Goal: Transaction & Acquisition: Purchase product/service

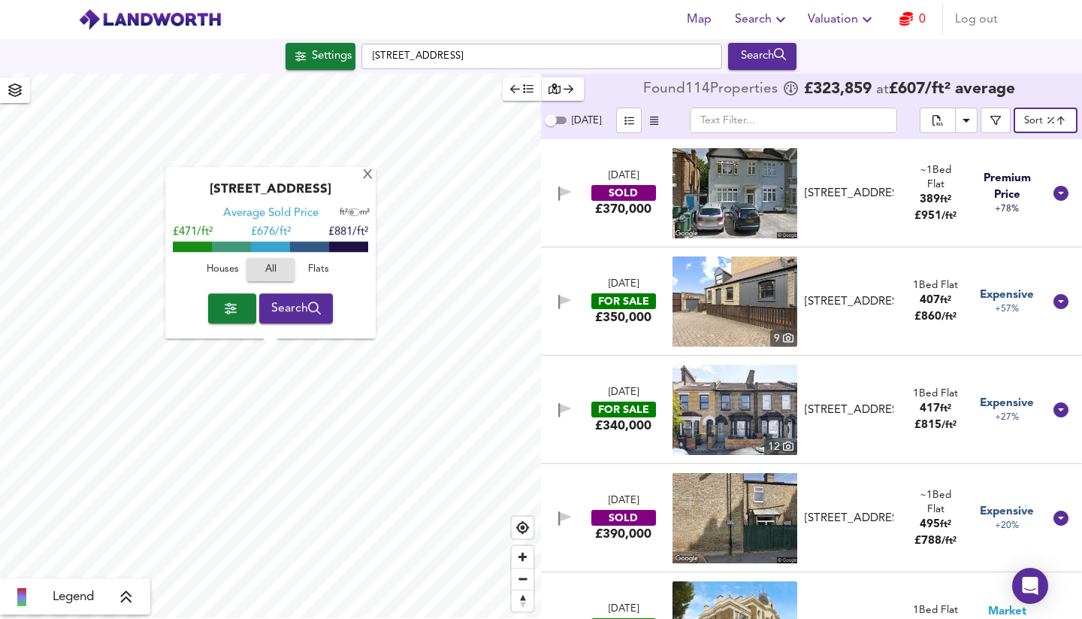
scroll to position [2002, 0]
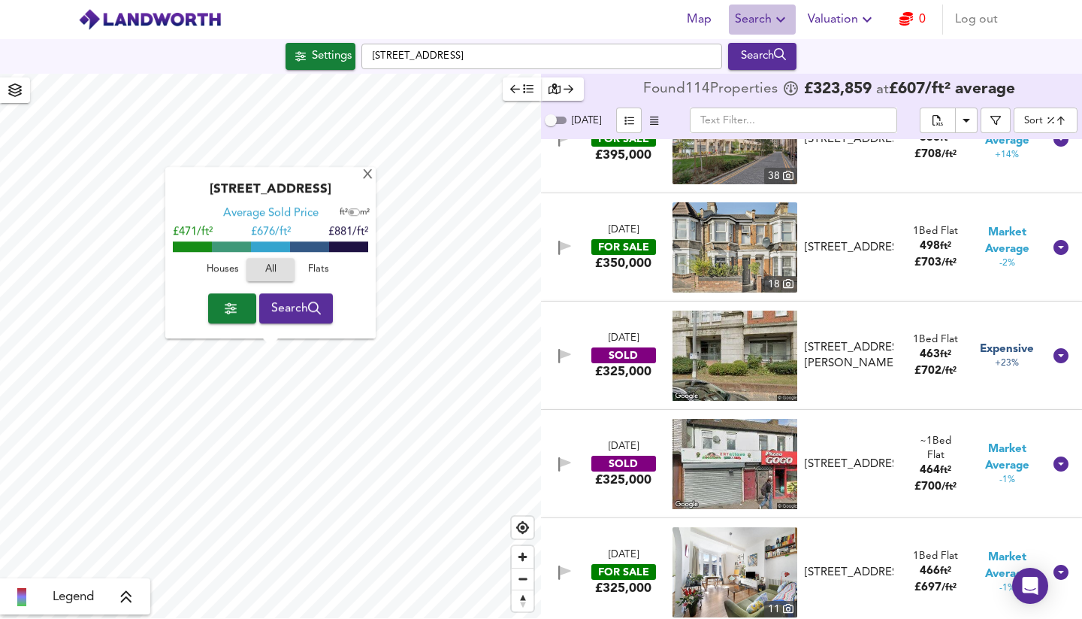
click at [767, 20] on span "Search" at bounding box center [762, 19] width 55 height 21
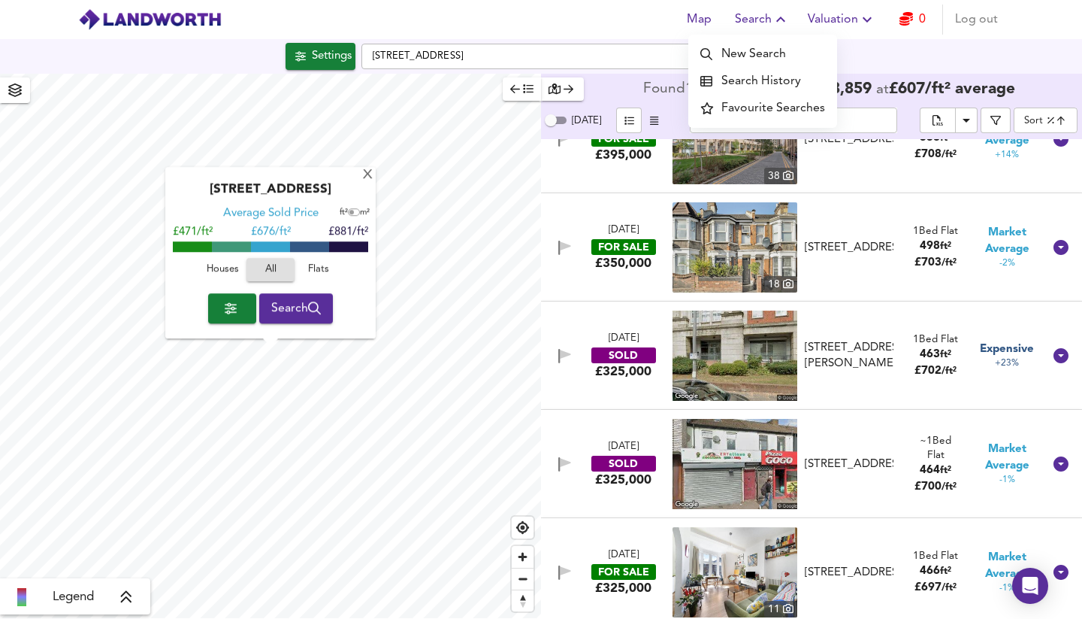
click at [753, 80] on li "Search History" at bounding box center [762, 81] width 149 height 27
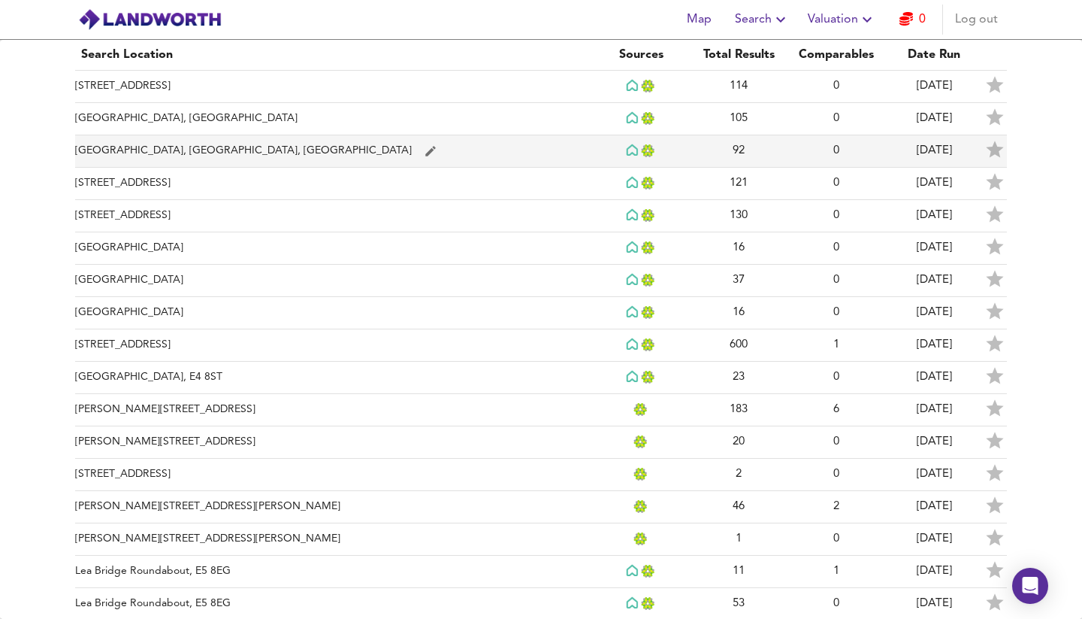
click at [295, 150] on td "[GEOGRAPHIC_DATA], [GEOGRAPHIC_DATA], [GEOGRAPHIC_DATA]" at bounding box center [333, 151] width 517 height 32
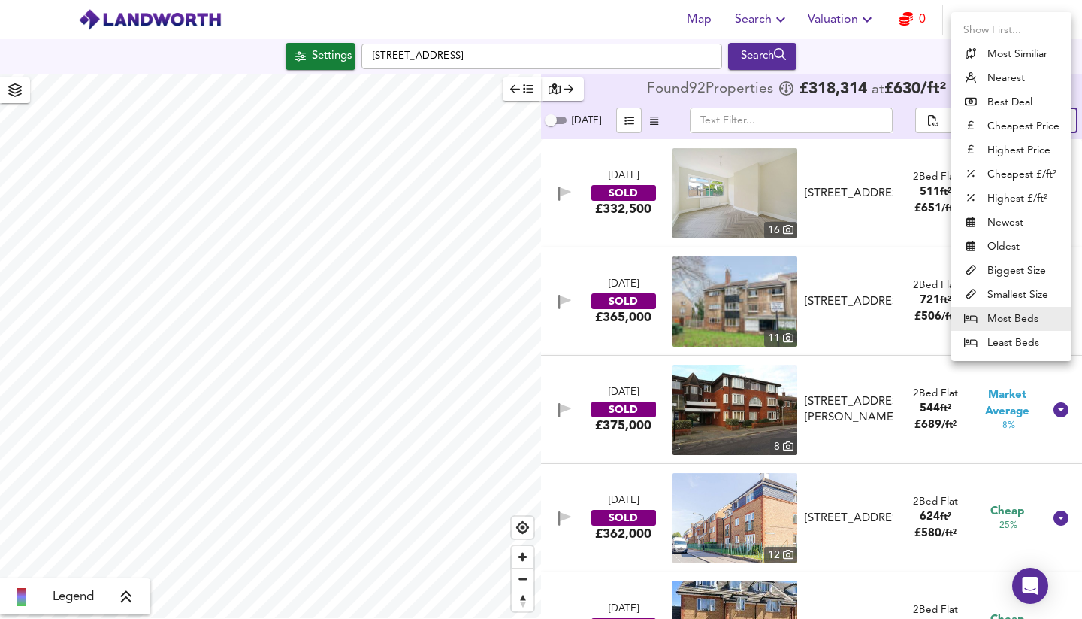
click at [1046, 117] on body "Map Search Valuation 0 Log out Settings Selborne Road, E17 7LS Search Legend Fo…" at bounding box center [541, 309] width 1082 height 619
click at [1009, 274] on li "Biggest Size" at bounding box center [1012, 271] width 120 height 24
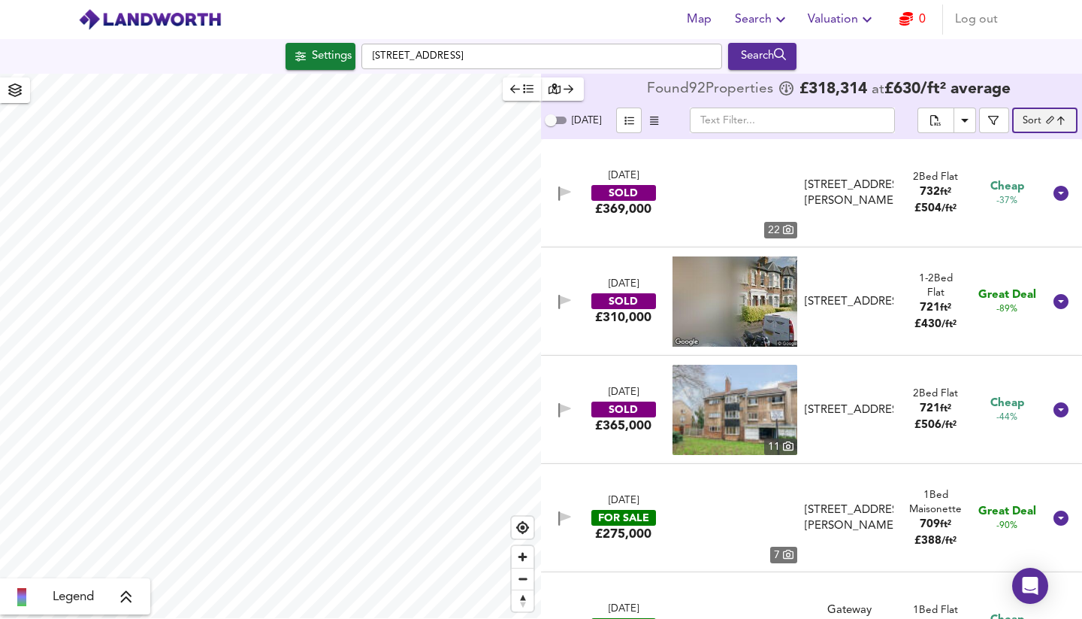
type input "biggest"
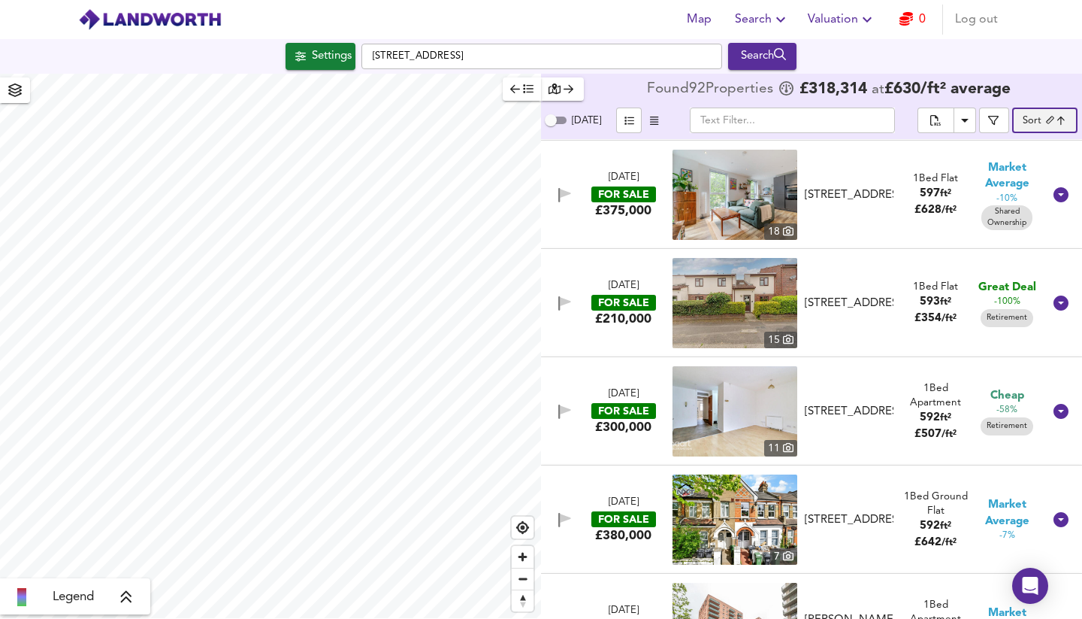
scroll to position [1633, 0]
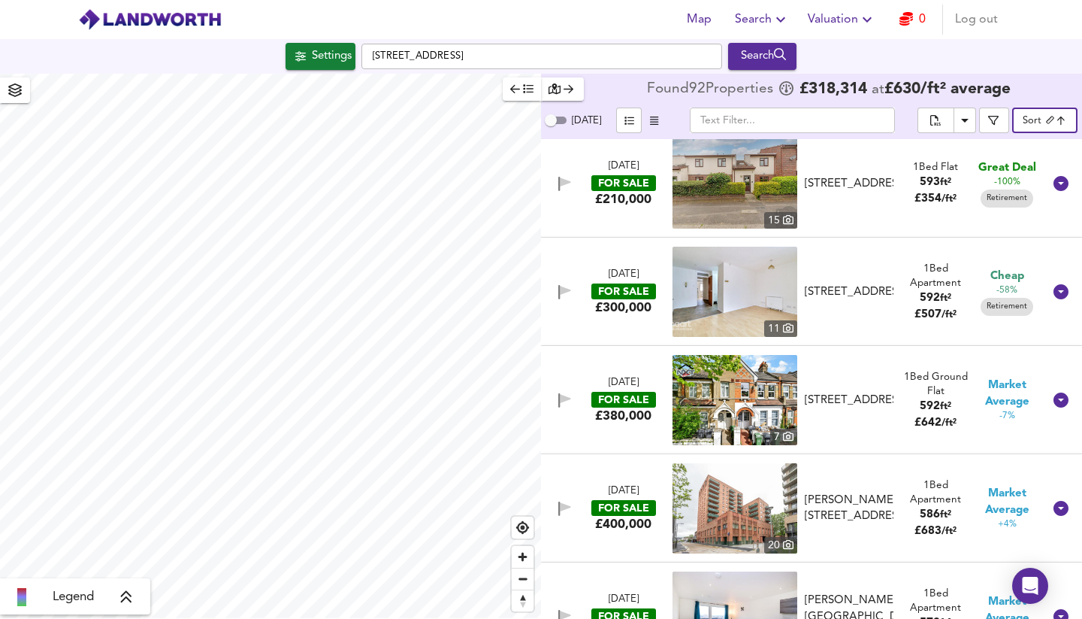
click at [625, 290] on div "FOR SALE" at bounding box center [624, 291] width 65 height 16
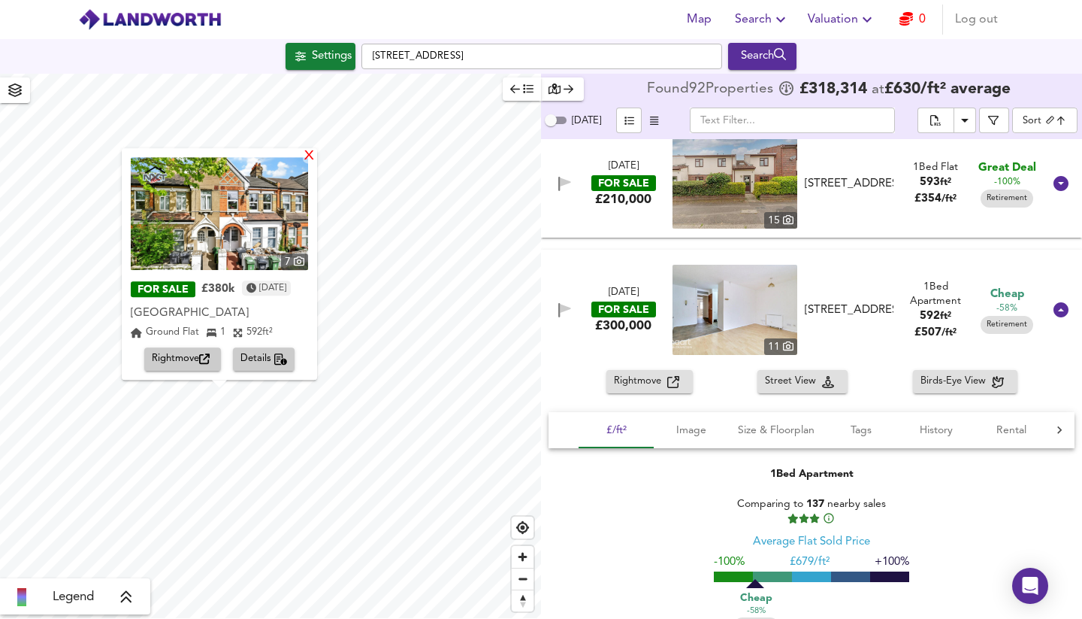
click at [316, 159] on div "X" at bounding box center [309, 157] width 13 height 14
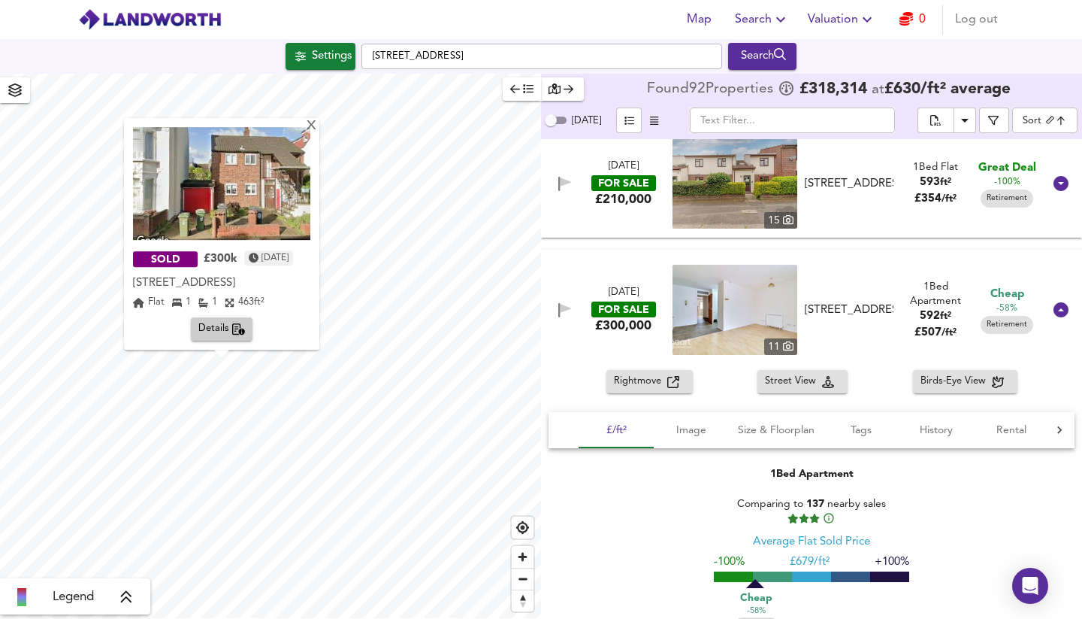
click at [214, 331] on span "Details" at bounding box center [221, 329] width 47 height 17
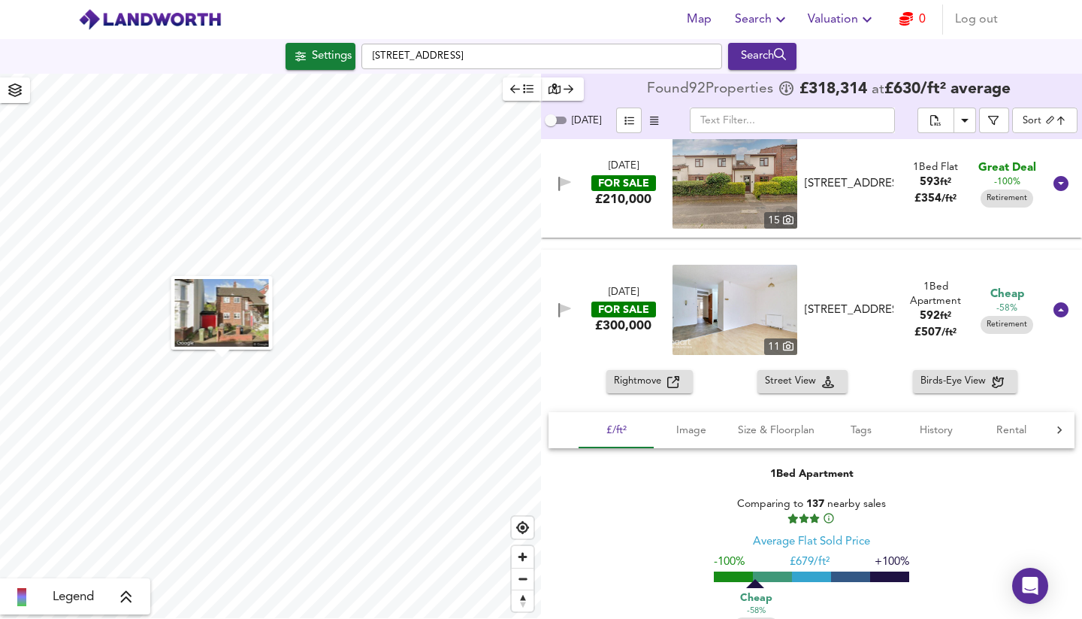
scroll to position [6726, 0]
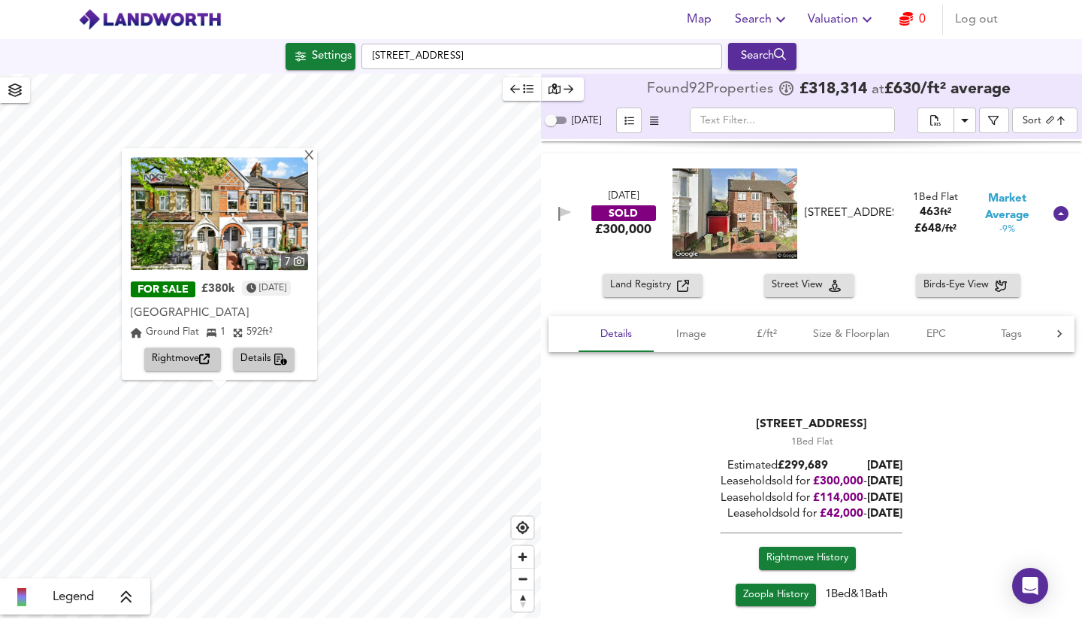
click at [265, 361] on span "Details" at bounding box center [264, 359] width 47 height 17
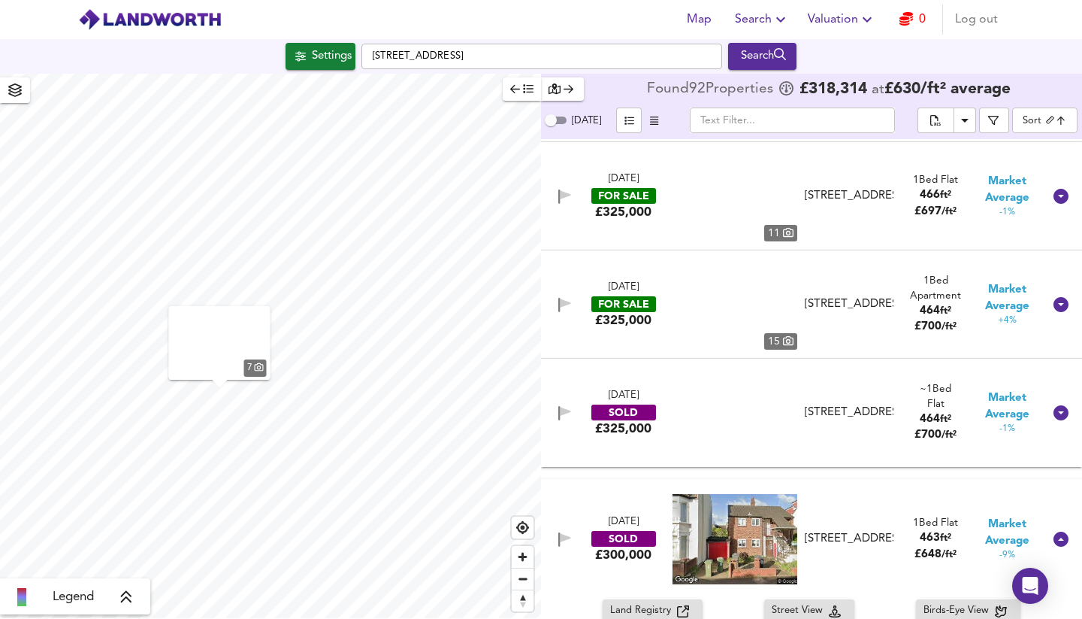
scroll to position [2180, 0]
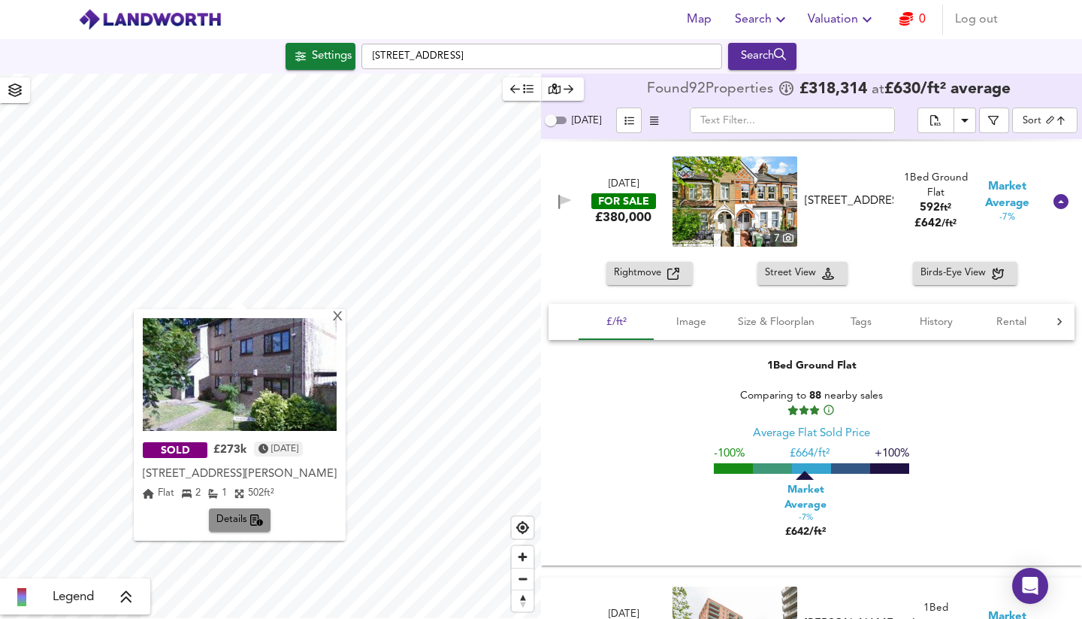
click at [236, 528] on span "Details" at bounding box center [239, 519] width 47 height 17
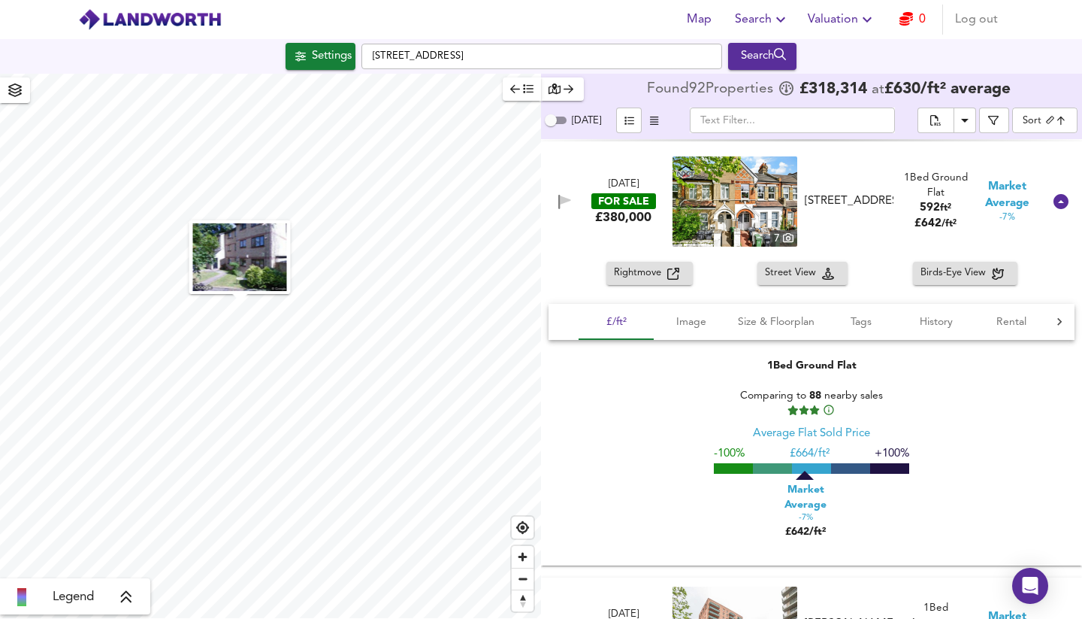
scroll to position [5320, 0]
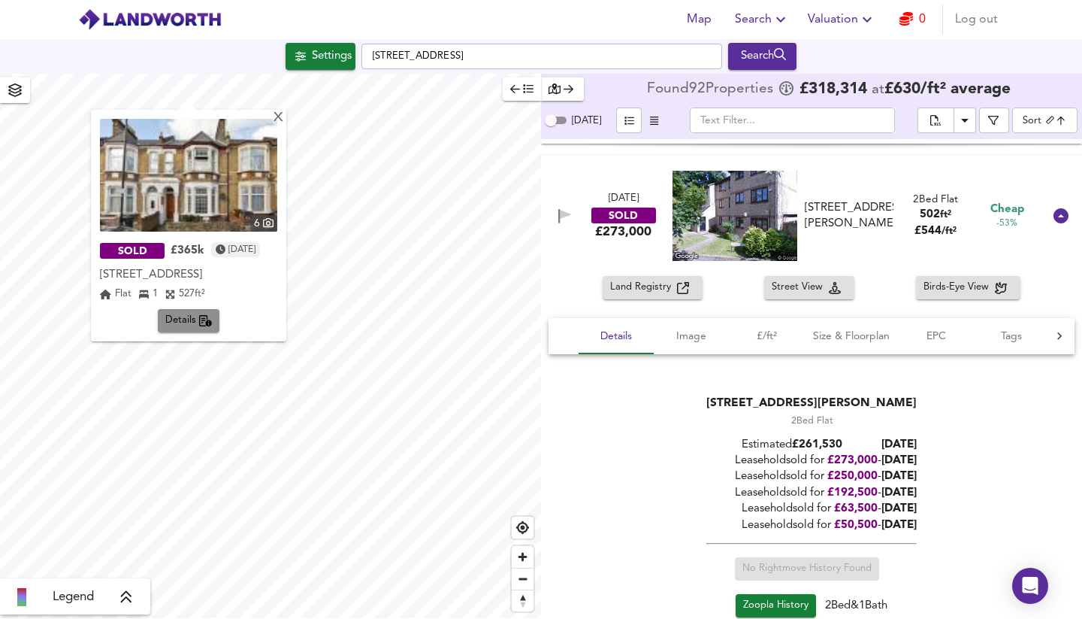
click at [186, 321] on span "Details" at bounding box center [188, 320] width 47 height 17
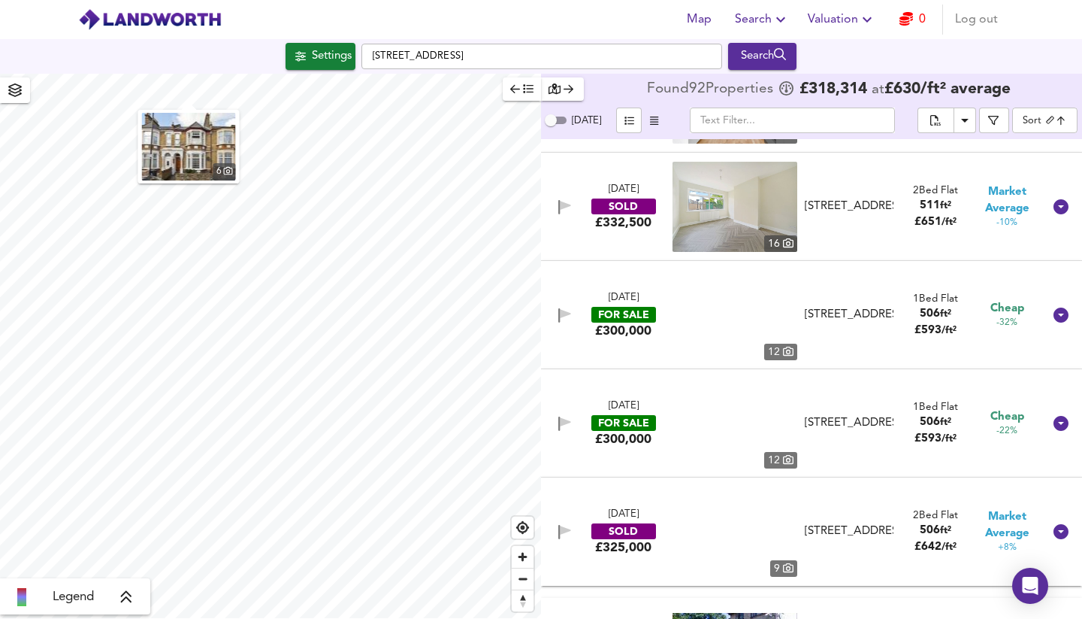
scroll to position [4454, 0]
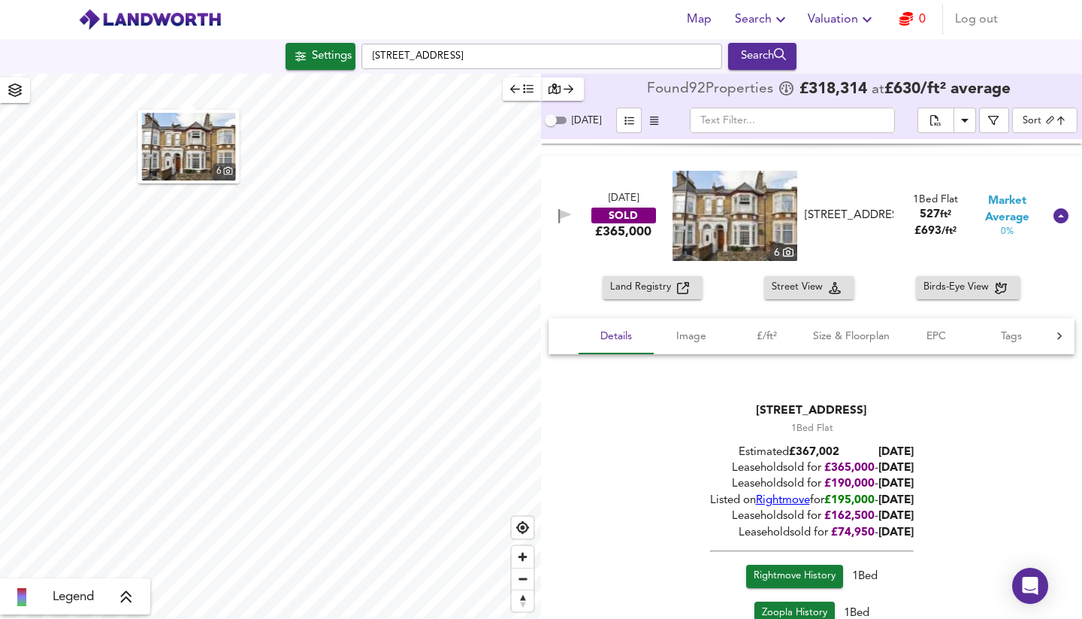
click at [764, 567] on span "Rightmove History" at bounding box center [795, 575] width 82 height 17
click at [525, 582] on span "Zoom out" at bounding box center [523, 578] width 22 height 21
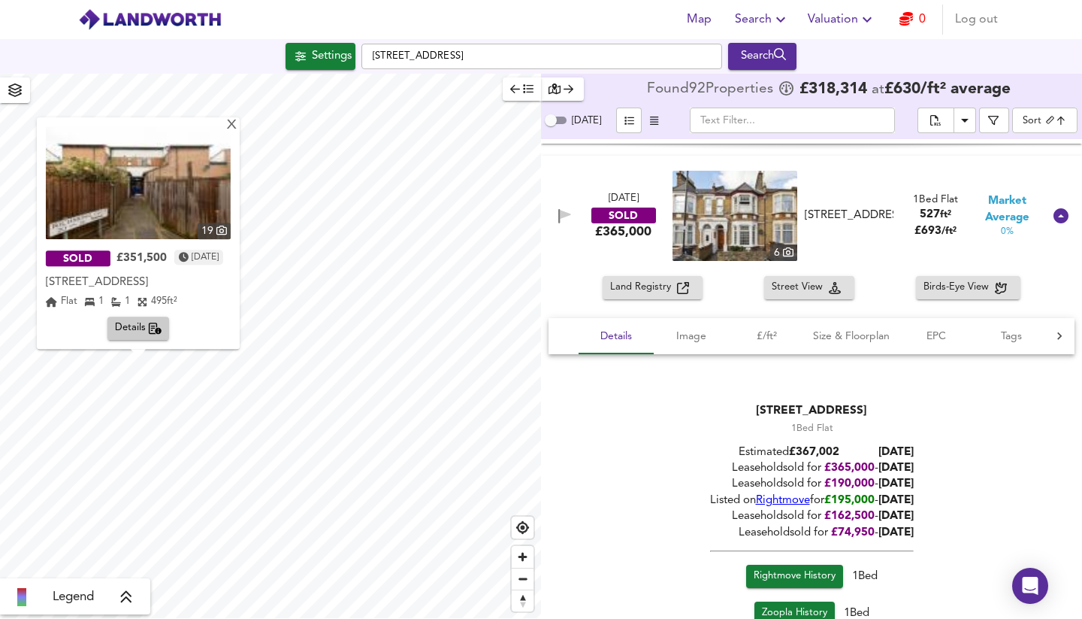
click at [131, 330] on span "Details" at bounding box center [138, 328] width 47 height 17
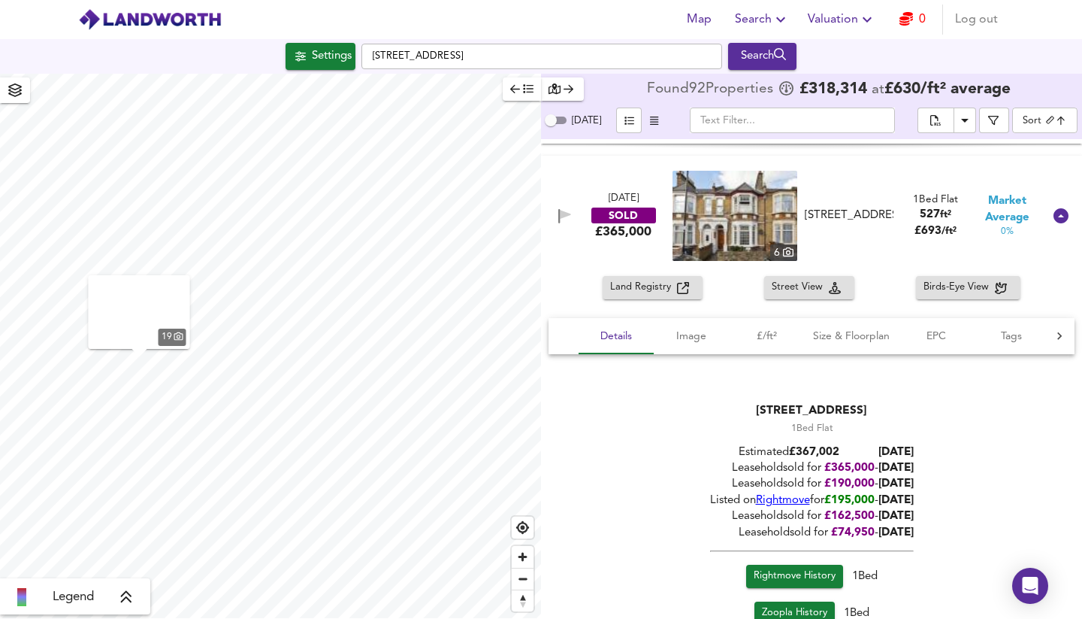
scroll to position [6507, 0]
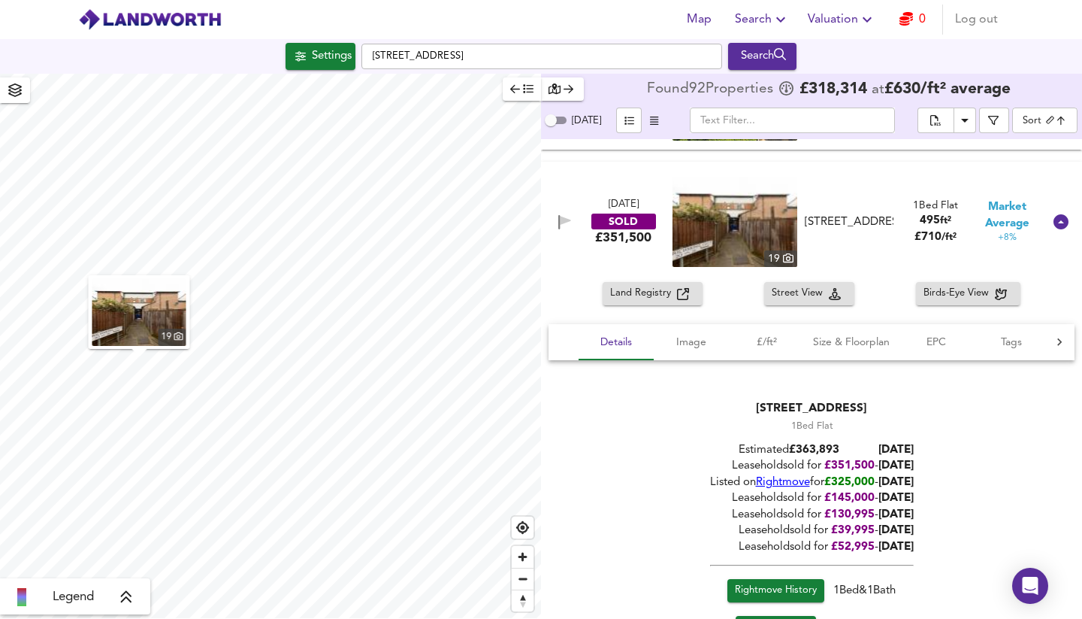
click at [774, 231] on img at bounding box center [735, 222] width 125 height 90
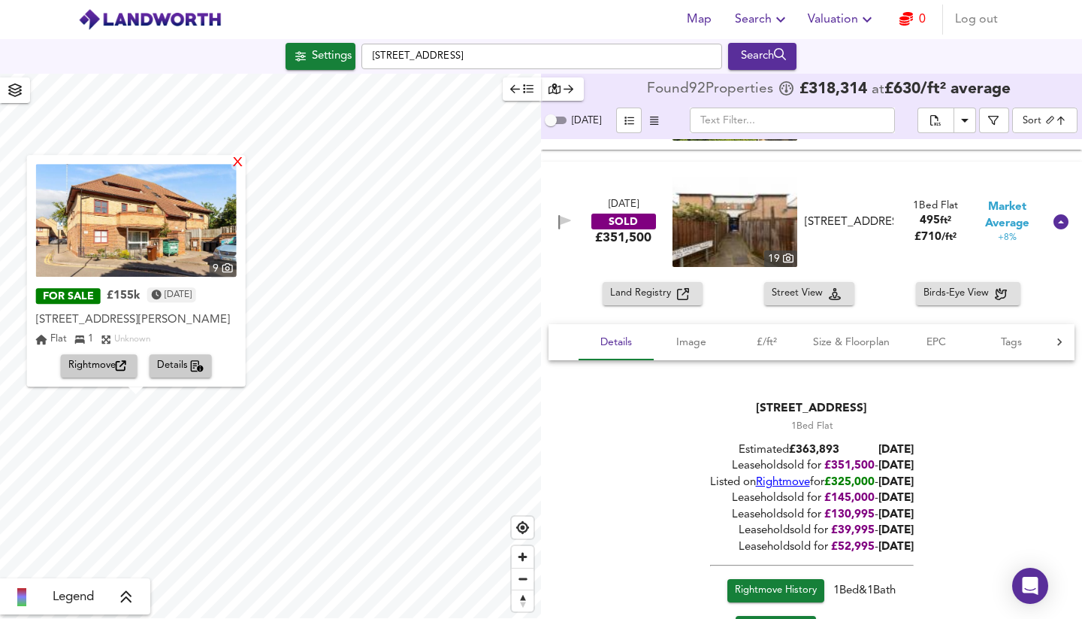
click at [244, 156] on div "X" at bounding box center [237, 163] width 13 height 14
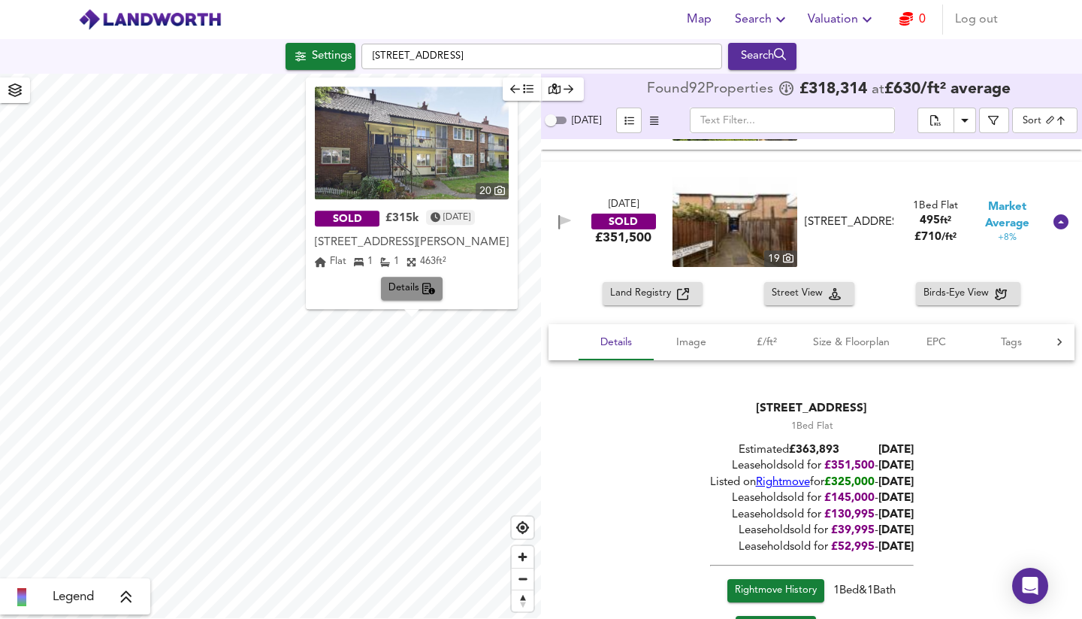
click at [411, 286] on span "Details" at bounding box center [412, 288] width 47 height 17
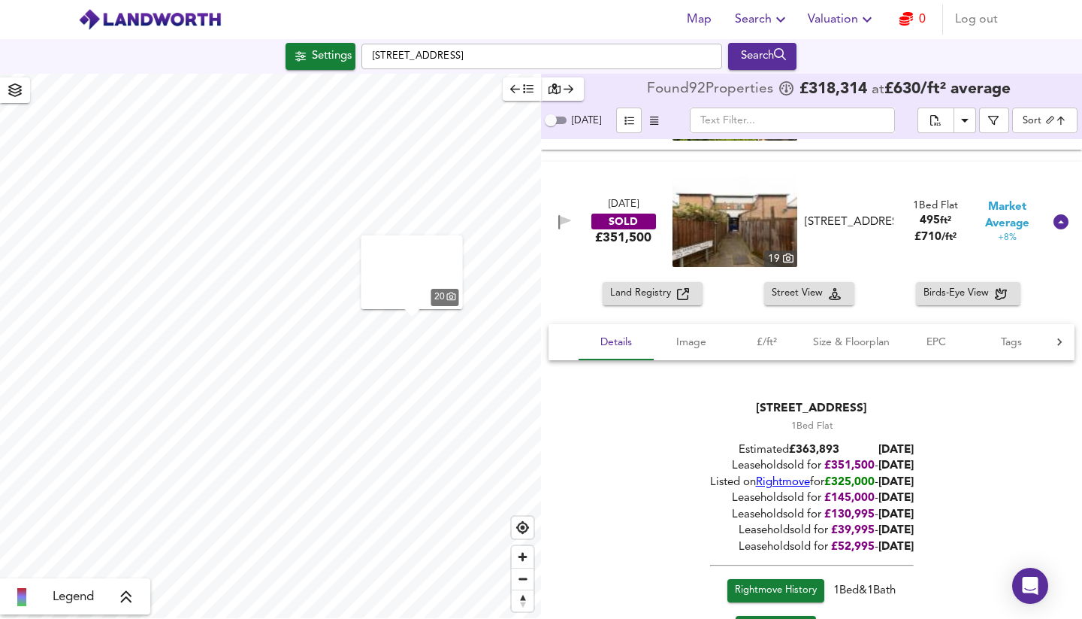
scroll to position [8901, 0]
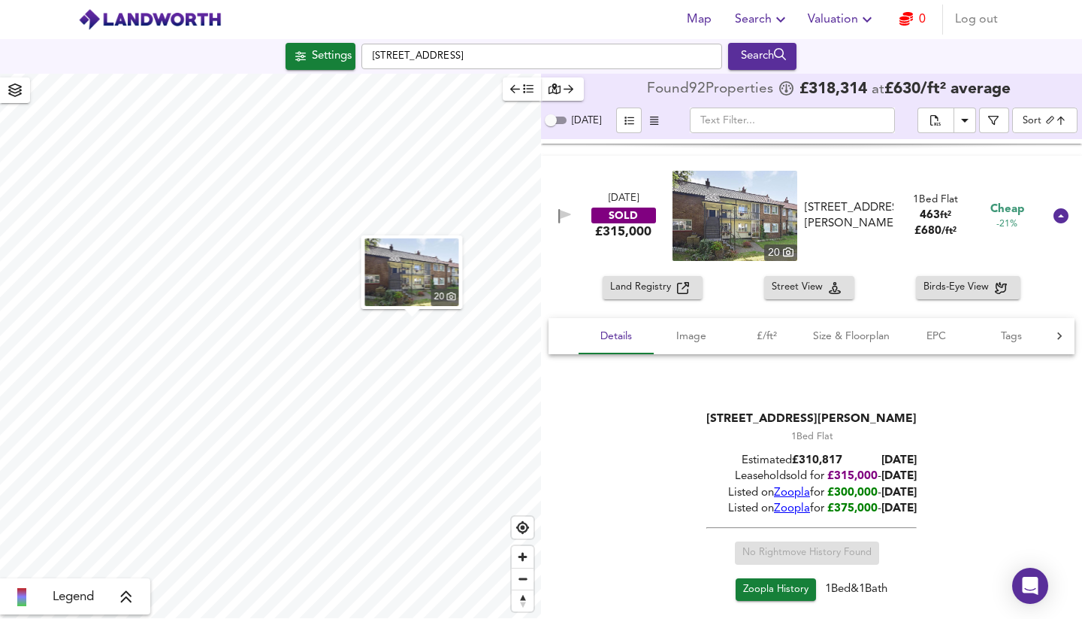
click at [752, 210] on img at bounding box center [735, 216] width 125 height 90
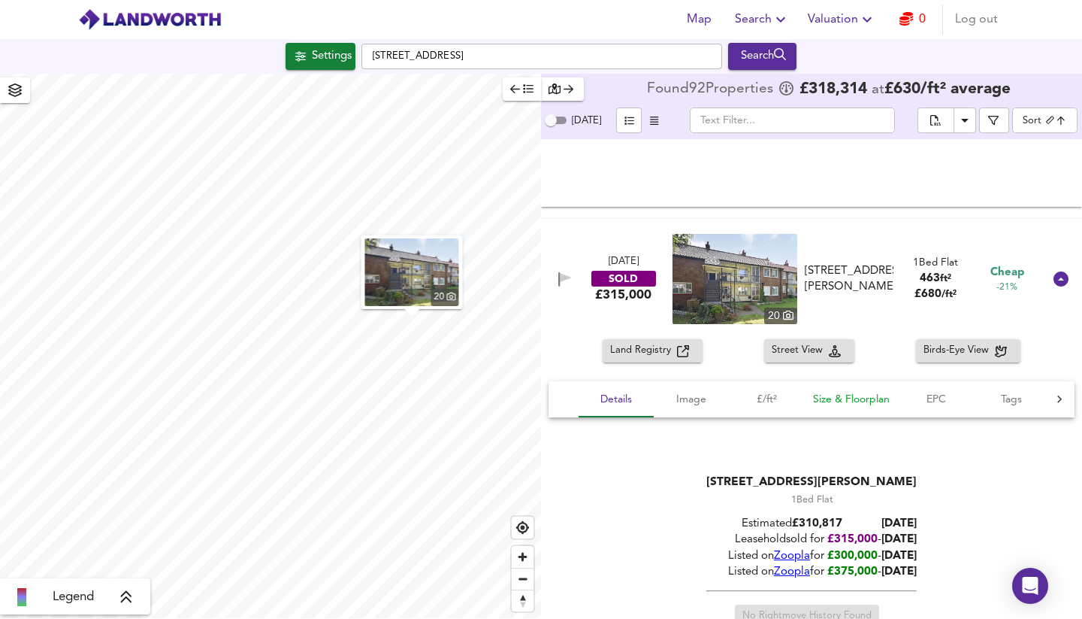
scroll to position [8825, 0]
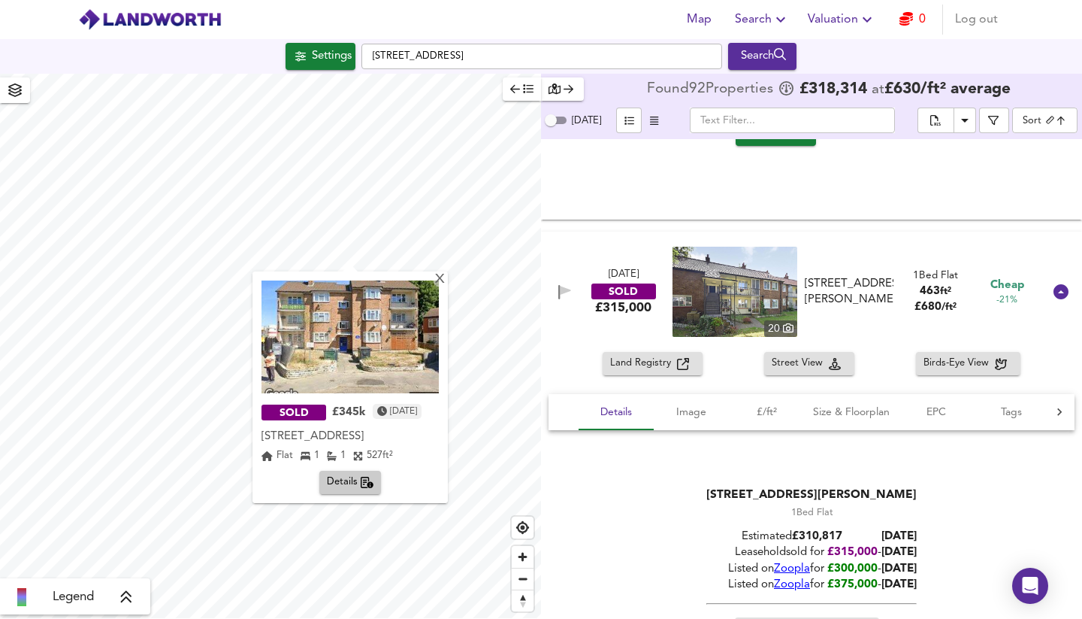
click at [352, 483] on span "Details" at bounding box center [350, 482] width 47 height 17
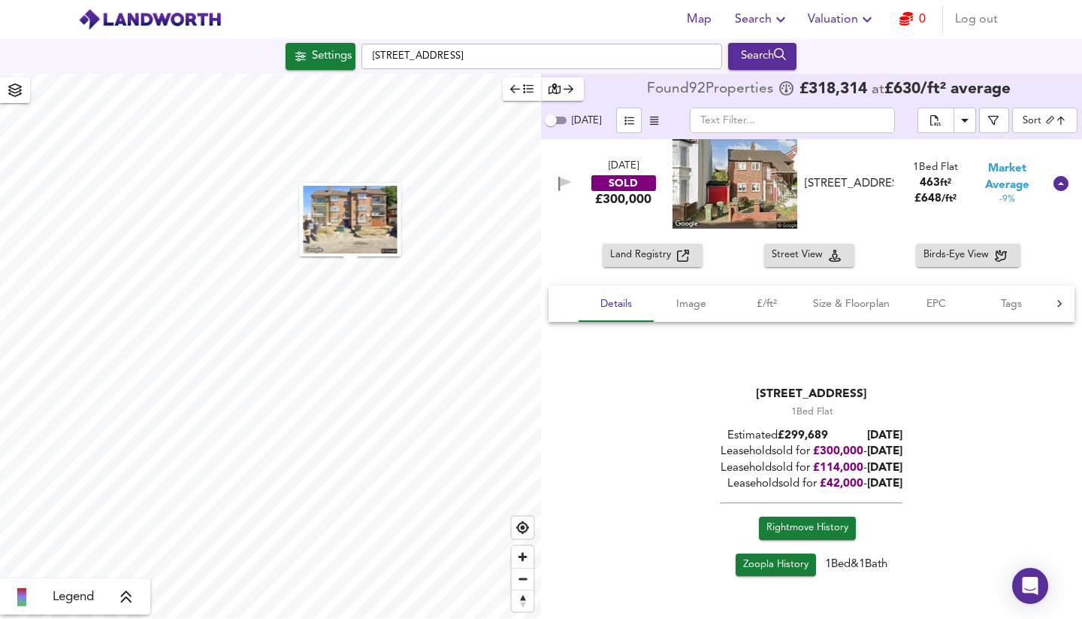
scroll to position [4346, 0]
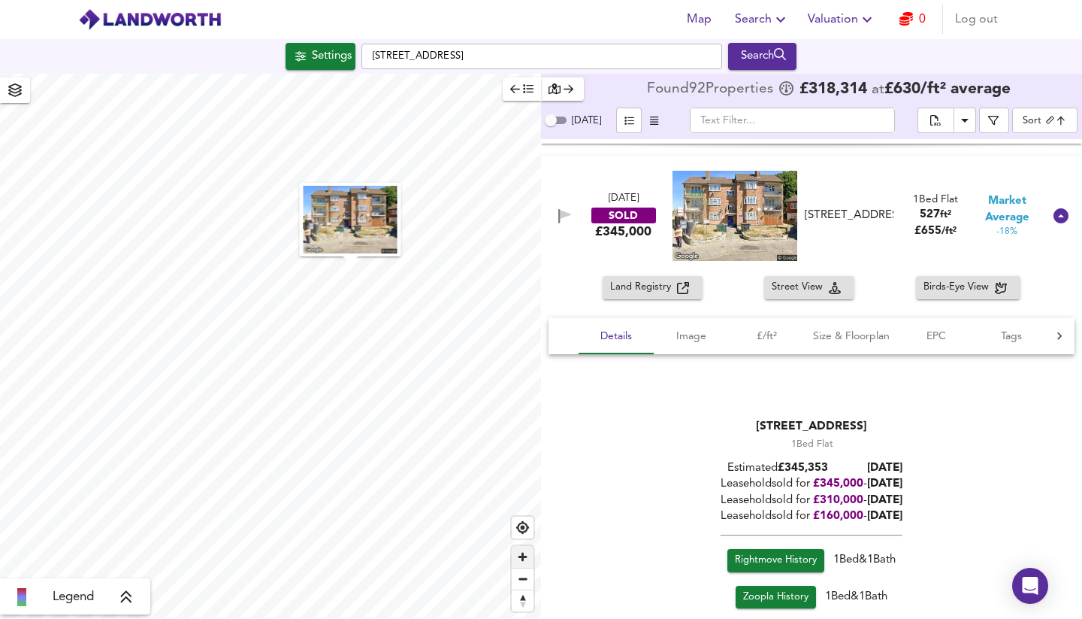
click at [522, 555] on span "Zoom in" at bounding box center [523, 557] width 22 height 22
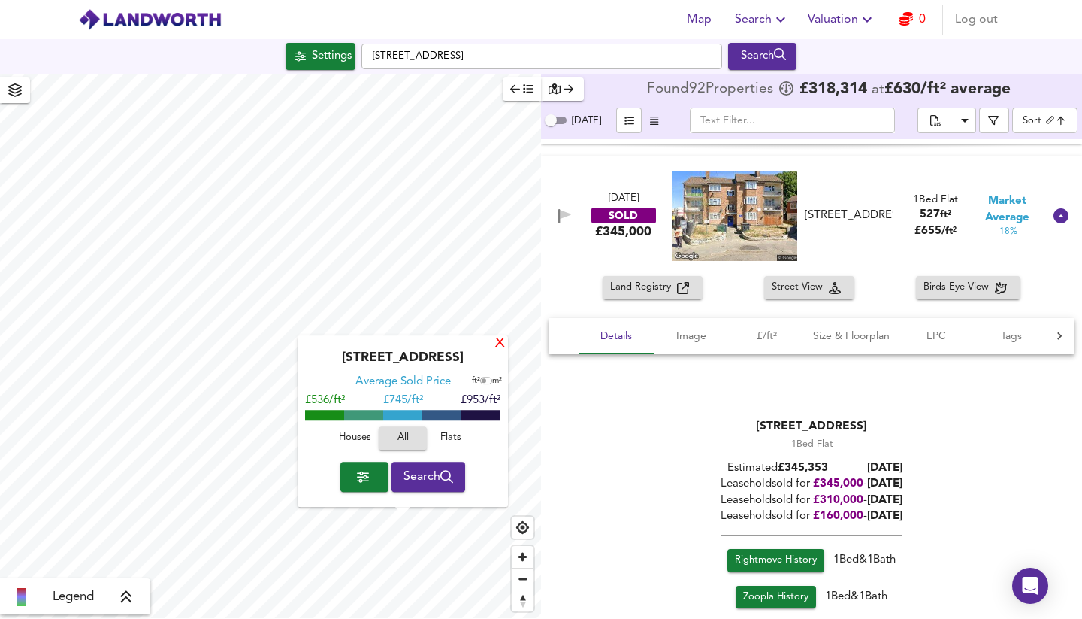
click at [498, 343] on div "X" at bounding box center [500, 344] width 13 height 14
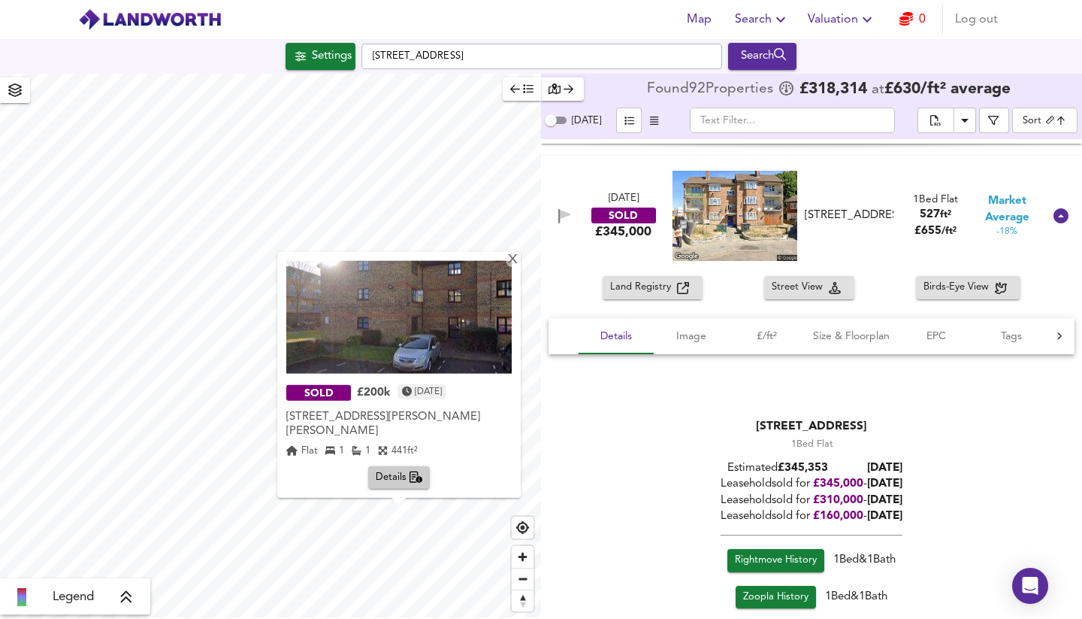
click at [395, 477] on span "Details" at bounding box center [399, 477] width 47 height 17
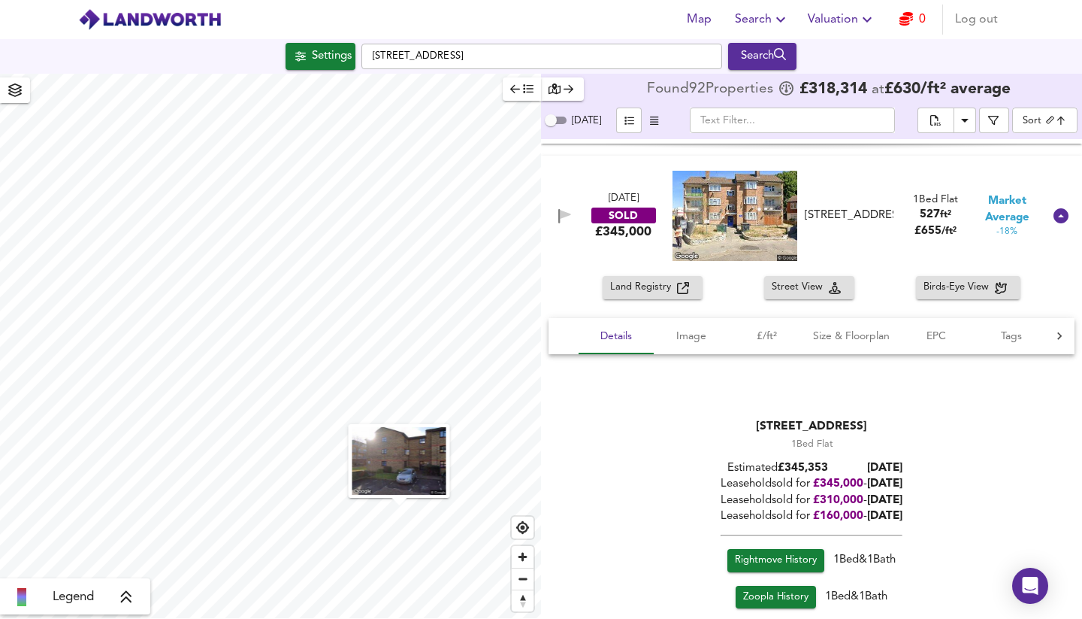
scroll to position [10280, 0]
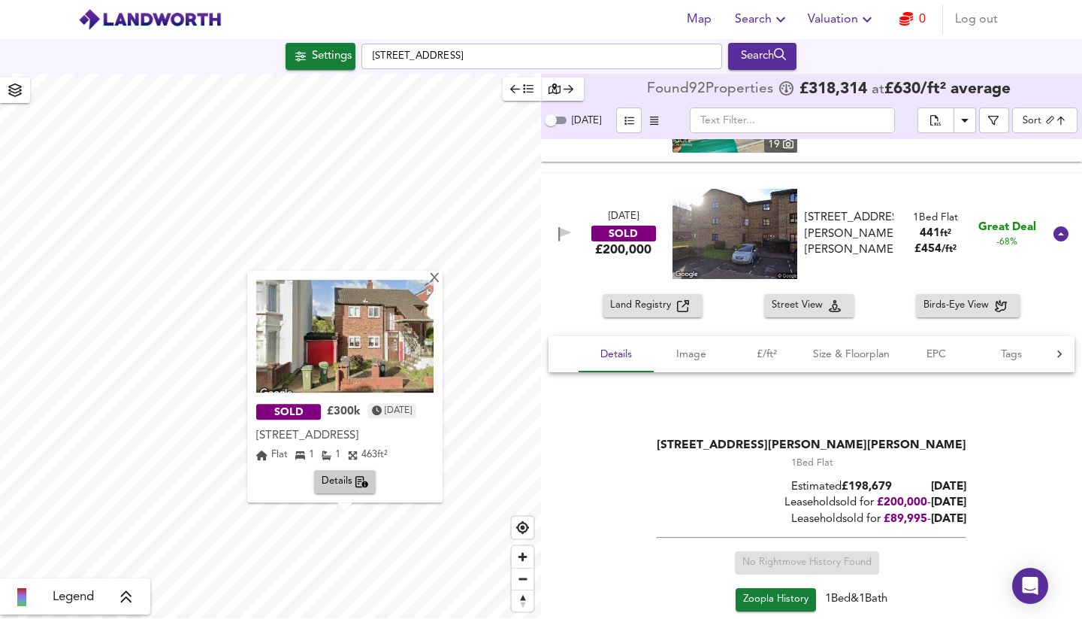
click at [341, 479] on span "Details" at bounding box center [345, 482] width 47 height 17
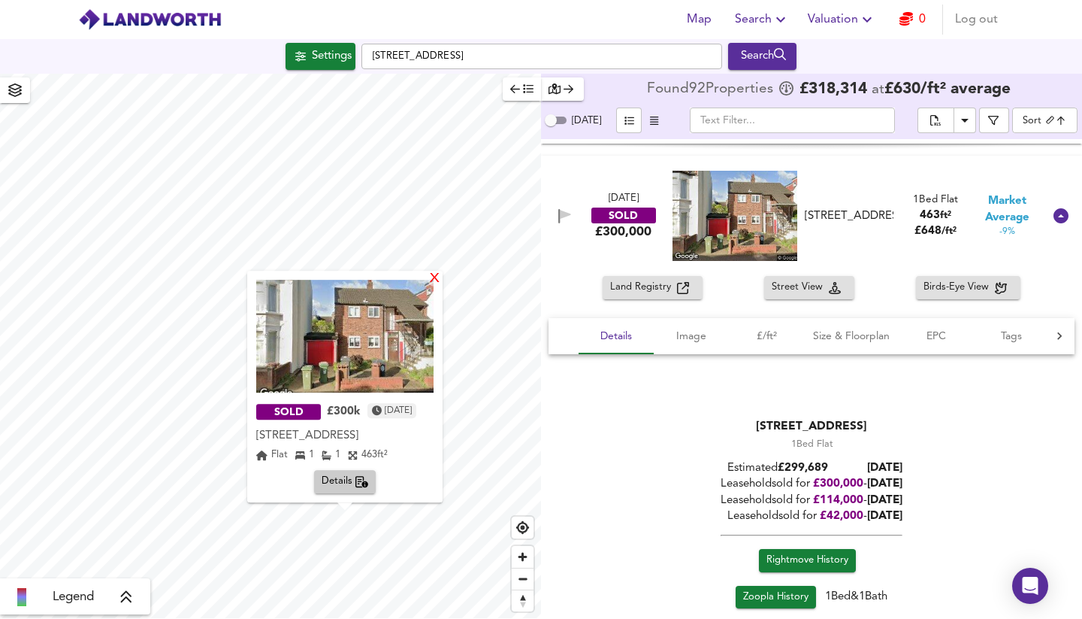
click at [441, 278] on div "X" at bounding box center [434, 279] width 13 height 14
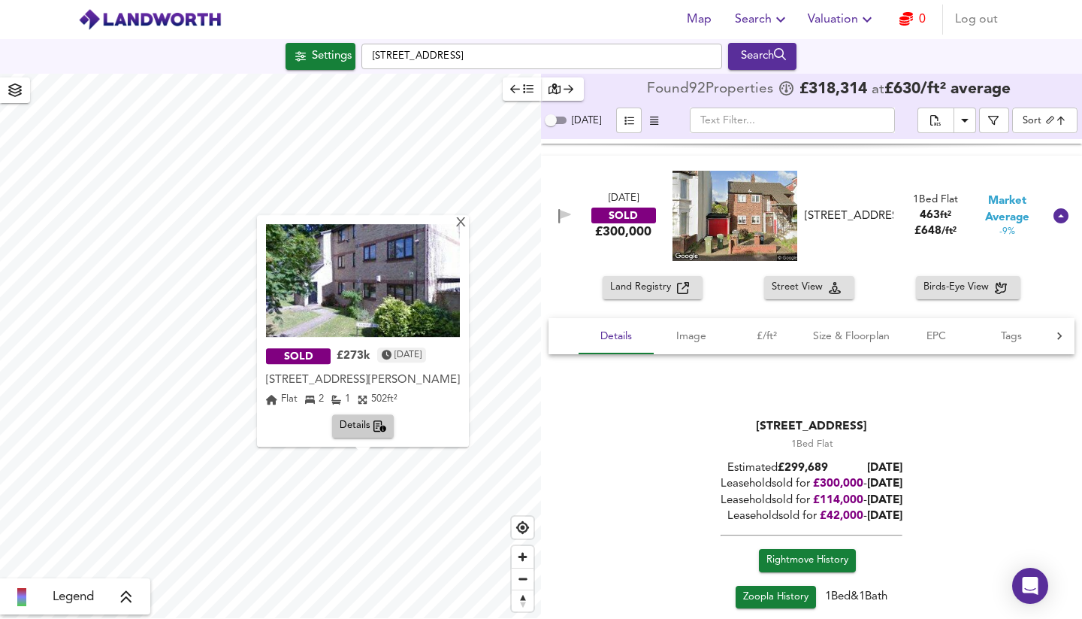
click at [365, 425] on span "Details" at bounding box center [363, 426] width 47 height 17
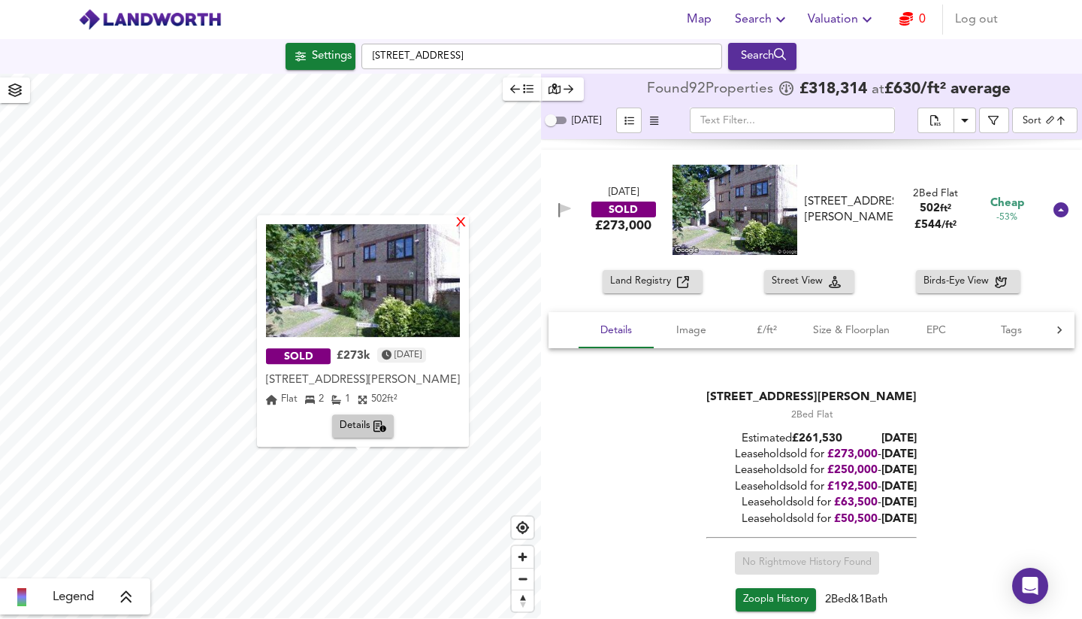
click at [467, 216] on div "X" at bounding box center [461, 223] width 13 height 14
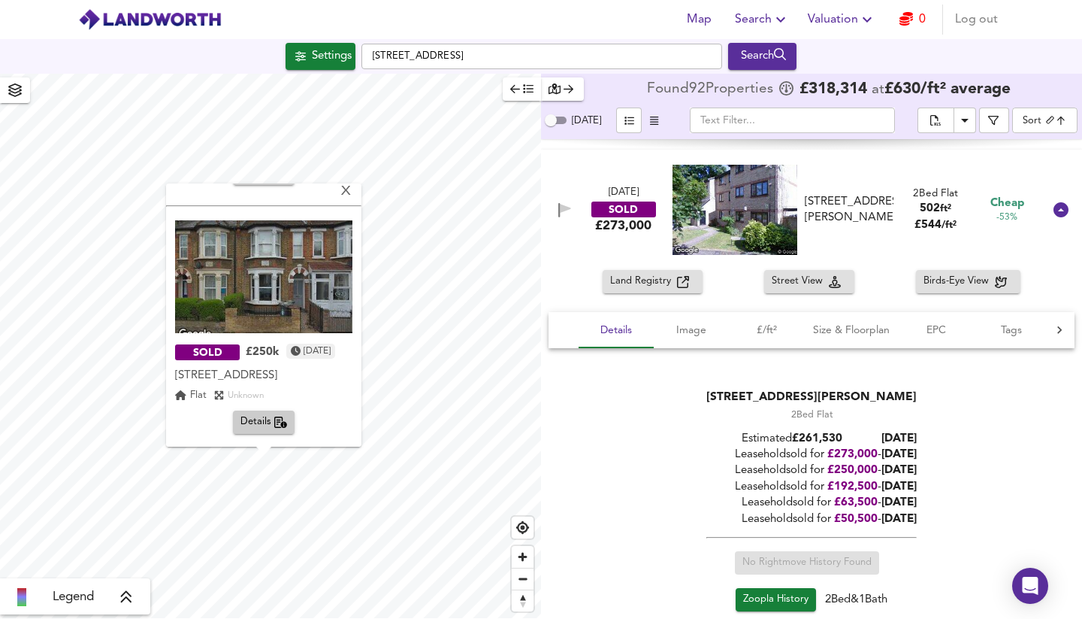
scroll to position [220, 0]
click at [258, 422] on span "Details" at bounding box center [264, 422] width 47 height 17
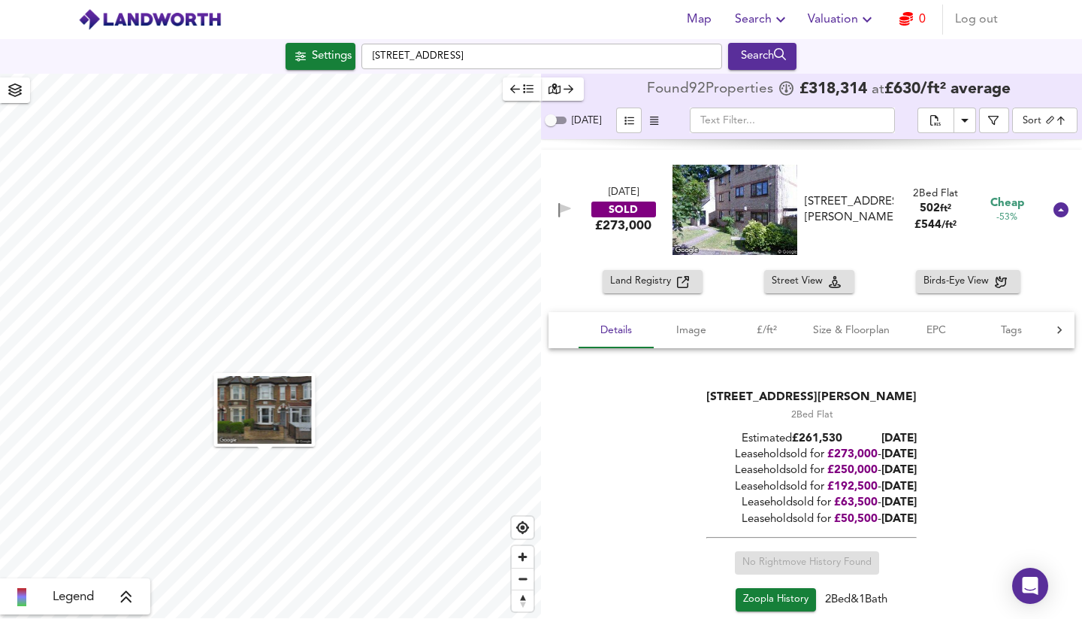
scroll to position [13147, 0]
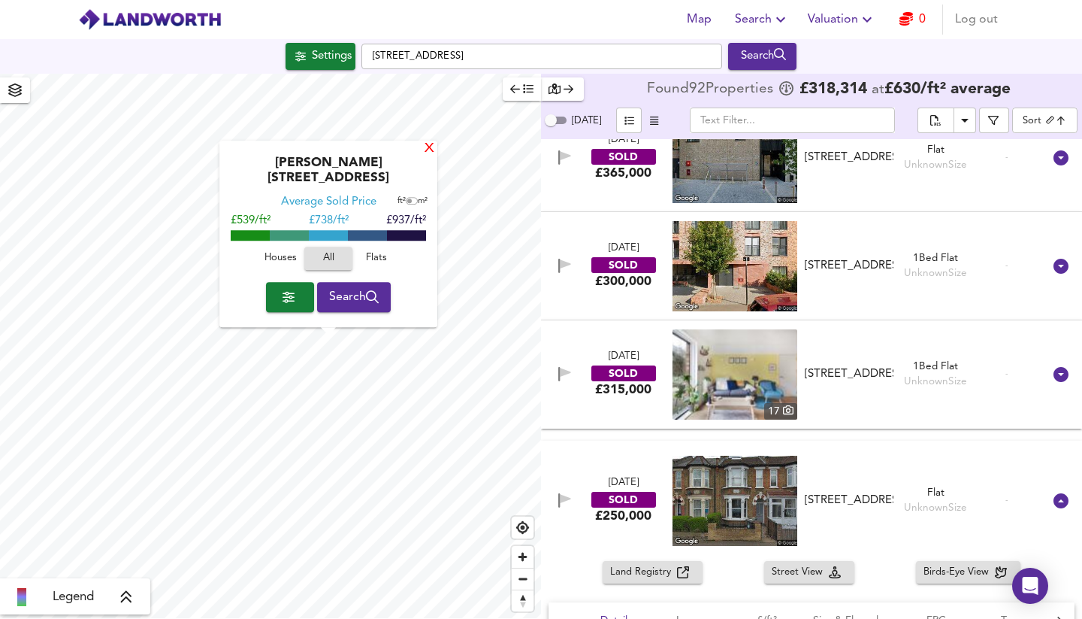
click at [428, 156] on div "X" at bounding box center [429, 149] width 13 height 14
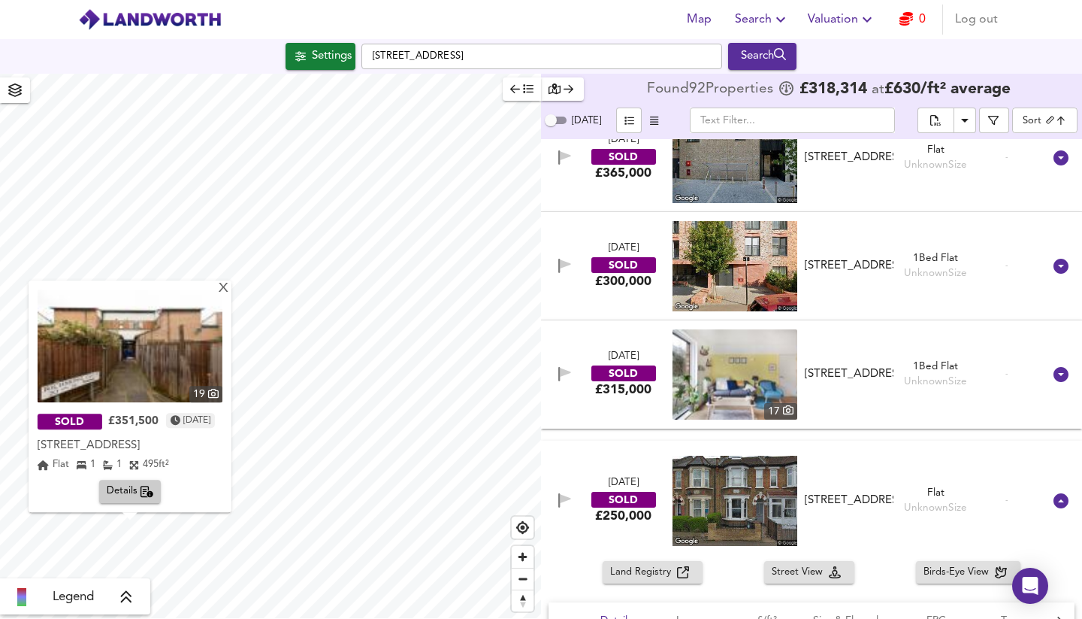
click at [132, 489] on span "Details" at bounding box center [130, 491] width 47 height 17
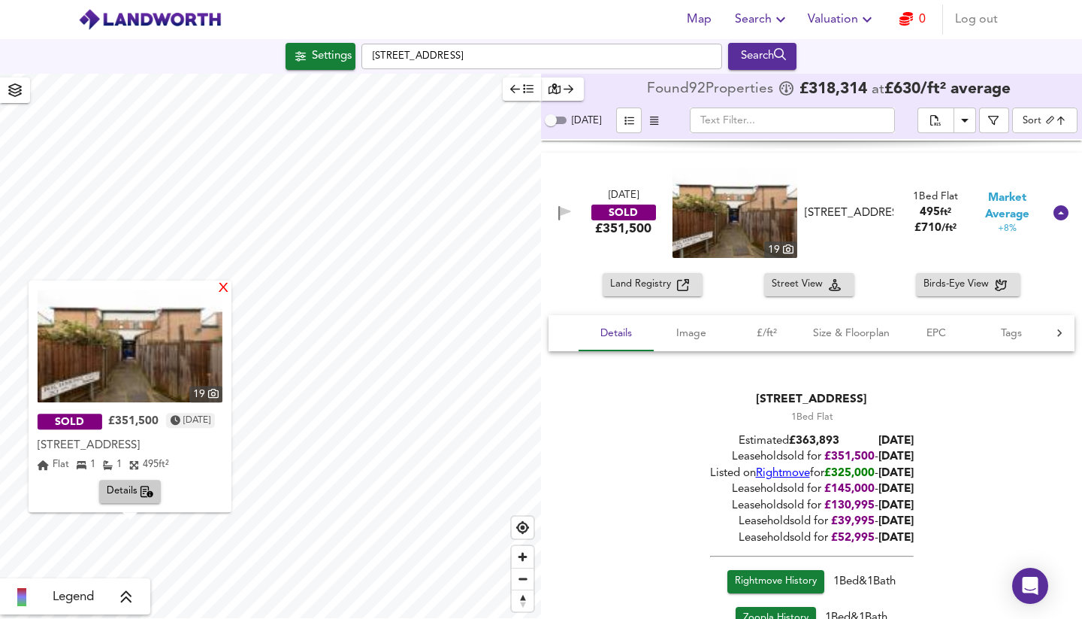
click at [230, 288] on div "X" at bounding box center [223, 289] width 13 height 14
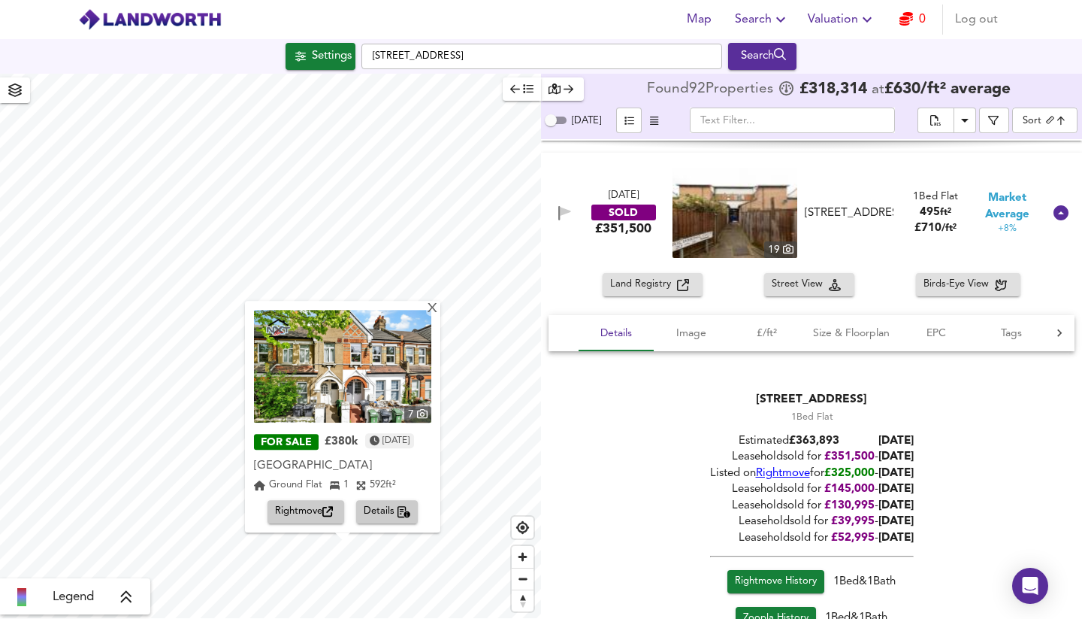
click at [383, 510] on span "Details" at bounding box center [387, 512] width 47 height 17
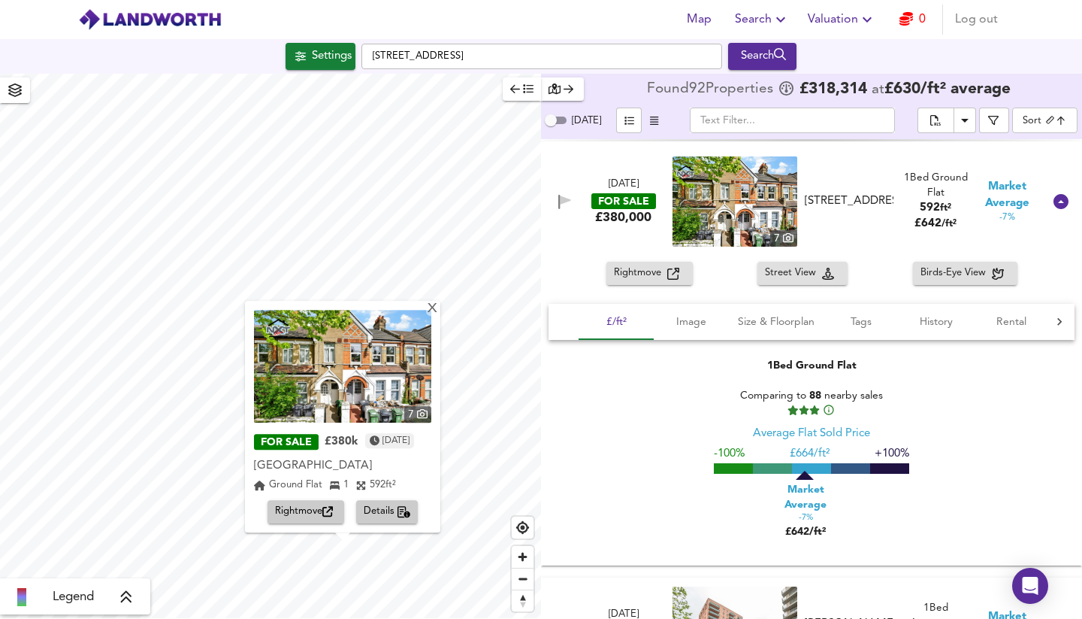
click at [389, 513] on button "Details" at bounding box center [387, 512] width 62 height 23
click at [439, 310] on div "X" at bounding box center [432, 309] width 13 height 14
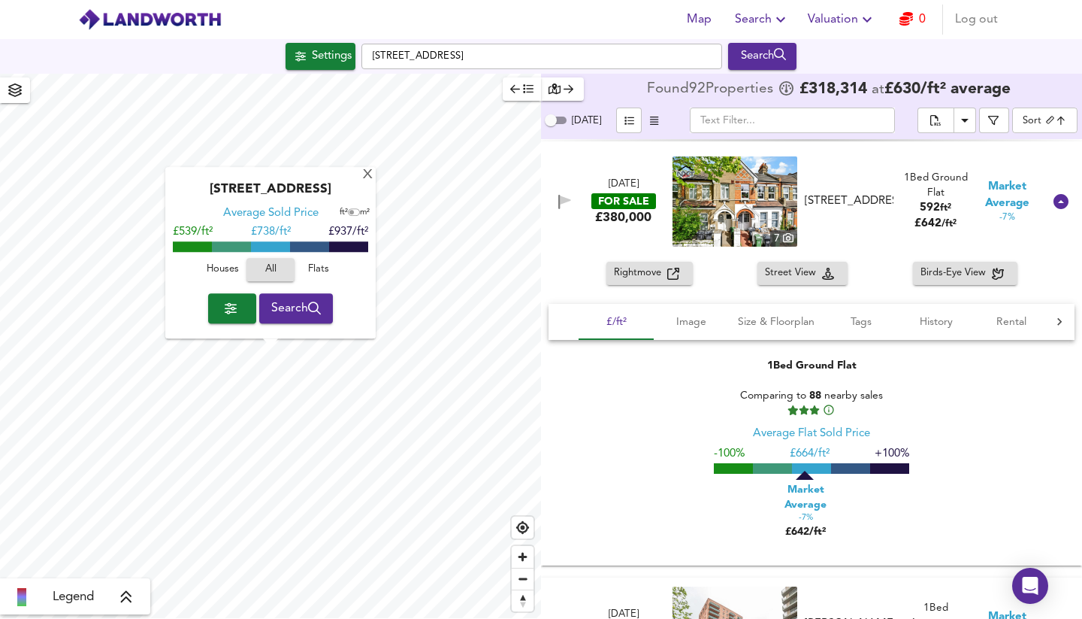
checkbox input "false"
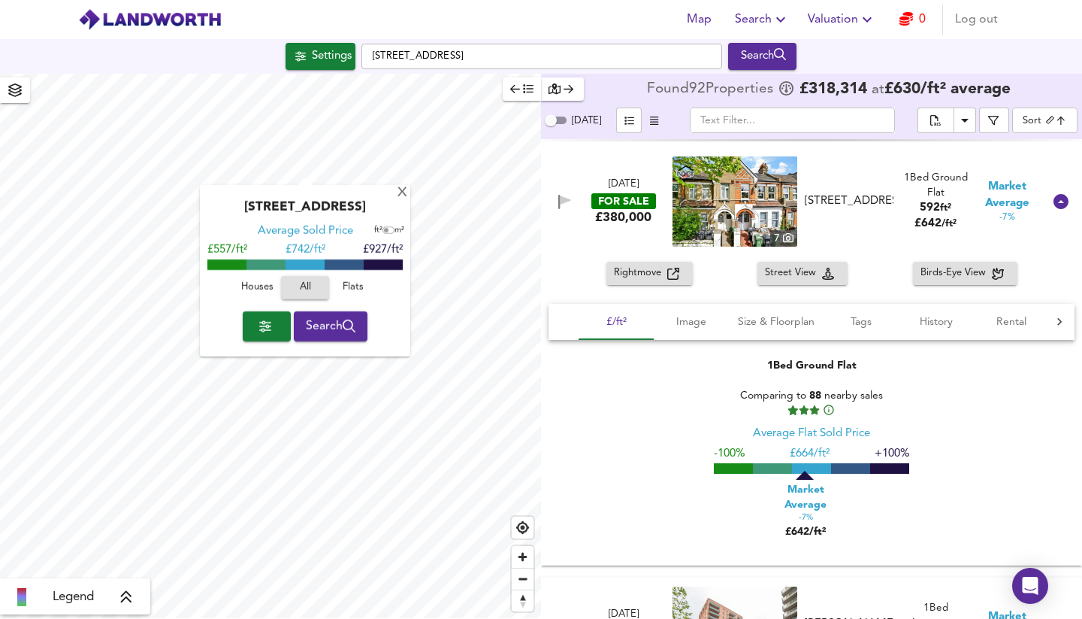
click at [352, 339] on div "X Connaught Road, E17 8QB Average Sold Price ft² m² £557/ft² £ 742/ft² £927/ft²…" at bounding box center [270, 346] width 541 height 545
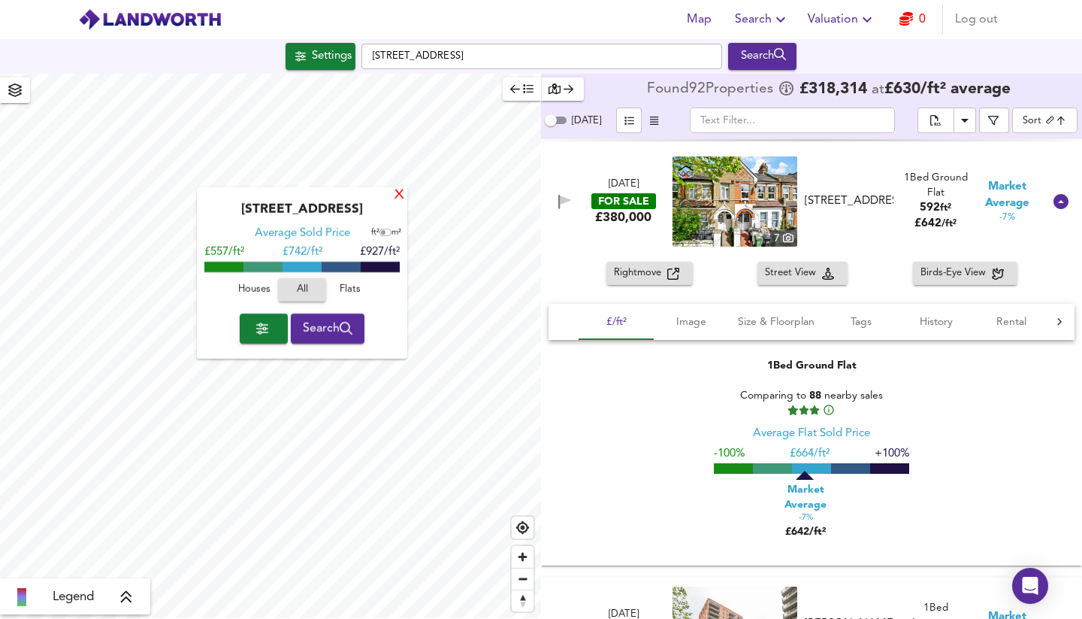
click at [400, 194] on div "X" at bounding box center [399, 196] width 13 height 14
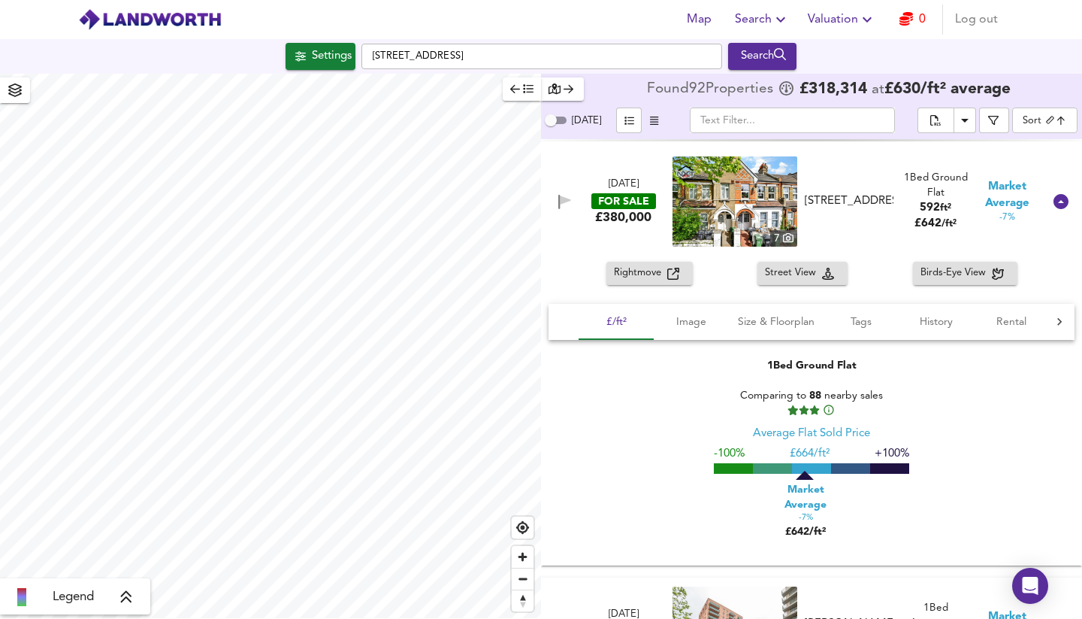
click at [906, 18] on icon "button" at bounding box center [907, 19] width 14 height 14
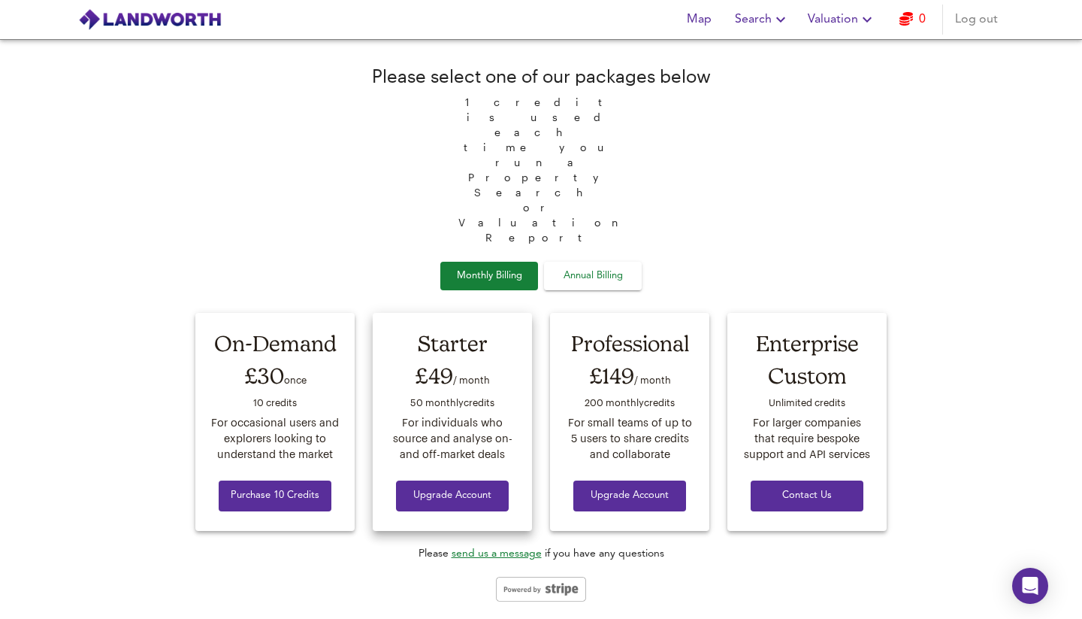
click at [445, 487] on span "Upgrade Account" at bounding box center [452, 495] width 89 height 17
click at [1030, 586] on icon "Open Intercom Messenger" at bounding box center [1029, 586] width 17 height 20
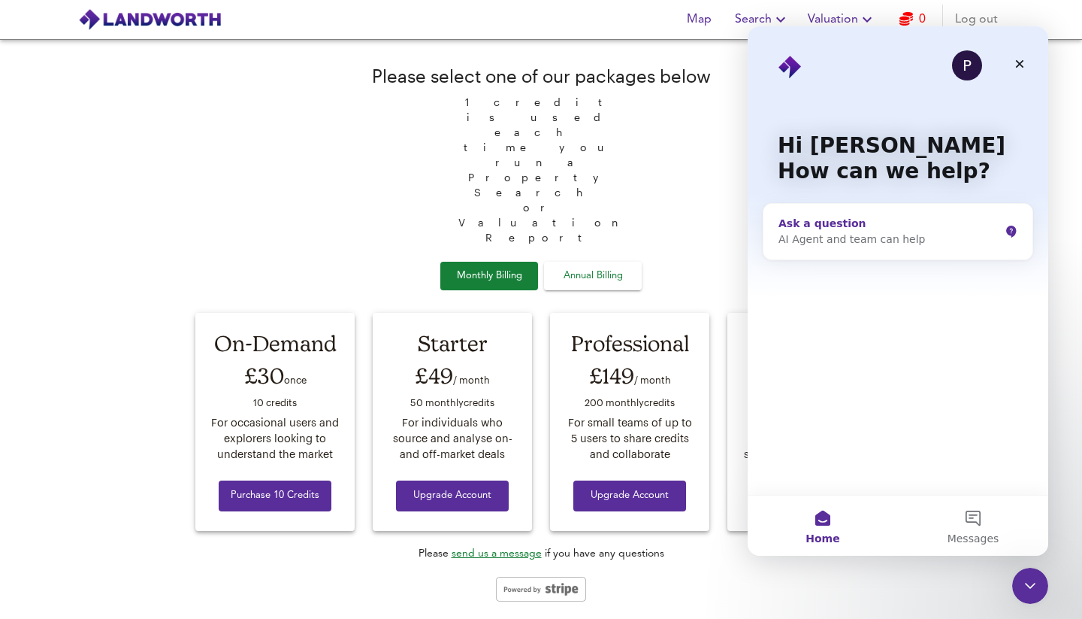
click at [863, 235] on div "AI Agent and team can help" at bounding box center [889, 239] width 221 height 16
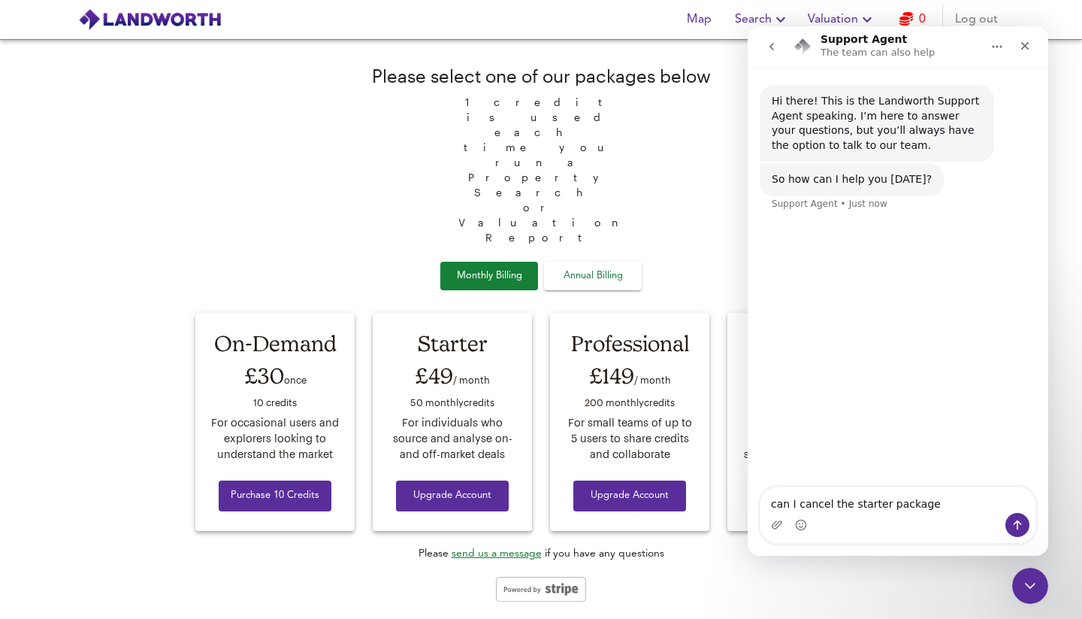
type textarea "can I cancel the starter package?"
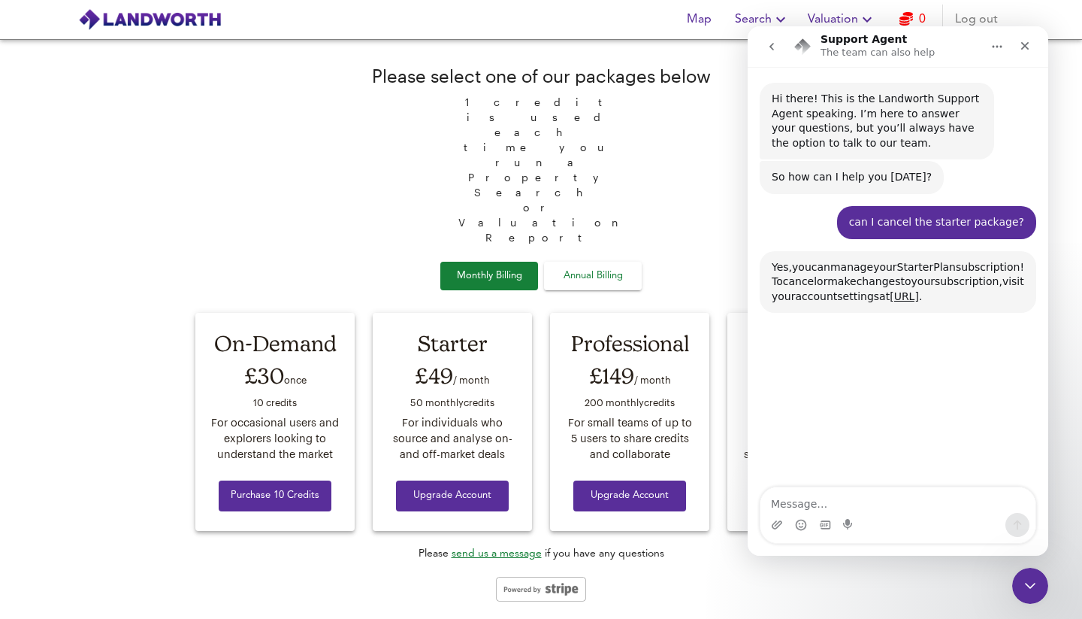
scroll to position [142, 0]
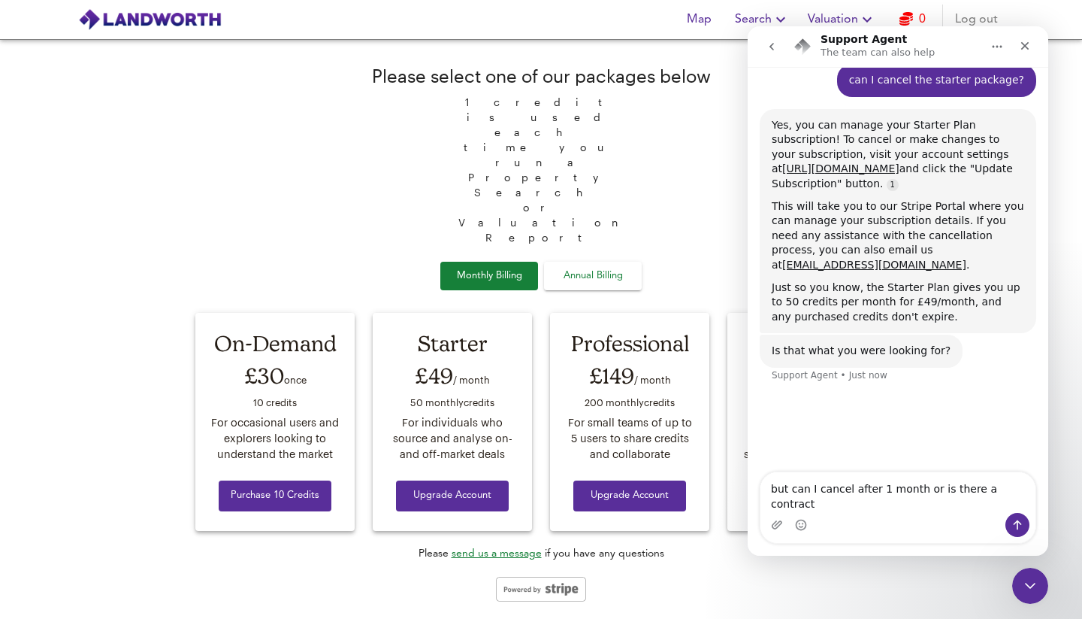
type textarea "but can I cancel after 1 month or is there a contract?"
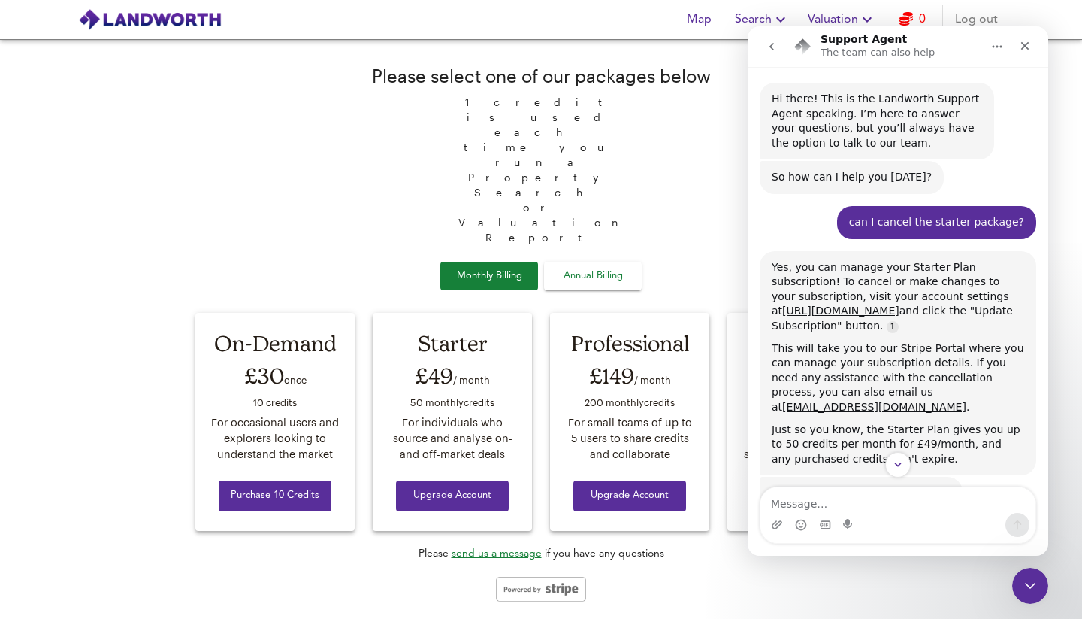
scroll to position [0, 0]
click at [1021, 43] on icon "Close" at bounding box center [1025, 46] width 8 height 8
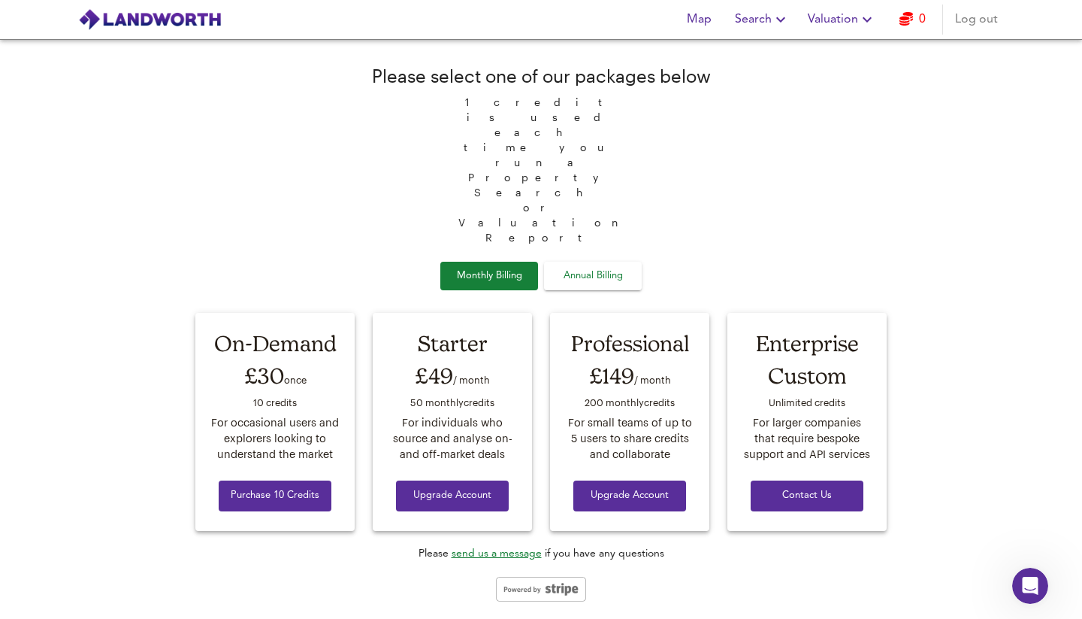
click at [180, 14] on img at bounding box center [150, 19] width 144 height 23
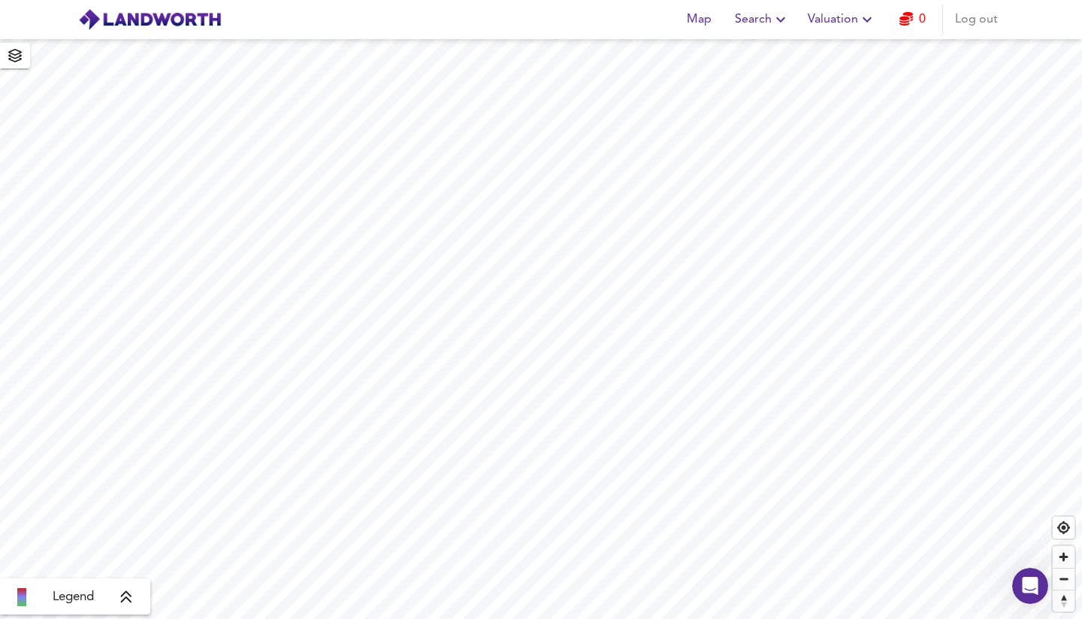
click at [125, 596] on icon at bounding box center [127, 596] width 14 height 15
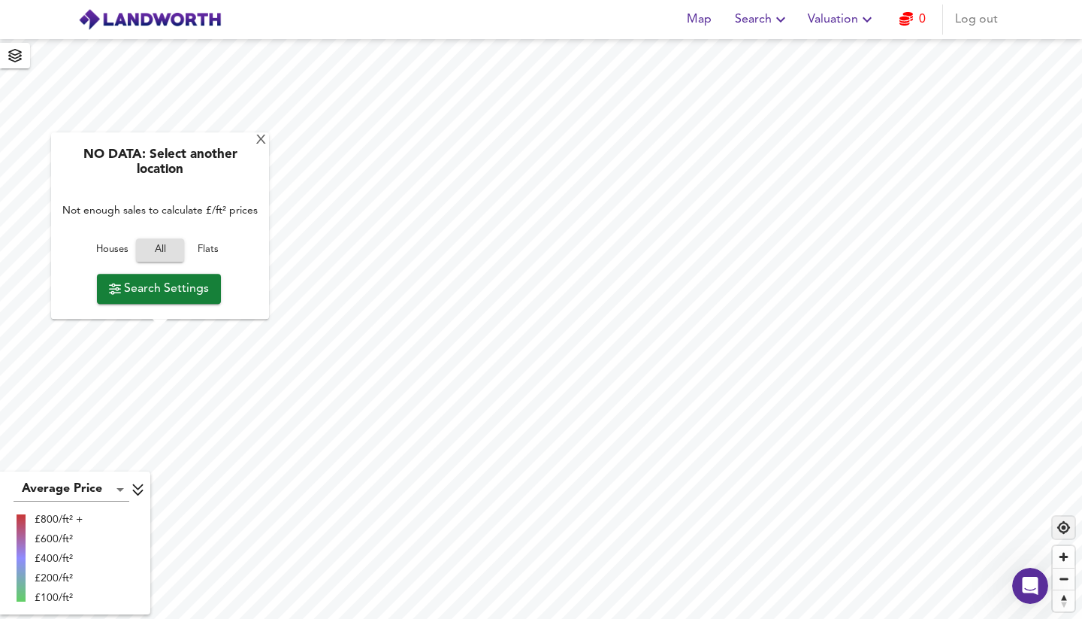
click at [1064, 531] on span "Find my location" at bounding box center [1064, 527] width 22 height 22
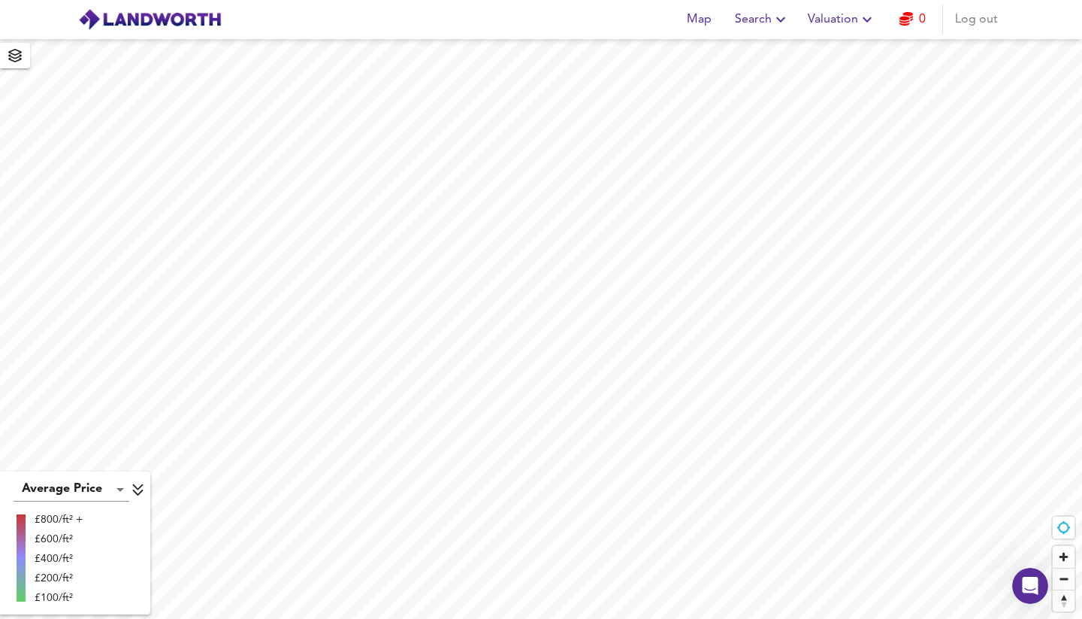
click at [16, 61] on icon "button" at bounding box center [15, 56] width 14 height 14
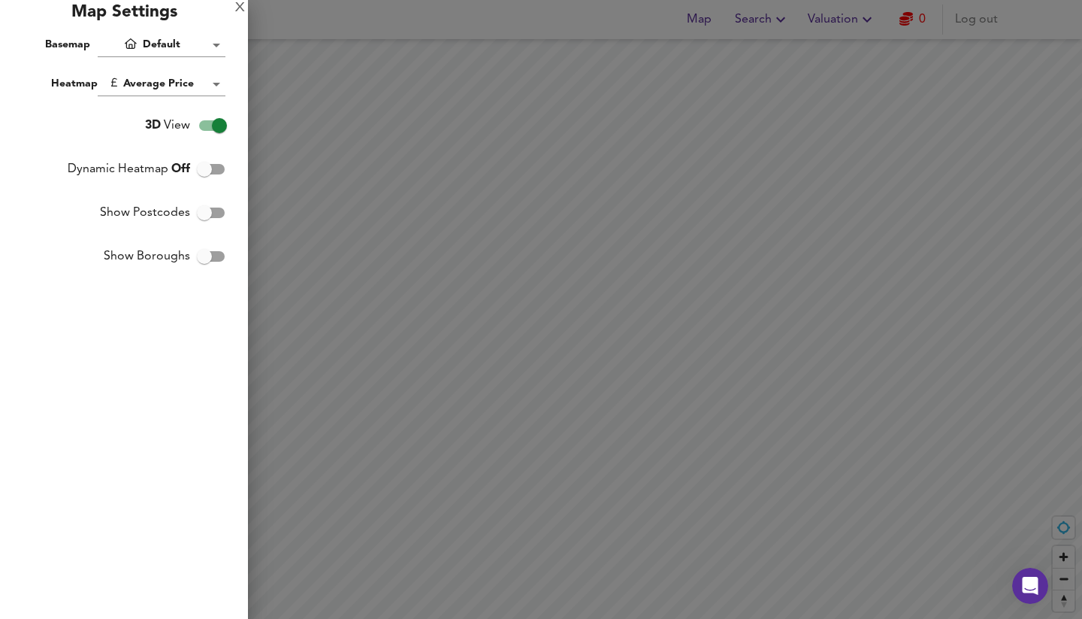
click at [482, 242] on div at bounding box center [541, 309] width 1082 height 619
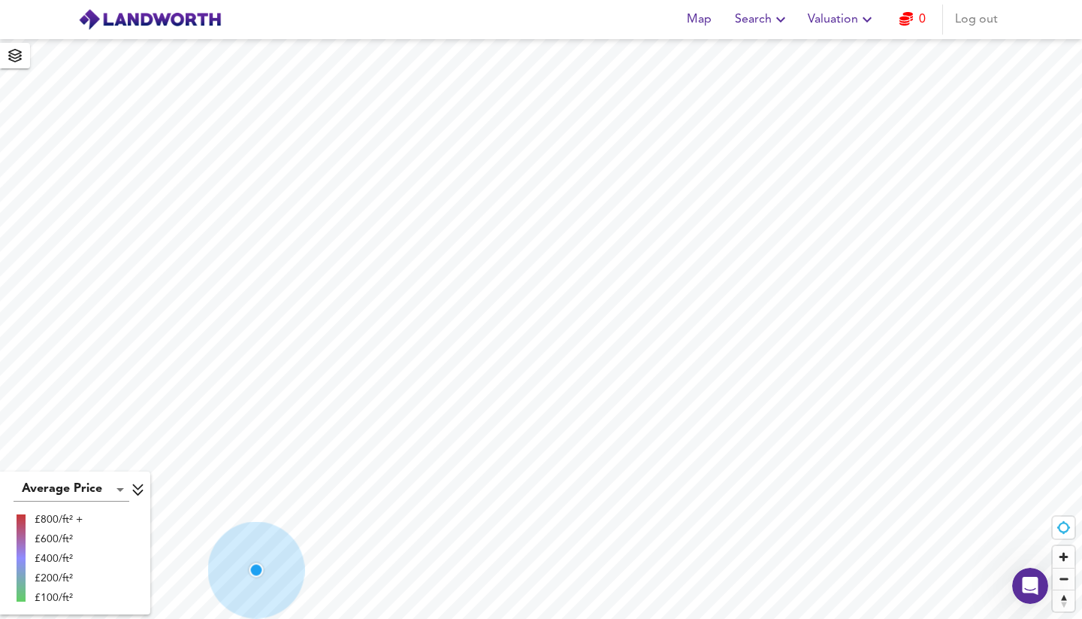
click at [1071, 21] on header "Map Search Valuation 0 Log out" at bounding box center [541, 19] width 1082 height 39
click at [909, 18] on icon "button" at bounding box center [907, 19] width 14 height 14
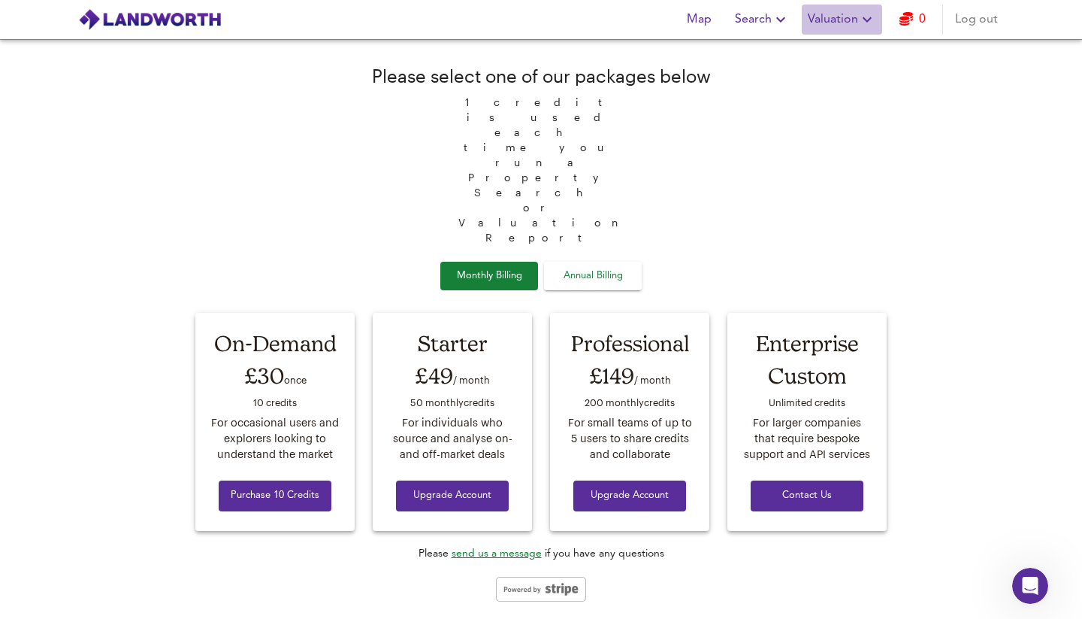
click at [846, 20] on span "Valuation" at bounding box center [842, 19] width 68 height 21
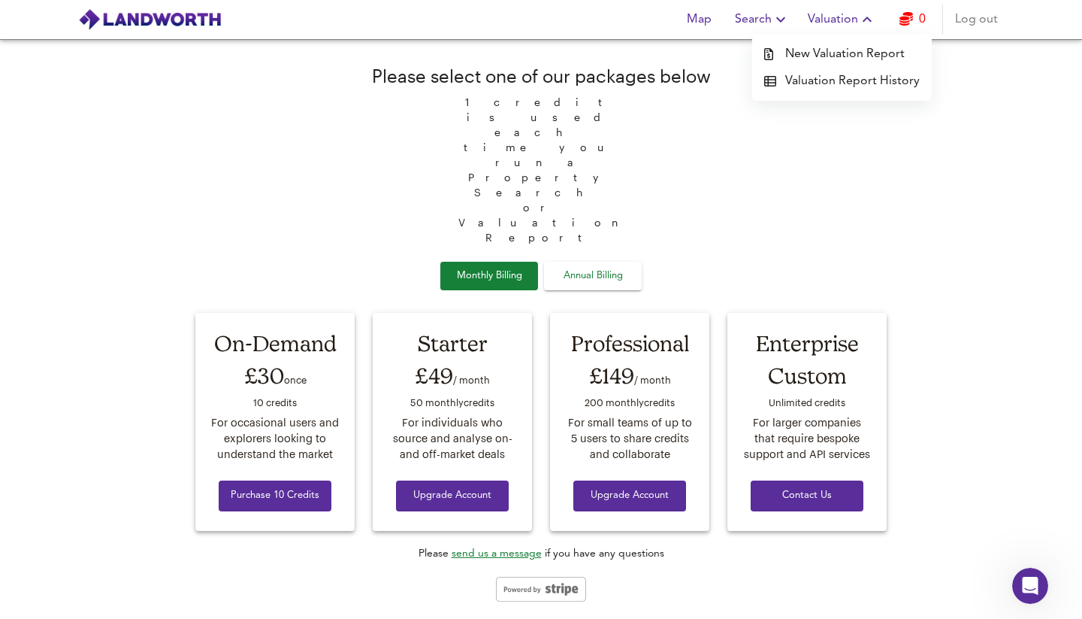
click at [763, 20] on span "Search" at bounding box center [762, 19] width 55 height 21
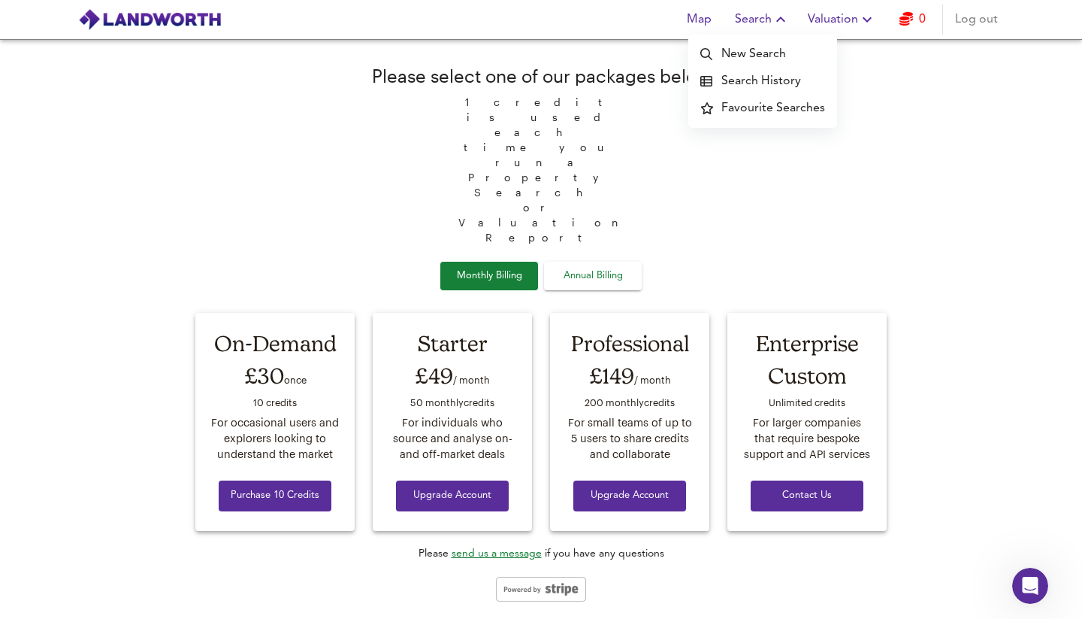
click at [699, 20] on span "Map" at bounding box center [699, 19] width 36 height 21
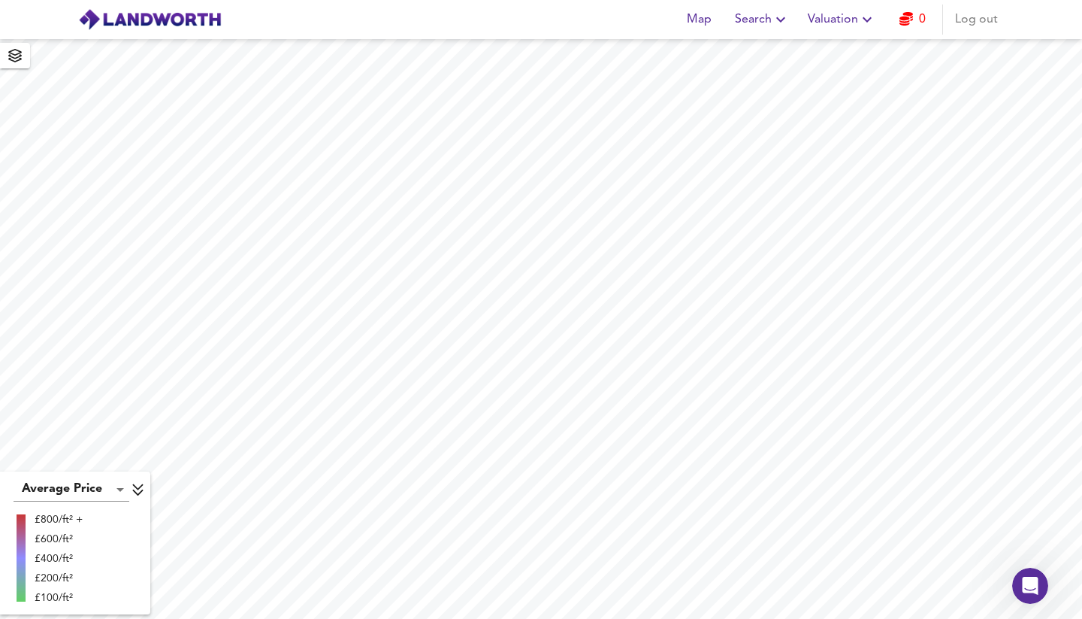
click at [763, 19] on span "Search" at bounding box center [762, 19] width 55 height 21
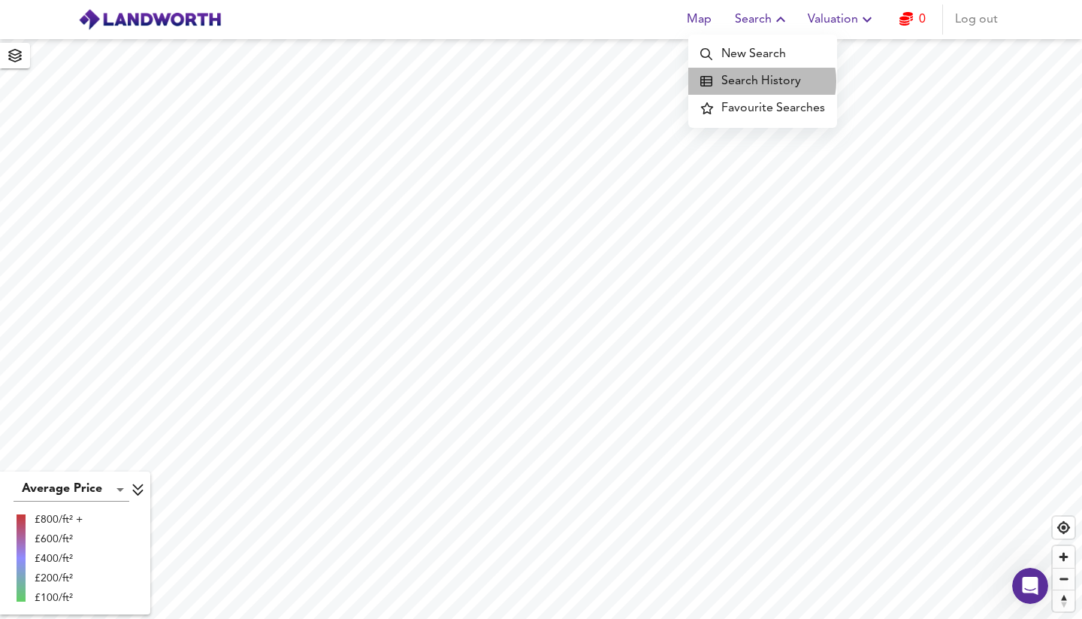
click at [762, 81] on li "Search History" at bounding box center [762, 81] width 149 height 27
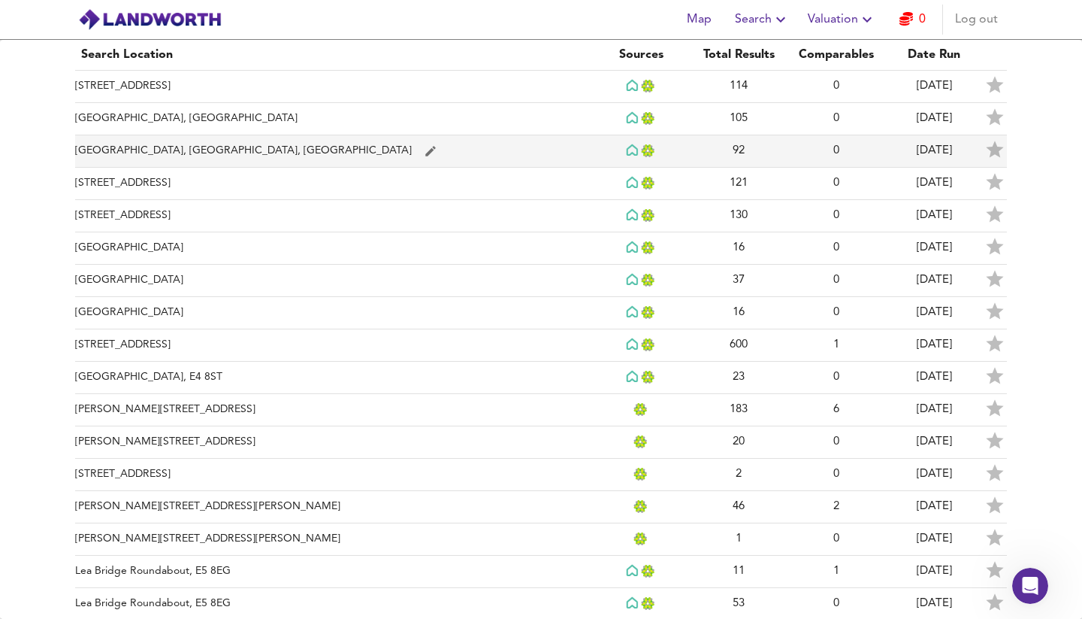
click at [233, 147] on td "[GEOGRAPHIC_DATA], [GEOGRAPHIC_DATA], [GEOGRAPHIC_DATA]" at bounding box center [333, 151] width 517 height 32
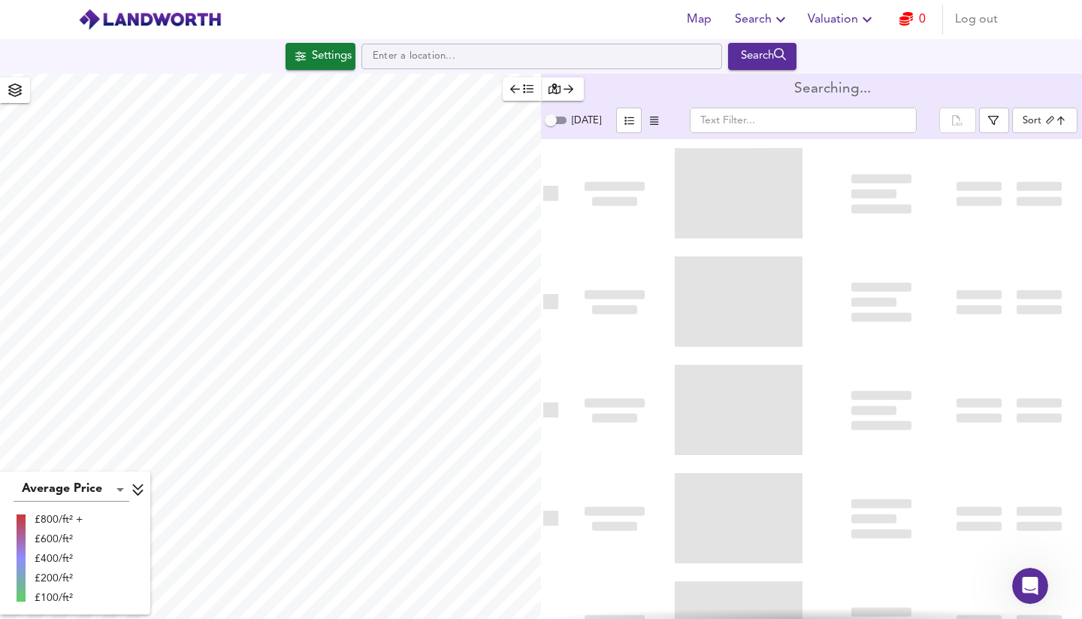
type input "biggest"
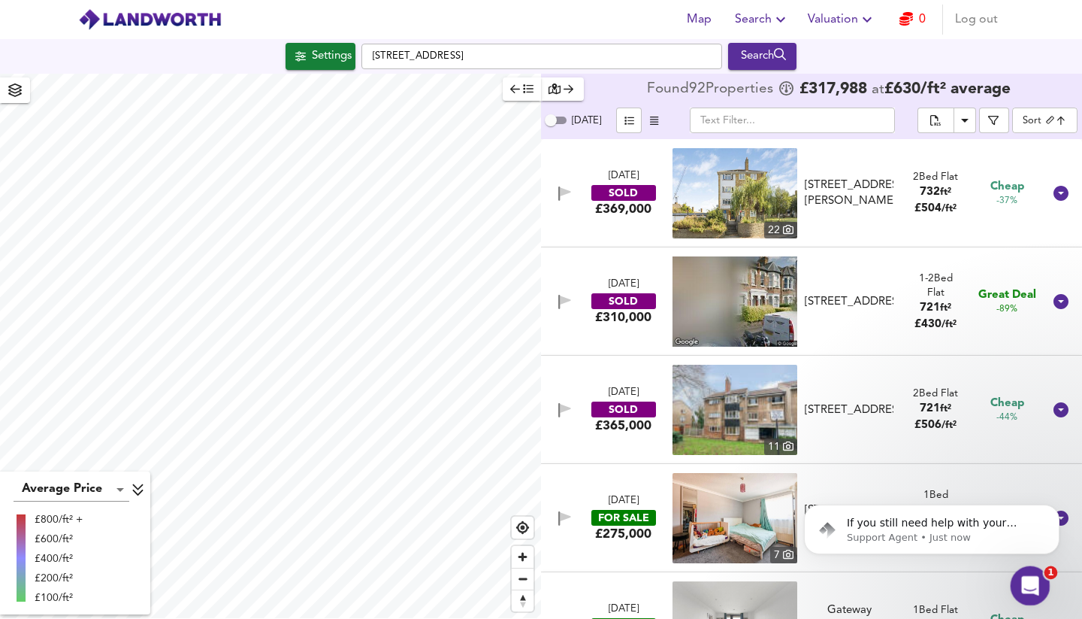
click at [1029, 592] on icon "Open Intercom Messenger" at bounding box center [1028, 583] width 25 height 25
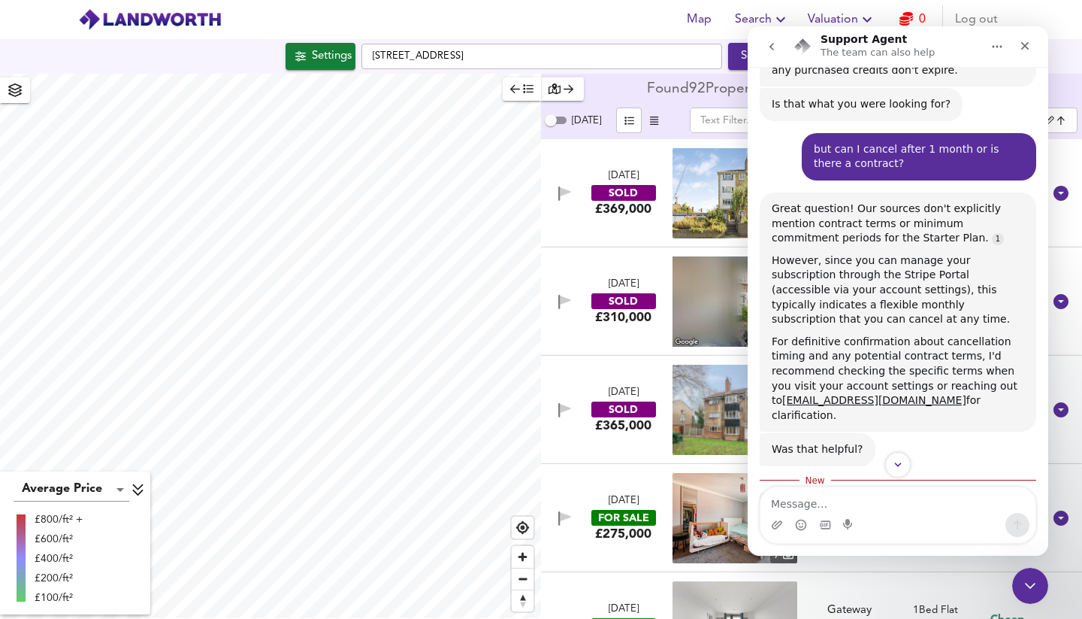
scroll to position [384, 0]
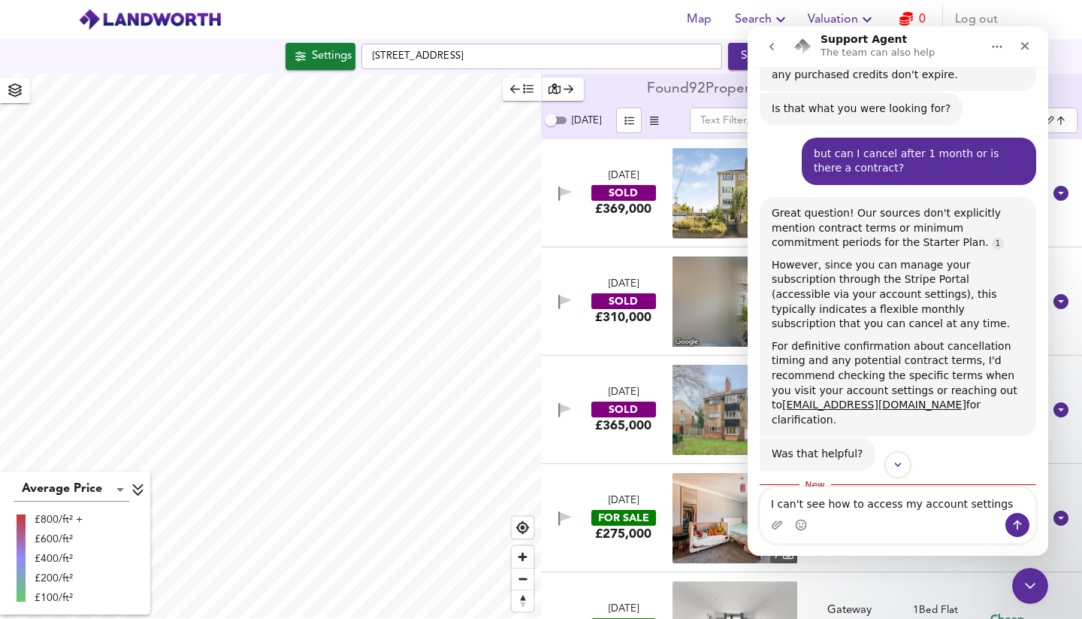
type textarea "I can't see how to access my account settings"
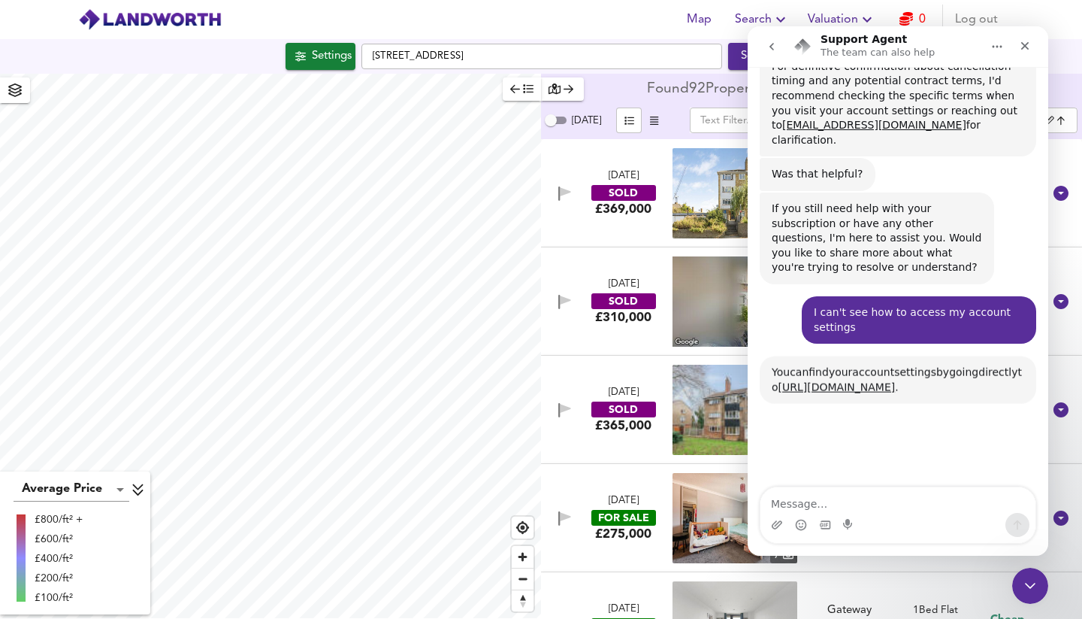
scroll to position [844, 0]
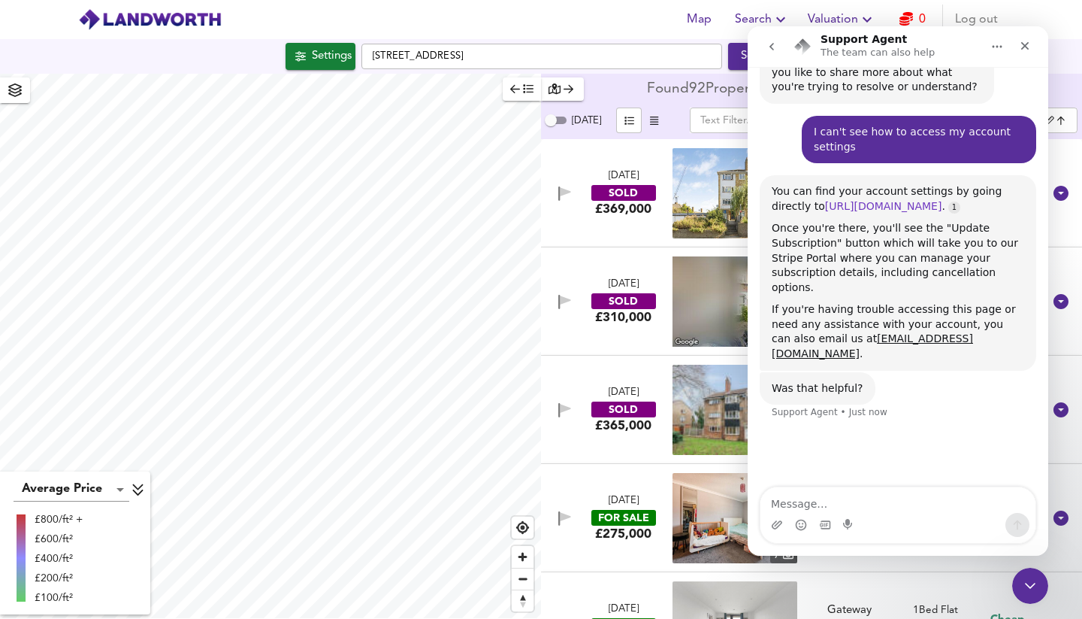
click at [940, 200] on link "https://app.landworth.org/account" at bounding box center [883, 206] width 117 height 12
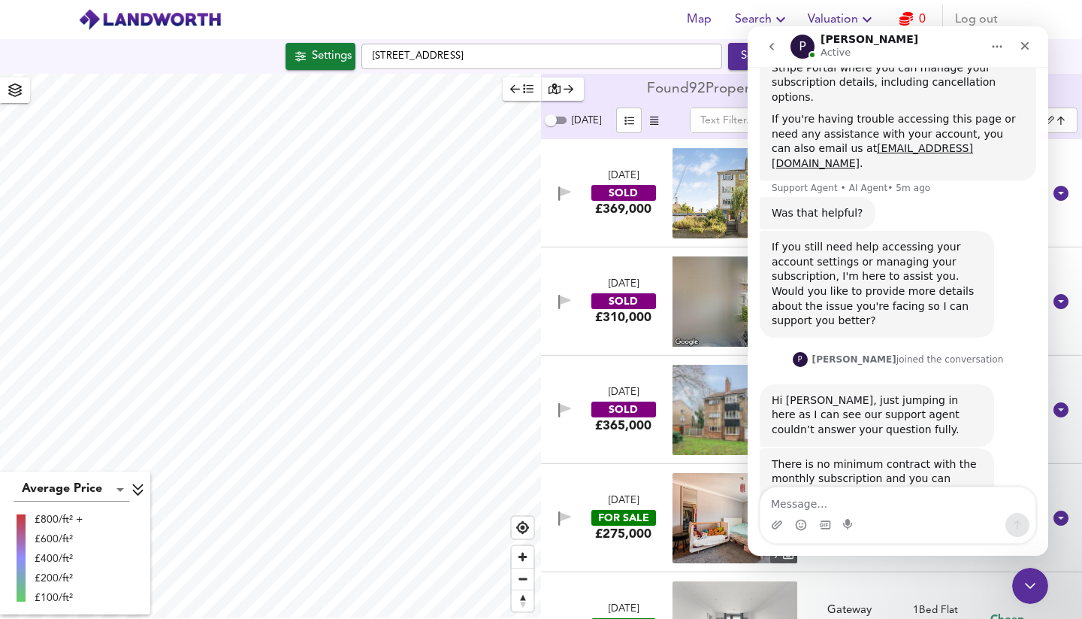
scroll to position [1032, 0]
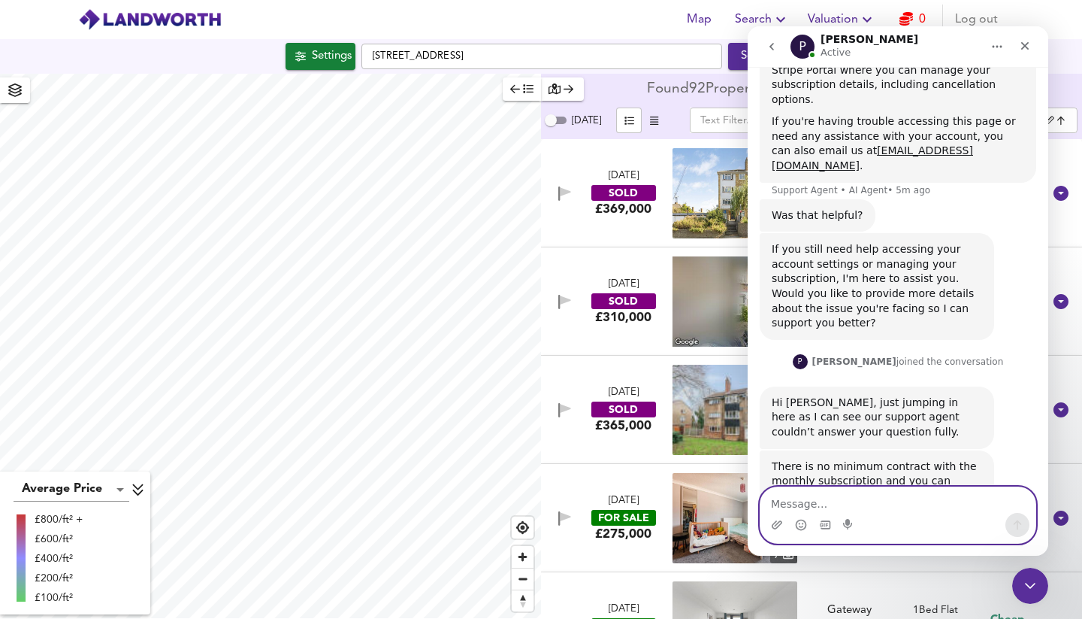
click at [837, 495] on textarea "Message…" at bounding box center [898, 500] width 275 height 26
type textarea "great thanks Paul"
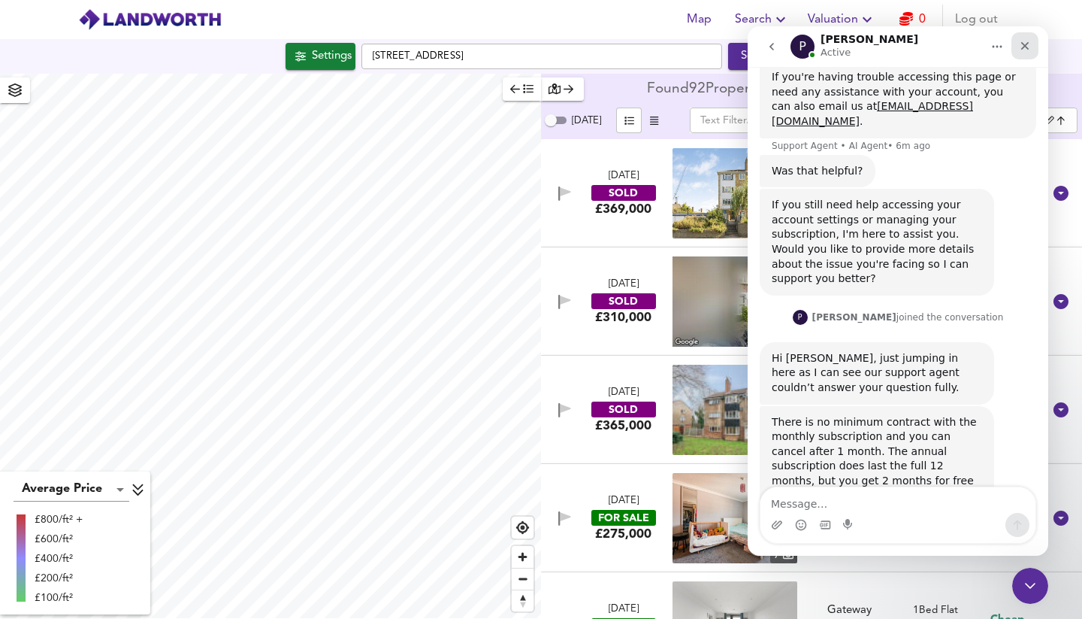
click at [1024, 44] on icon "Close" at bounding box center [1025, 46] width 8 height 8
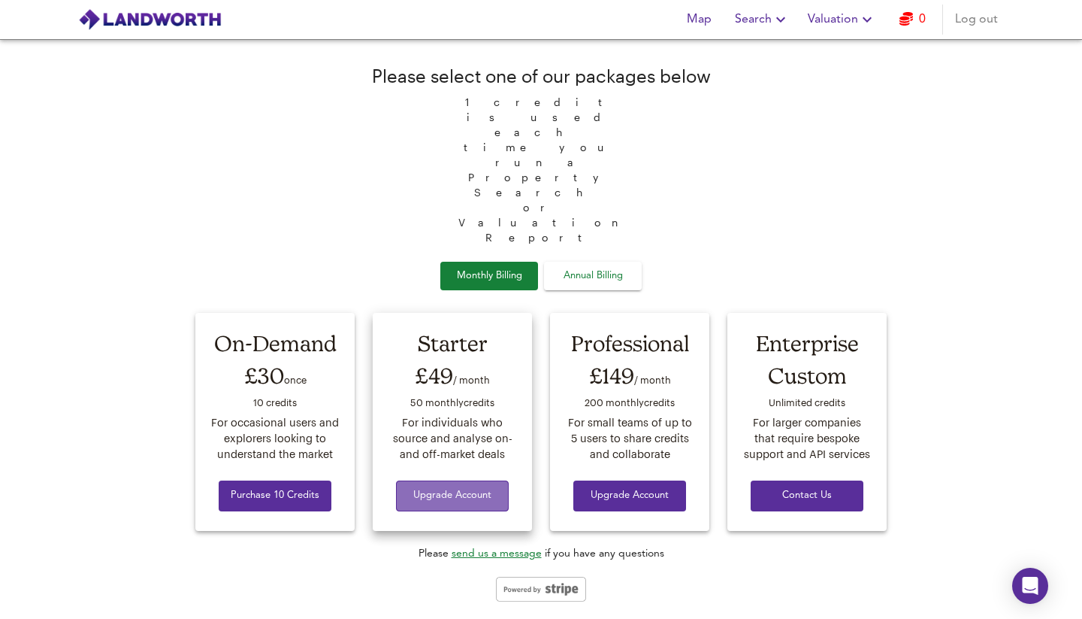
click at [453, 487] on span "Upgrade Account" at bounding box center [452, 495] width 89 height 17
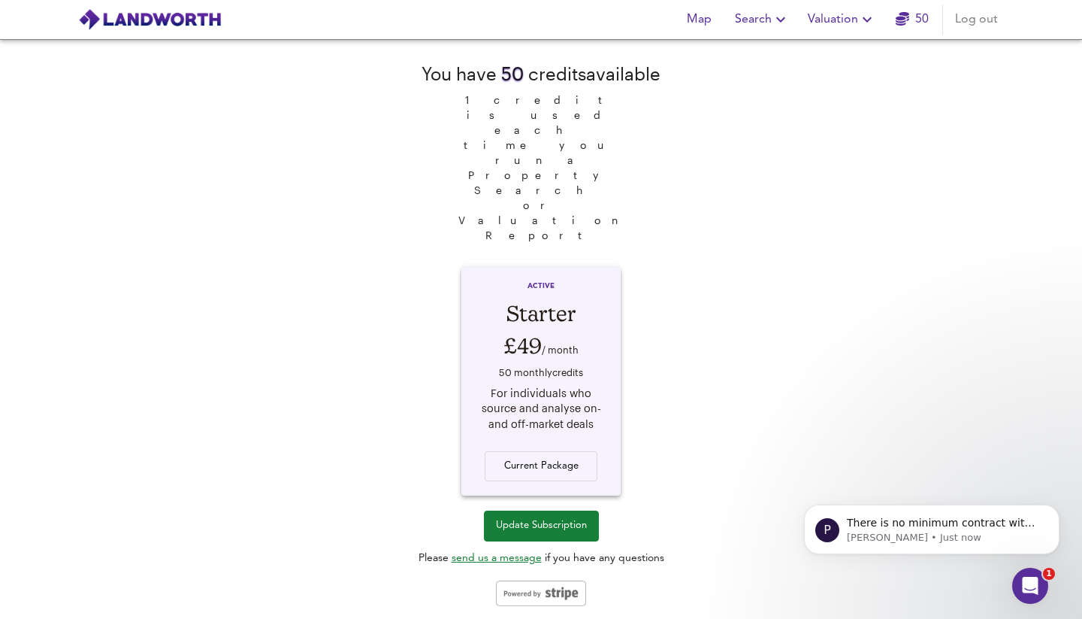
click at [549, 517] on span "Update Subscription" at bounding box center [541, 525] width 91 height 17
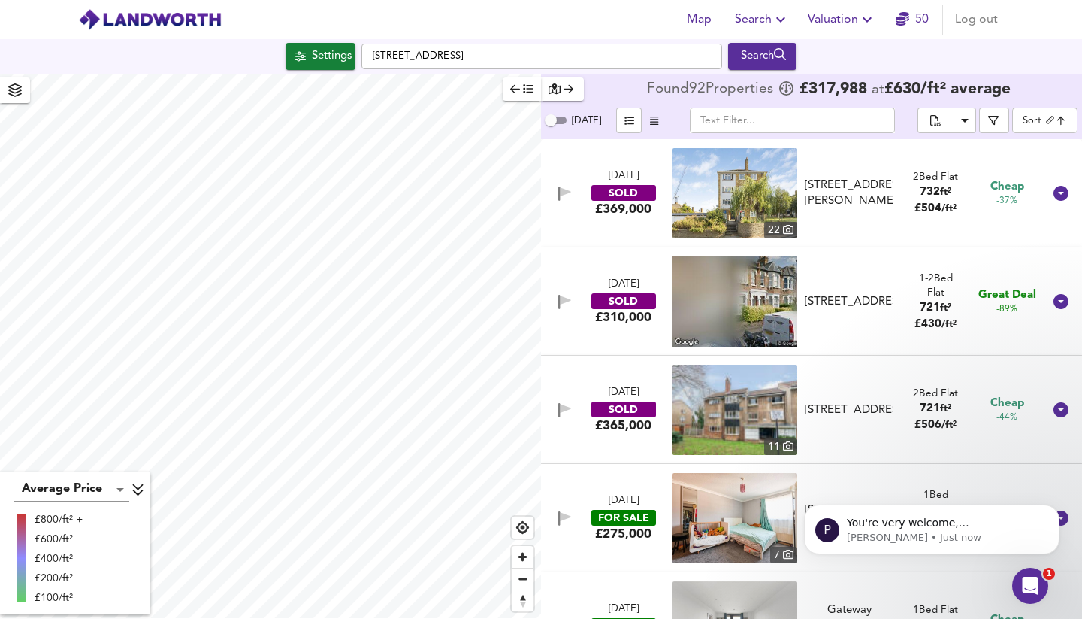
click at [753, 20] on span "Search" at bounding box center [762, 19] width 55 height 21
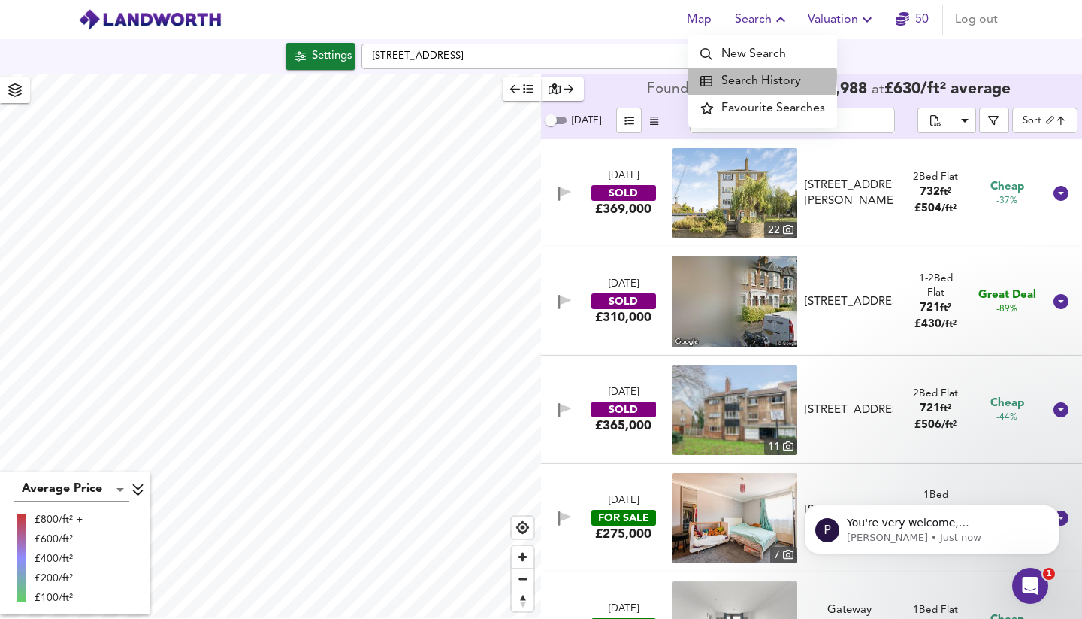
click at [740, 77] on li "Search History" at bounding box center [762, 81] width 149 height 27
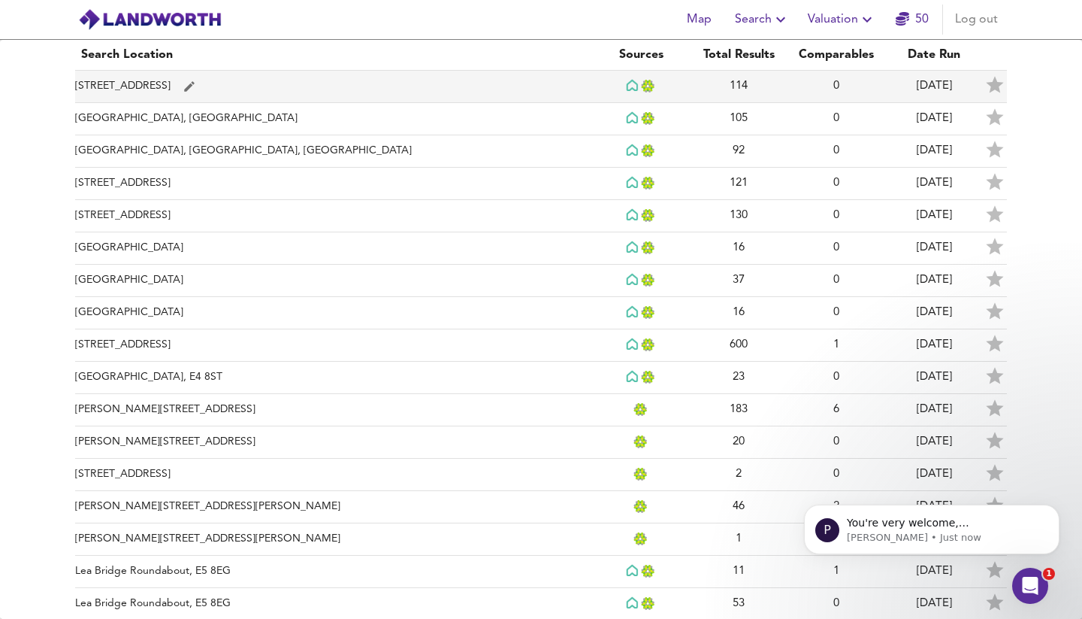
click at [177, 82] on td "[STREET_ADDRESS]" at bounding box center [333, 87] width 517 height 32
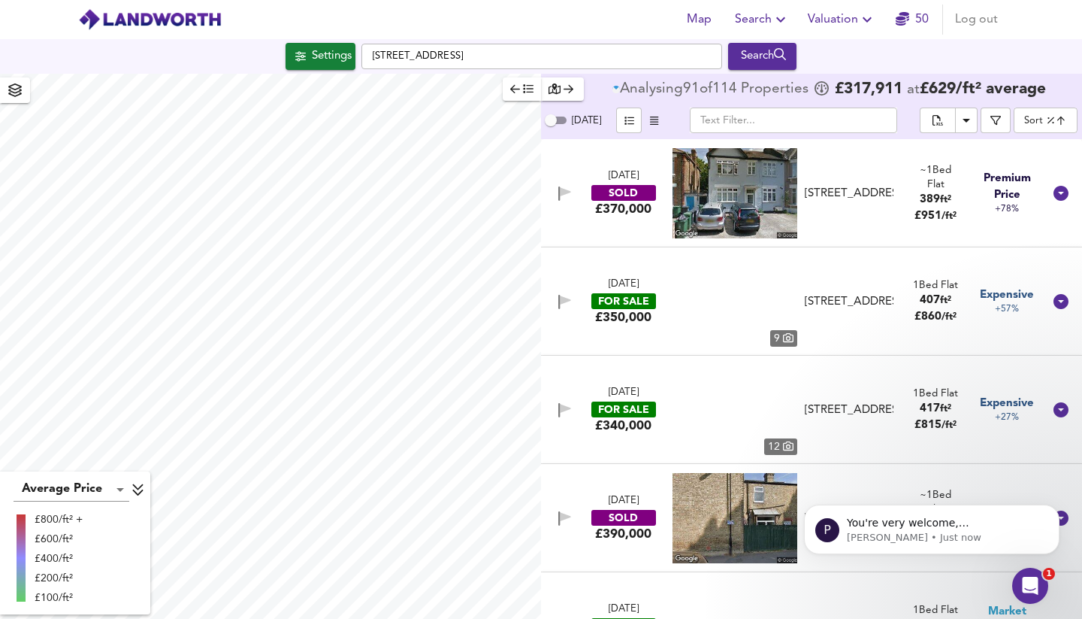
type input "highppsf"
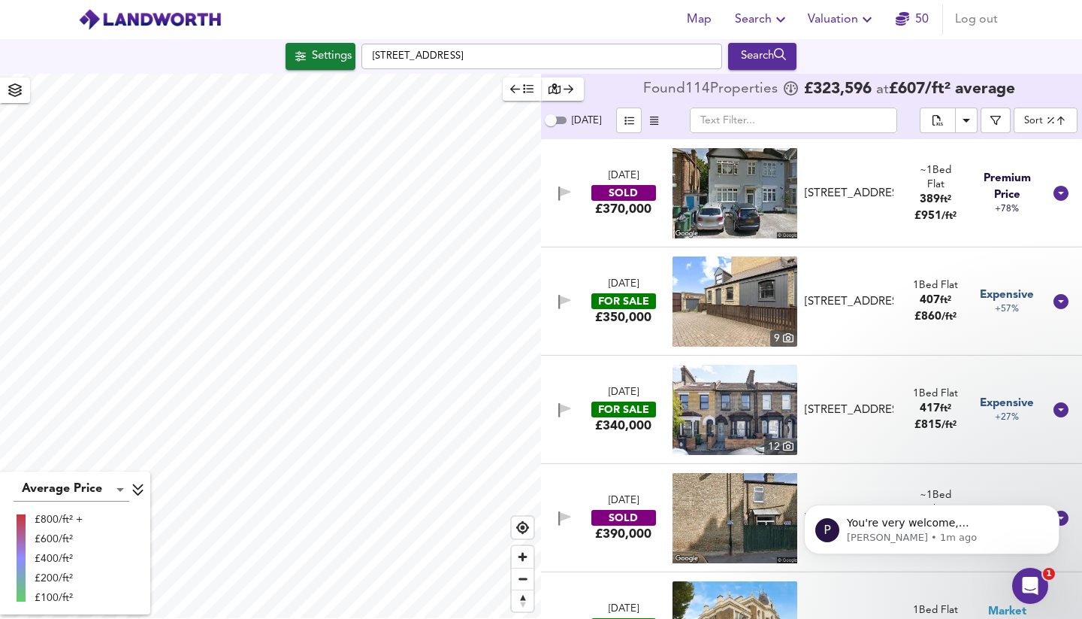
checkbox input "true"
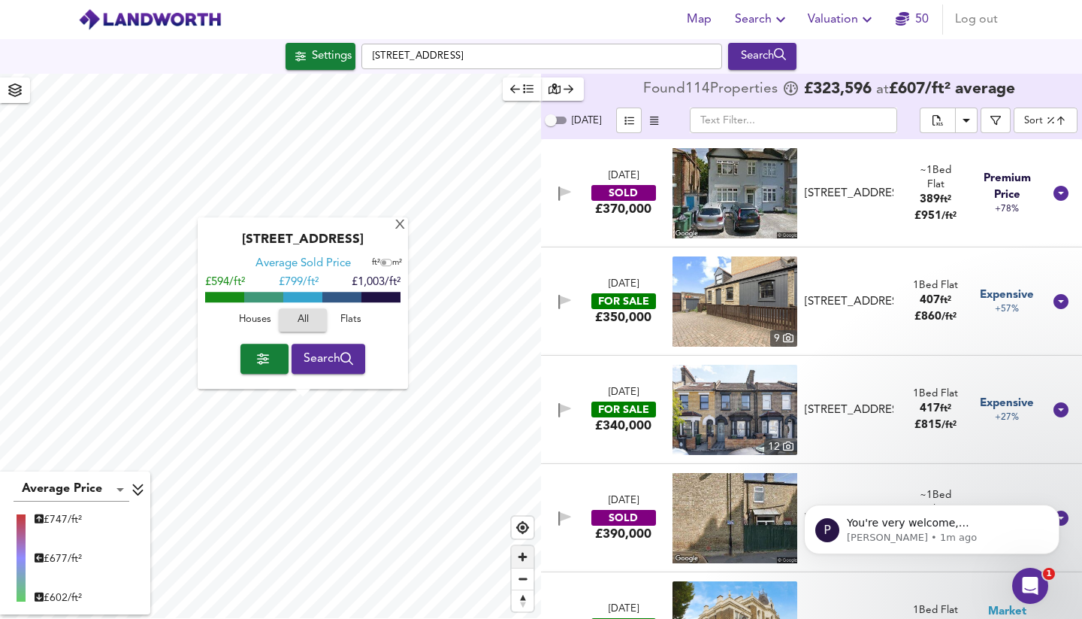
click at [525, 558] on span "Zoom in" at bounding box center [523, 557] width 22 height 22
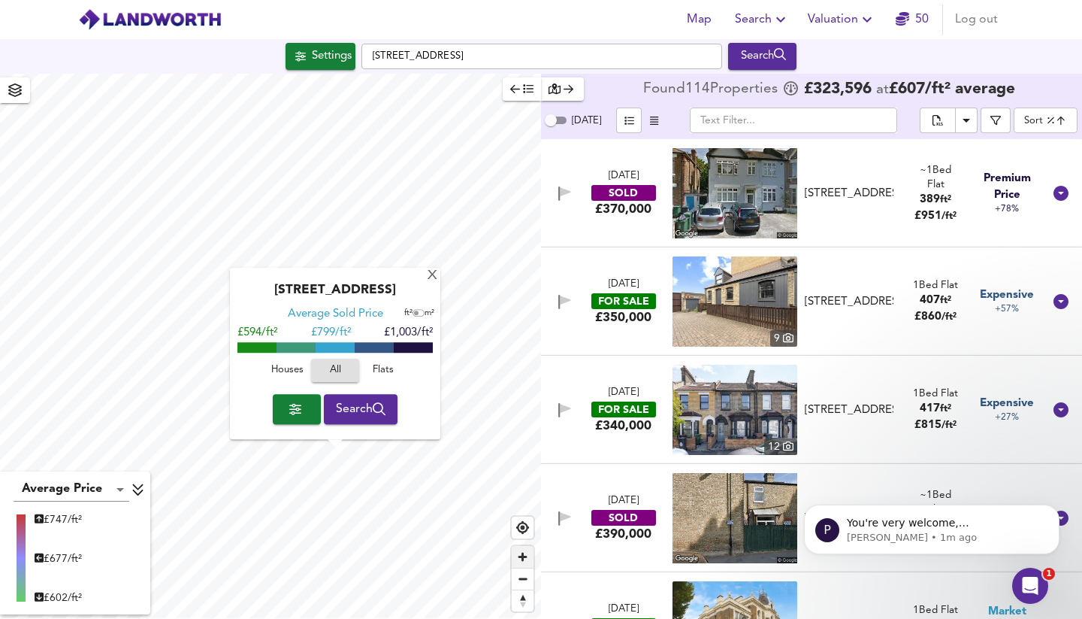
click at [525, 558] on span "Zoom in" at bounding box center [523, 557] width 22 height 22
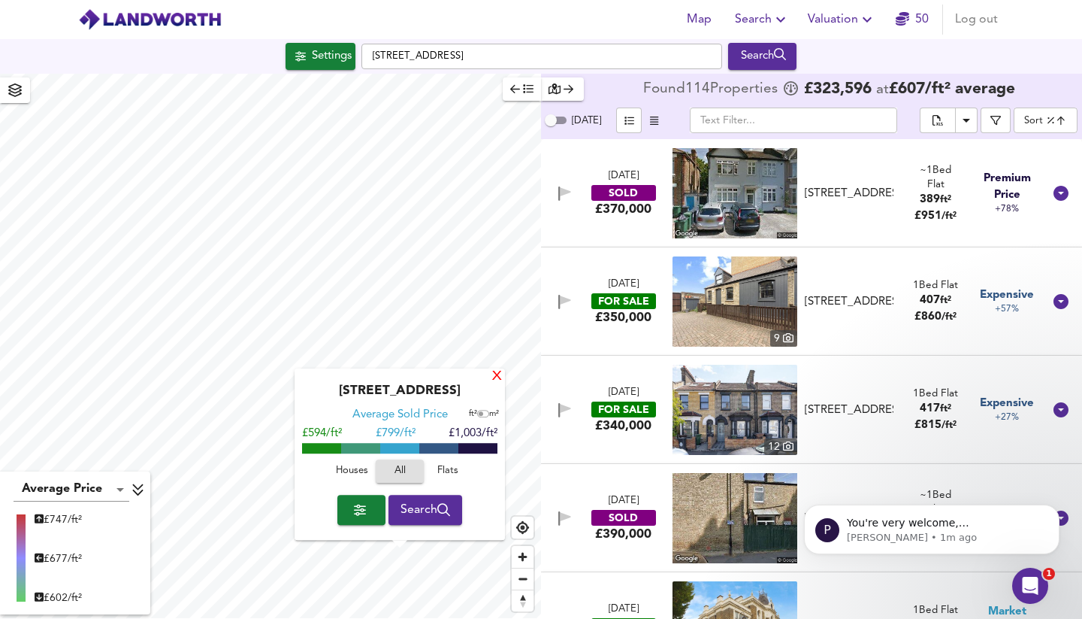
click at [495, 378] on div "X" at bounding box center [497, 377] width 13 height 14
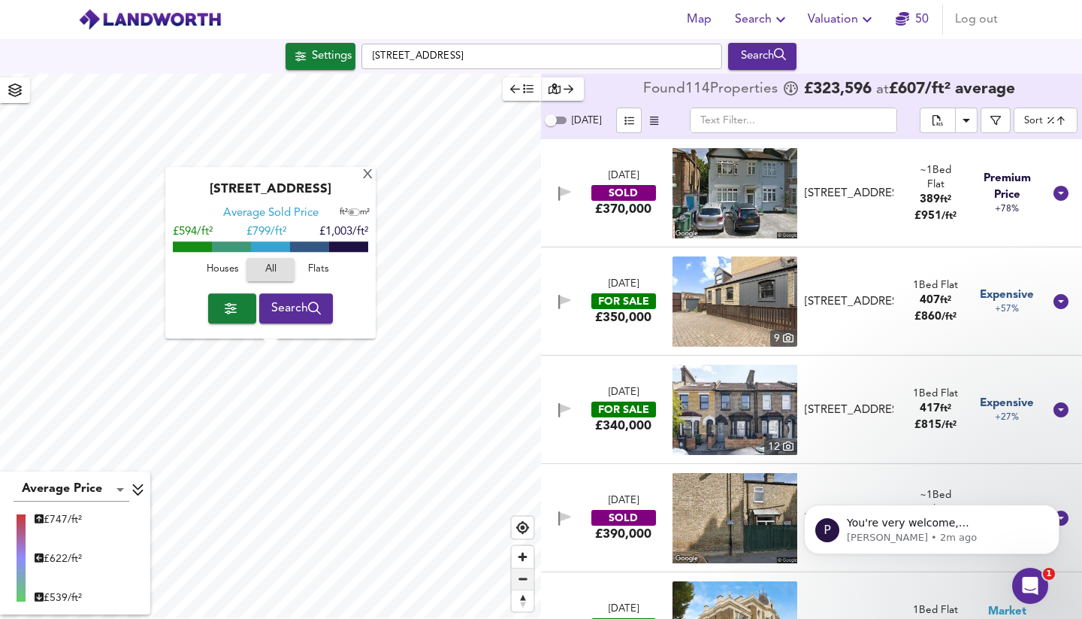
checkbox input "false"
click at [525, 582] on span "Zoom out" at bounding box center [523, 578] width 22 height 21
click at [368, 174] on div "X" at bounding box center [368, 175] width 13 height 14
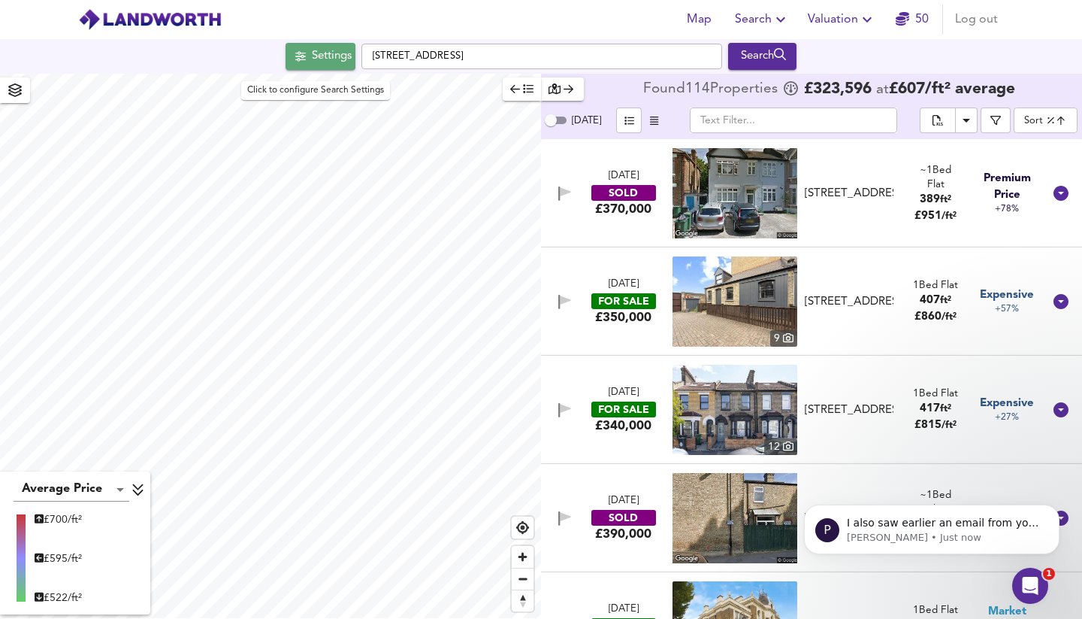
click at [318, 59] on div "Settings" at bounding box center [332, 57] width 40 height 20
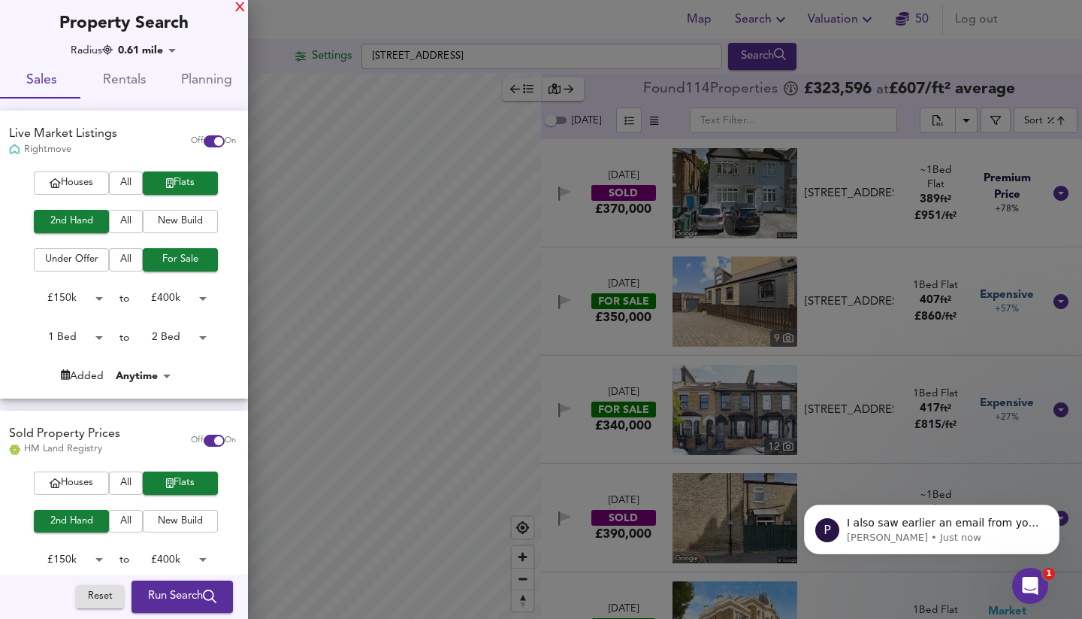
click at [240, 8] on div "X" at bounding box center [240, 8] width 10 height 11
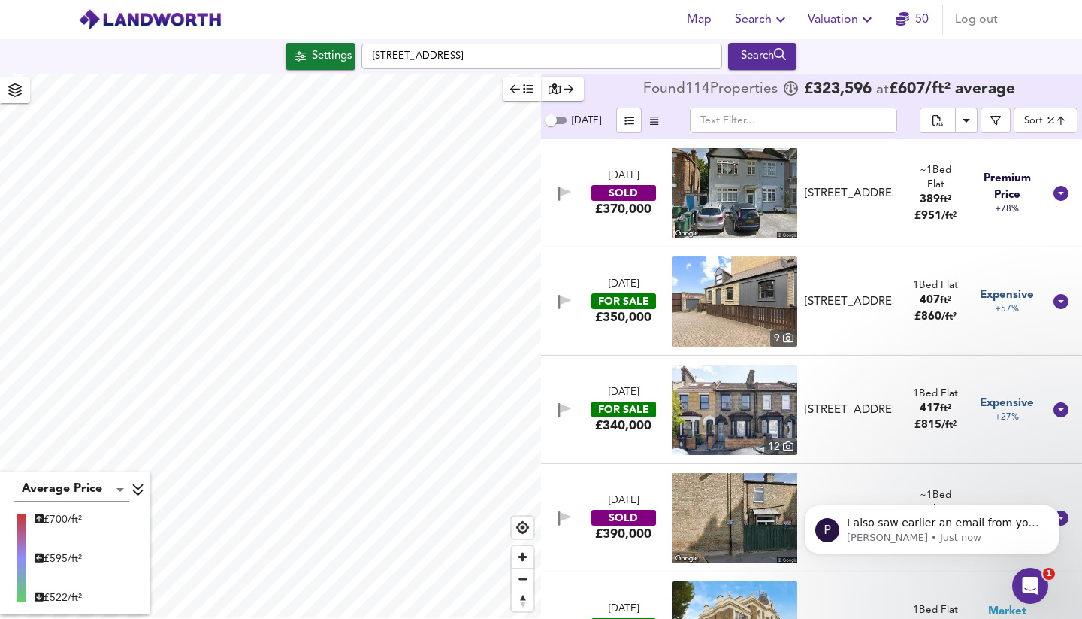
type input "1534"
click at [327, 55] on div "Settings" at bounding box center [332, 57] width 40 height 20
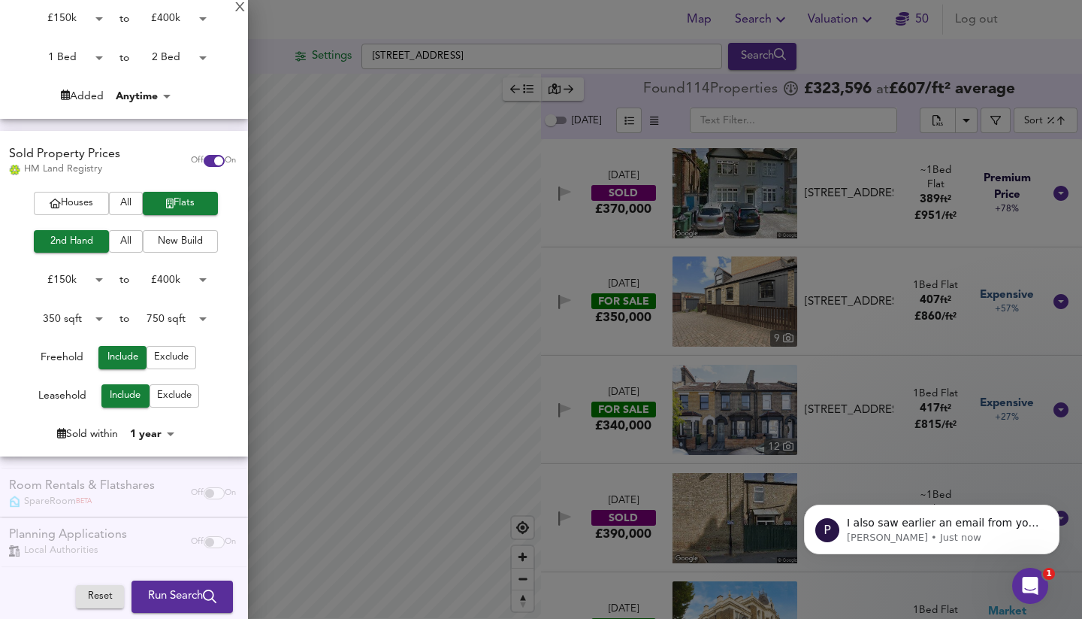
scroll to position [278, 0]
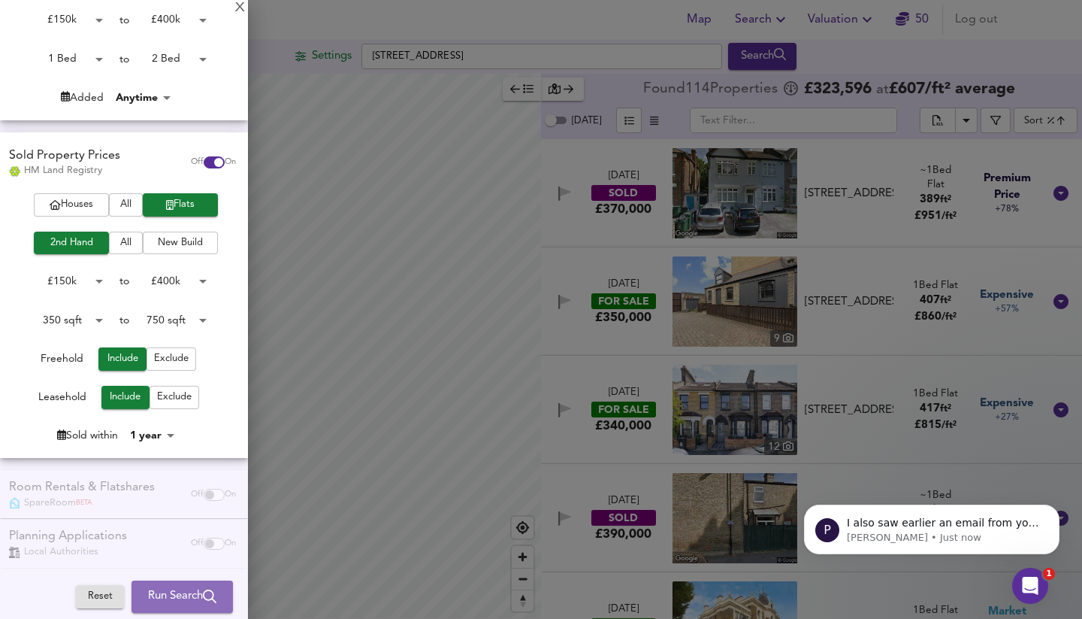
click at [172, 597] on span "Run Search" at bounding box center [182, 597] width 68 height 20
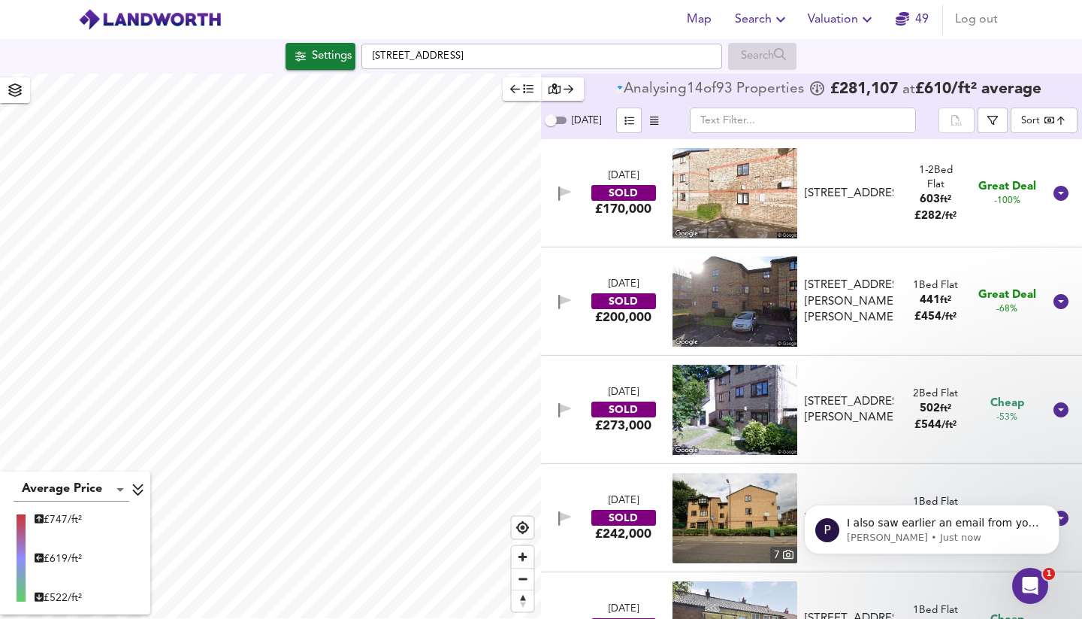
type input "bestdeal"
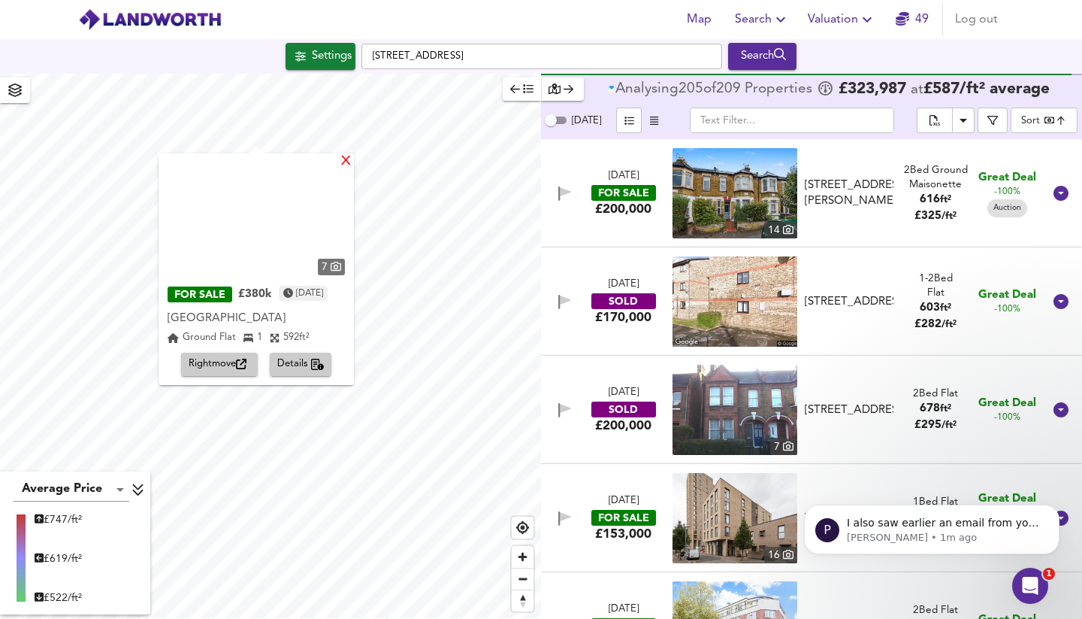
click at [353, 162] on div "X" at bounding box center [346, 162] width 13 height 14
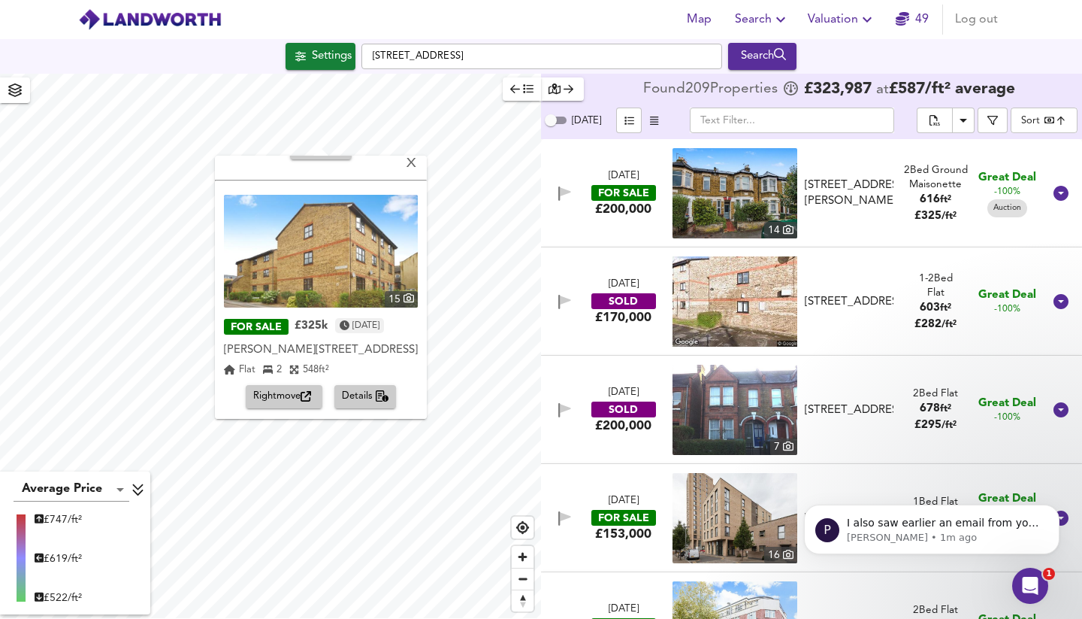
scroll to position [467, 0]
click at [276, 392] on span "Rightmove" at bounding box center [284, 397] width 62 height 17
click at [418, 165] on div "X" at bounding box center [411, 164] width 13 height 14
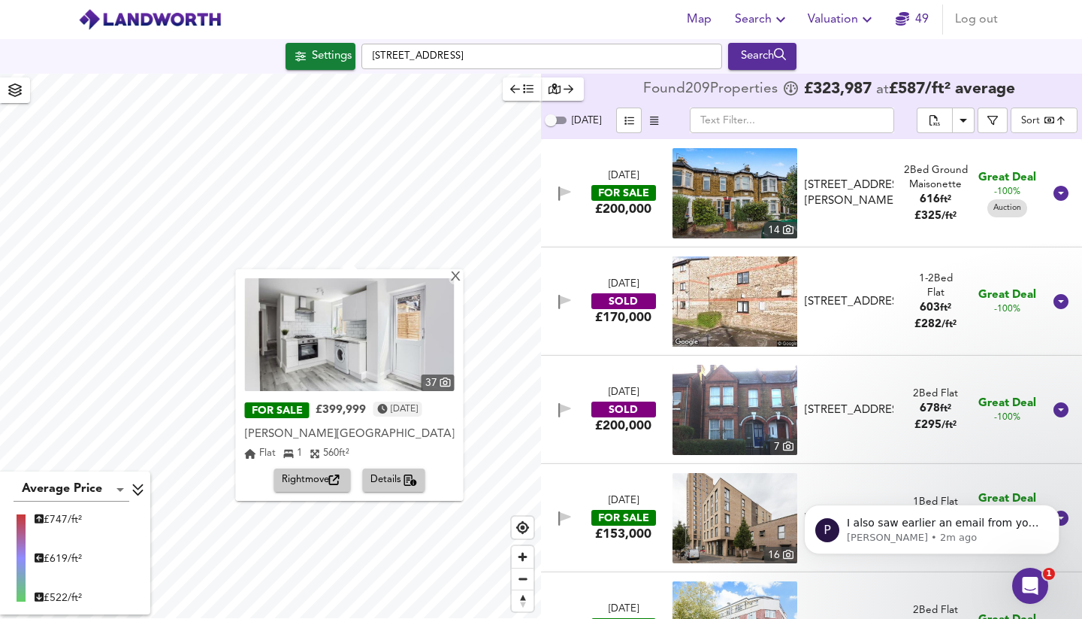
click at [389, 477] on span "Details" at bounding box center [394, 479] width 47 height 17
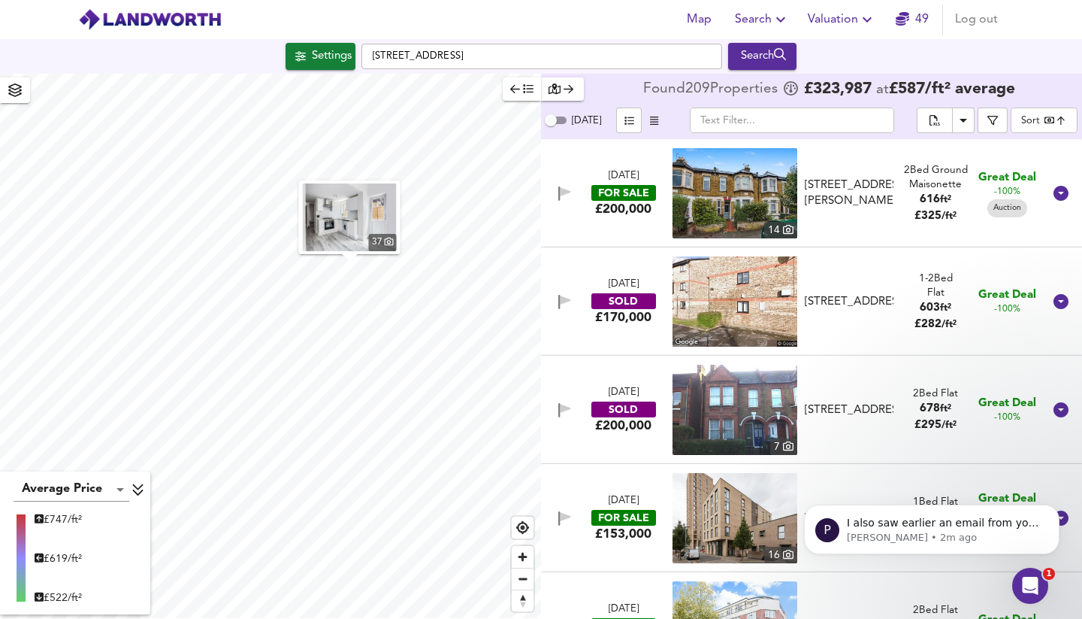
scroll to position [19049, 0]
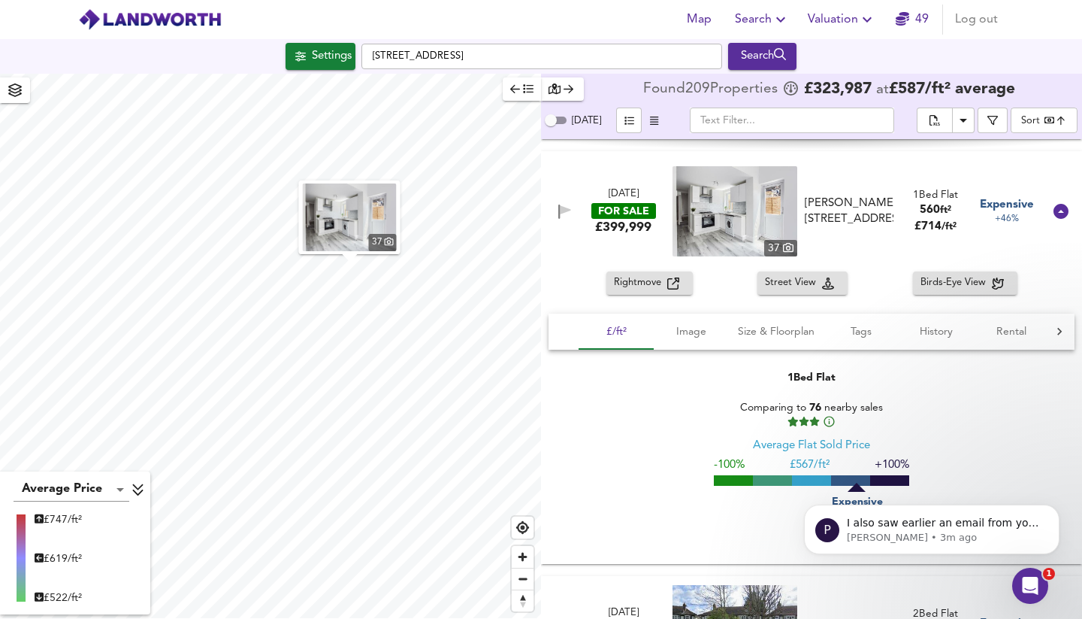
click at [640, 288] on span "Rightmove" at bounding box center [640, 282] width 53 height 17
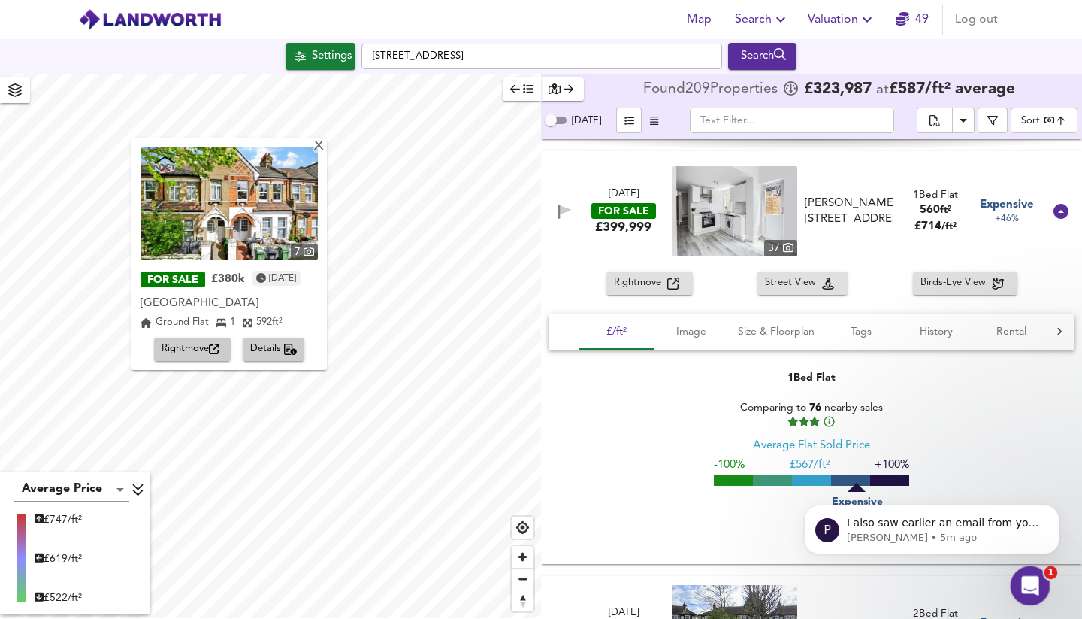
click at [1036, 580] on icon "Open Intercom Messenger" at bounding box center [1028, 583] width 25 height 25
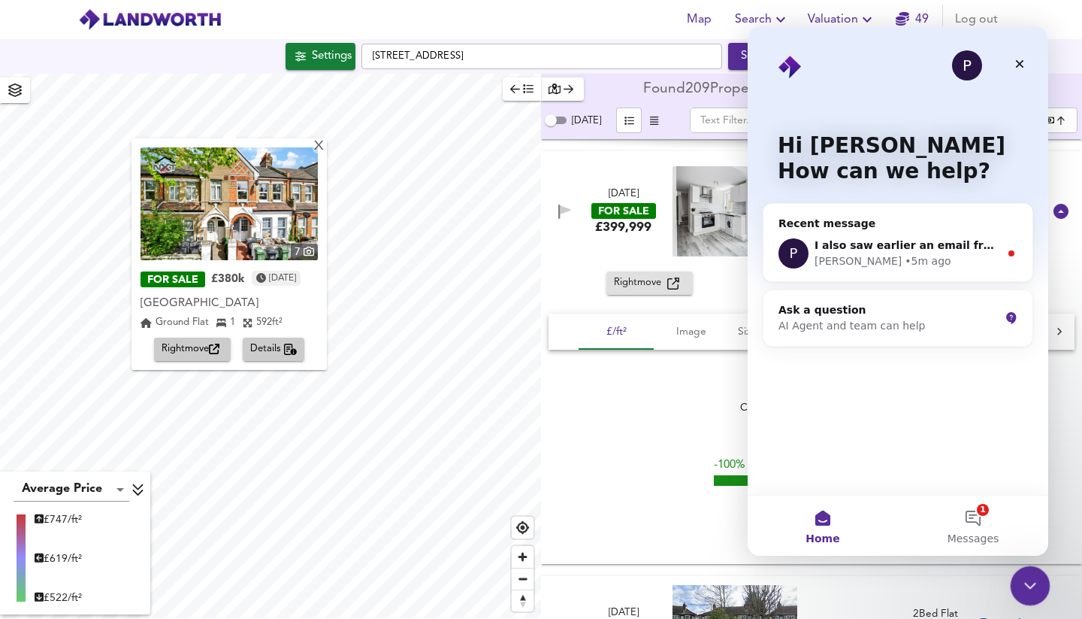
scroll to position [0, 0]
click at [900, 253] on div "Paul • 5m ago" at bounding box center [907, 261] width 185 height 16
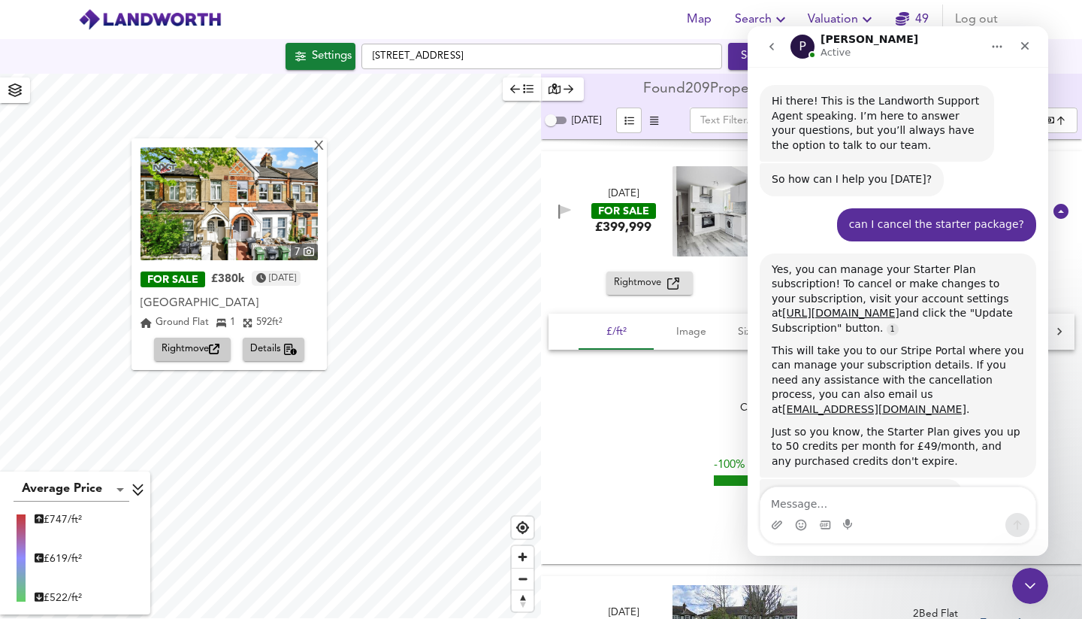
scroll to position [1250, 0]
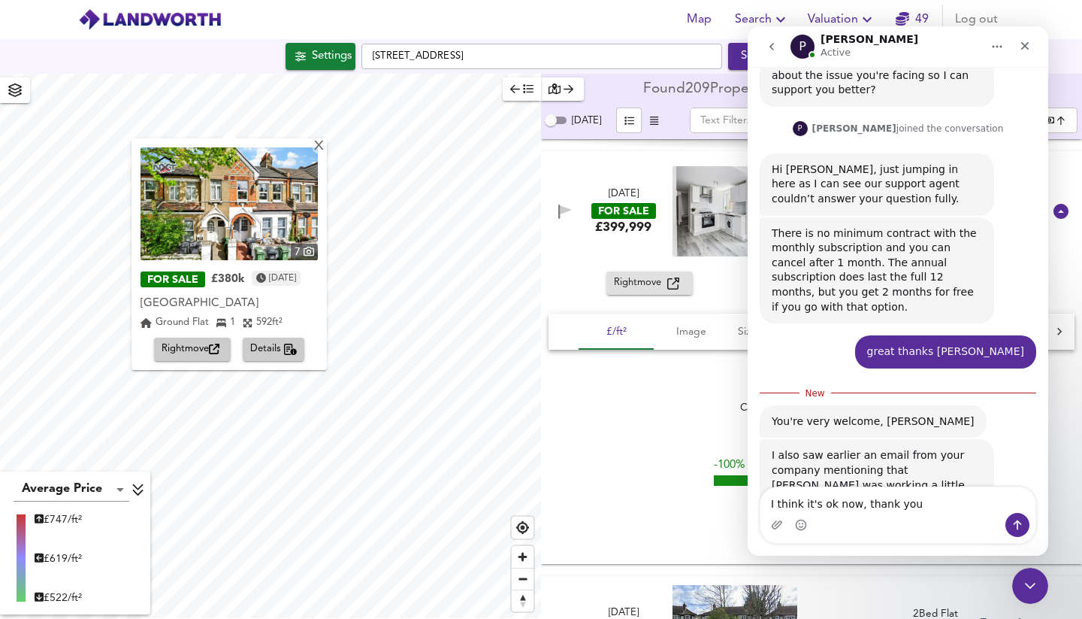
type textarea "I think it's ok now, thank you"
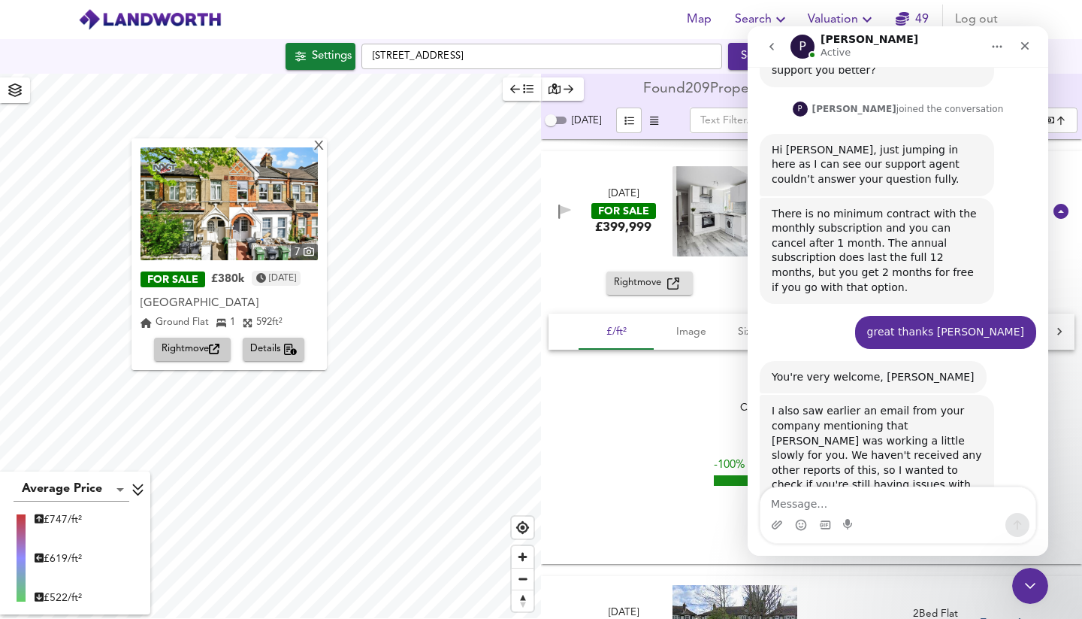
click at [643, 418] on div "1 Bed Flat Comparing to 76 nearby sales Average Flat Sold Price -100% £ 567/ft²…" at bounding box center [812, 455] width 526 height 207
click at [770, 47] on icon "go back" at bounding box center [772, 47] width 12 height 12
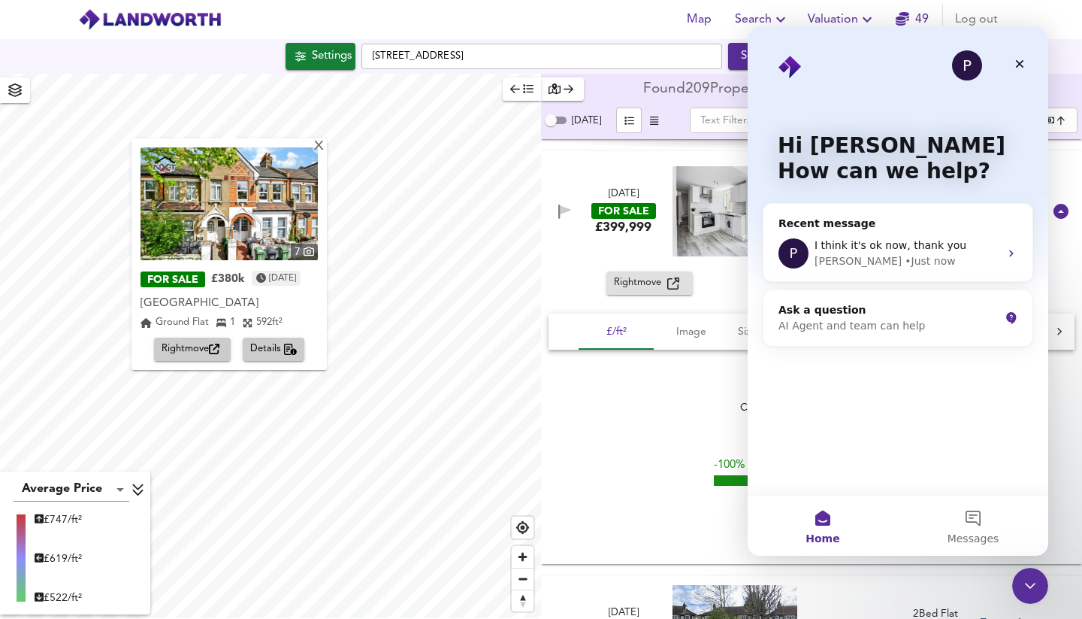
scroll to position [0, 0]
click at [1020, 63] on icon "Close" at bounding box center [1020, 64] width 8 height 8
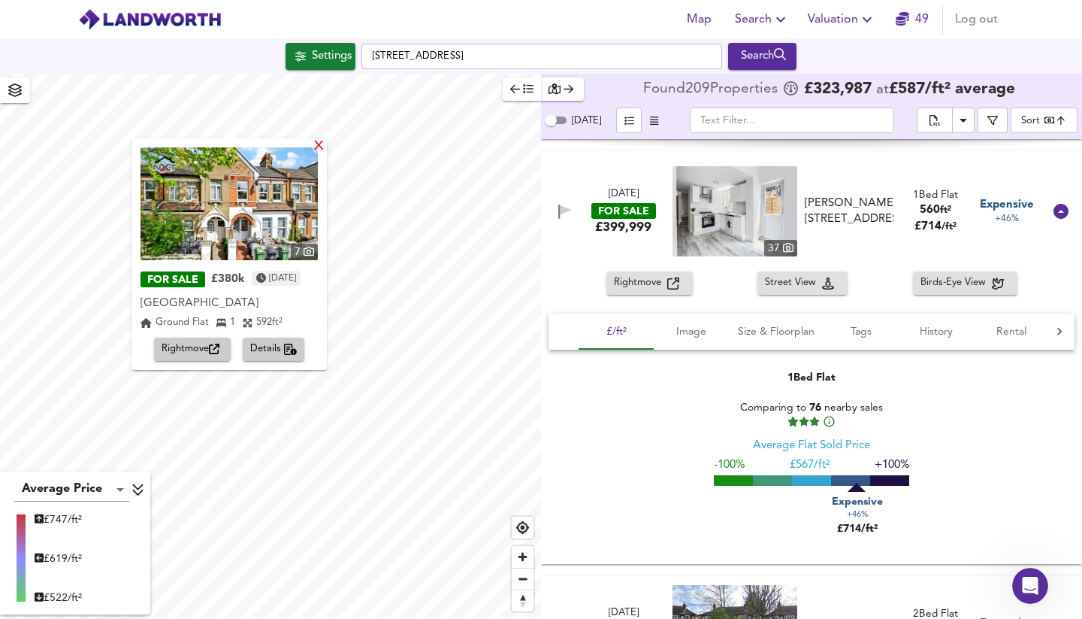
click at [325, 147] on div "X" at bounding box center [319, 147] width 13 height 14
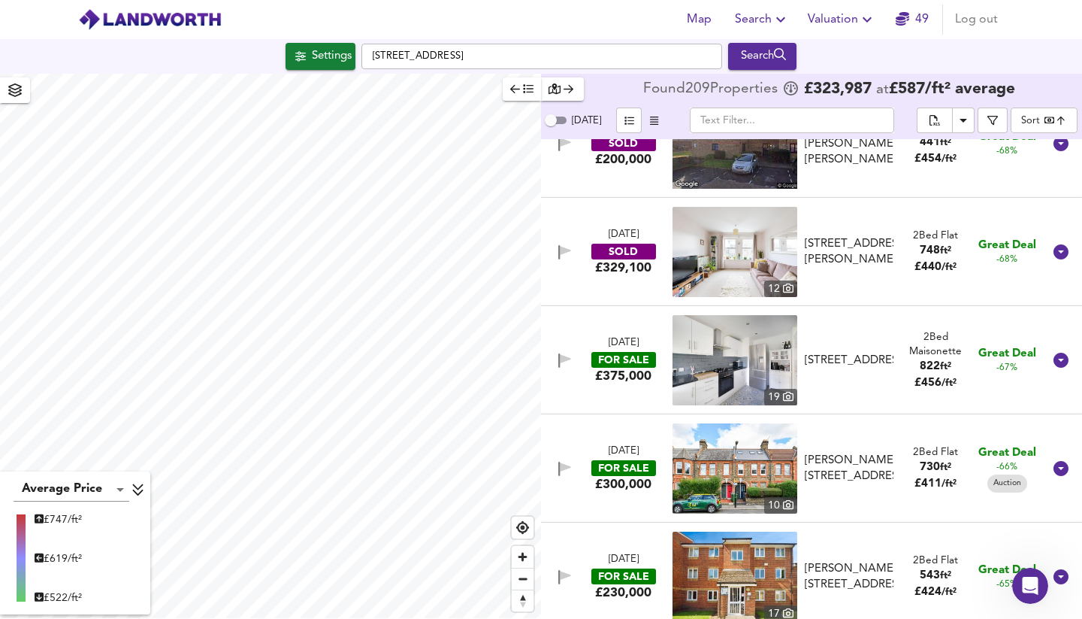
scroll to position [1022, 0]
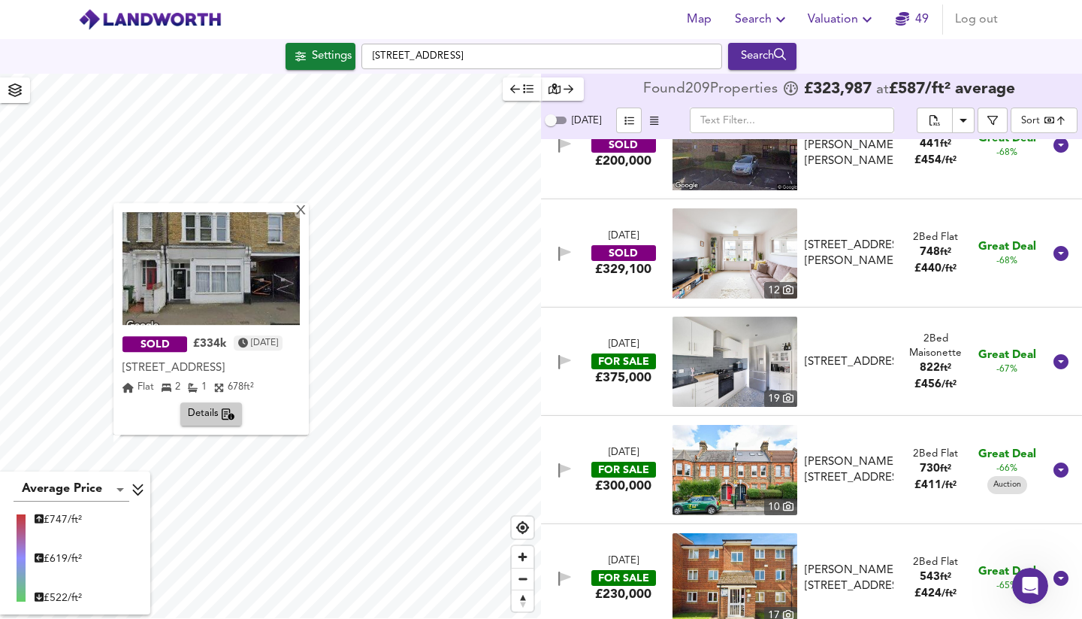
click at [222, 414] on span "Details" at bounding box center [211, 414] width 47 height 17
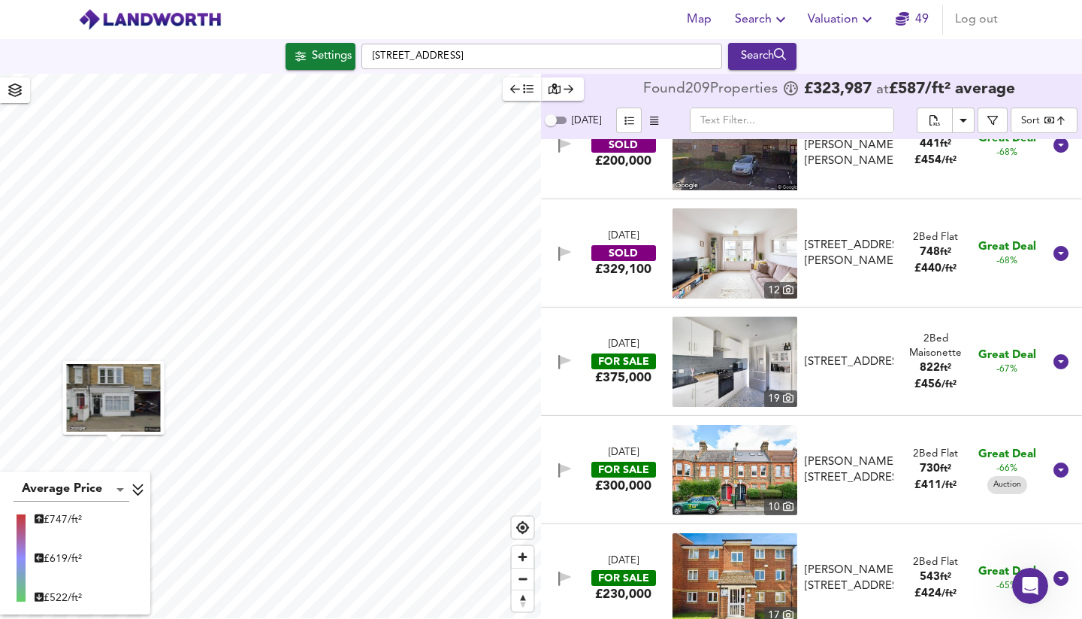
scroll to position [4654, 0]
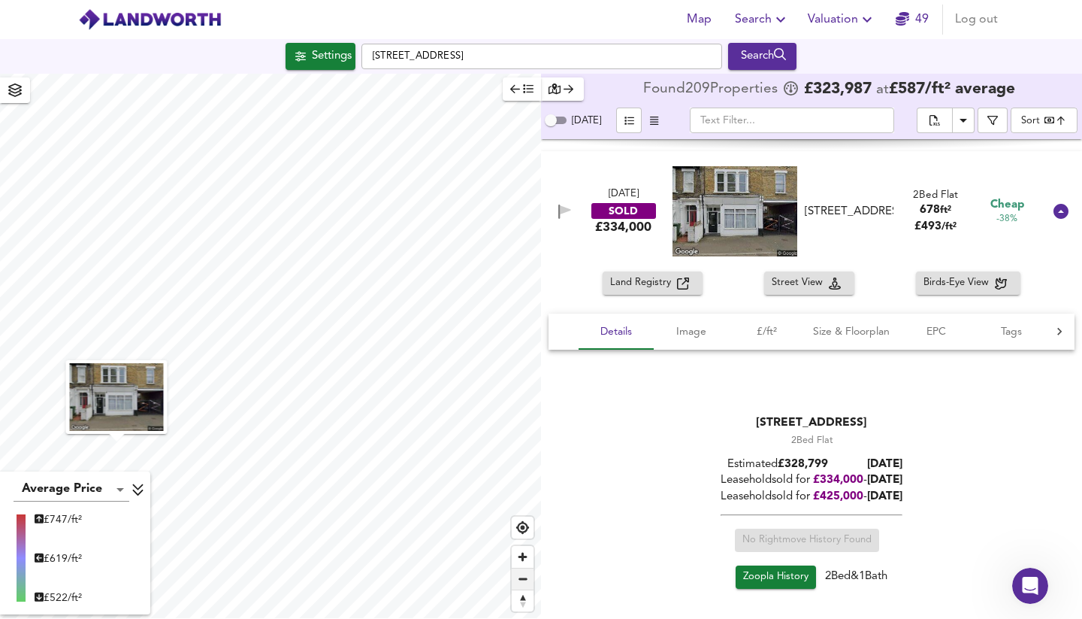
click at [522, 581] on span "Zoom out" at bounding box center [523, 578] width 22 height 21
click at [522, 573] on span "Zoom out" at bounding box center [523, 578] width 22 height 21
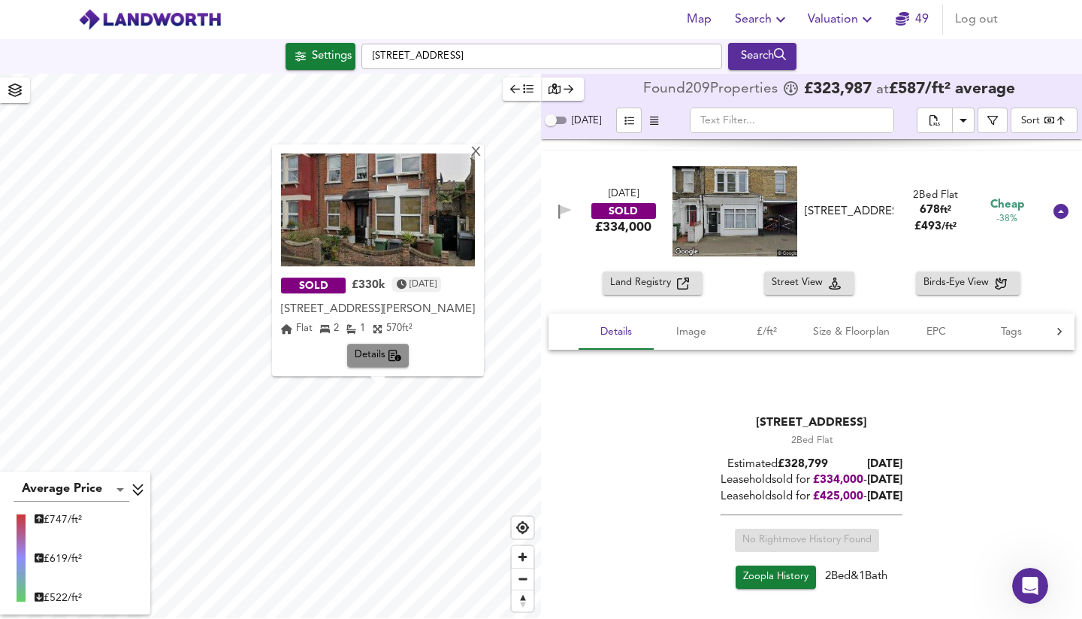
click at [366, 350] on span "Details" at bounding box center [378, 355] width 47 height 17
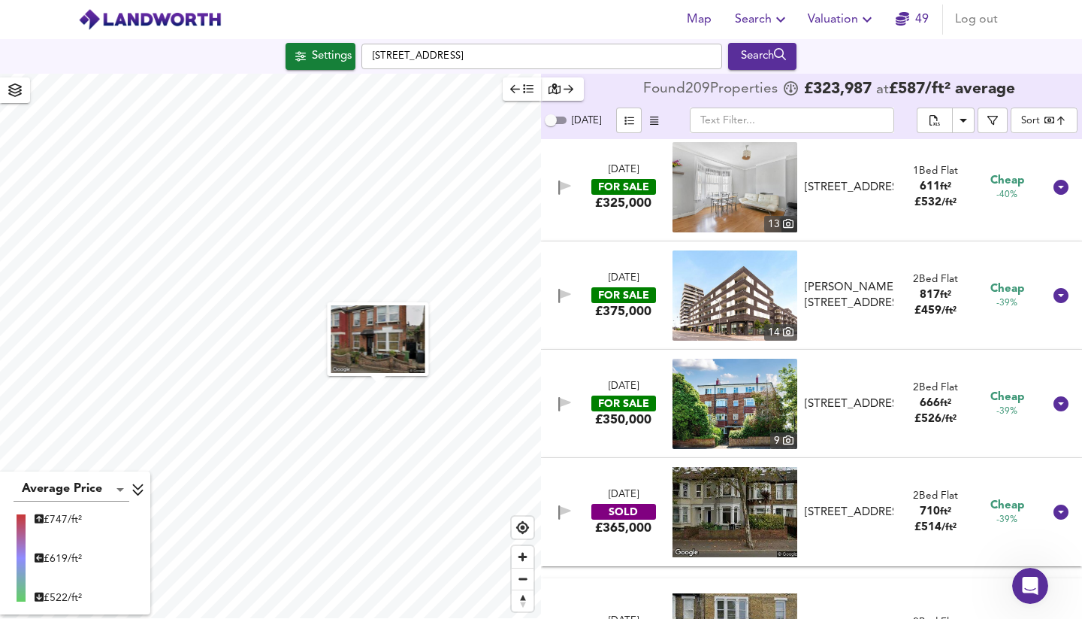
scroll to position [1515, 0]
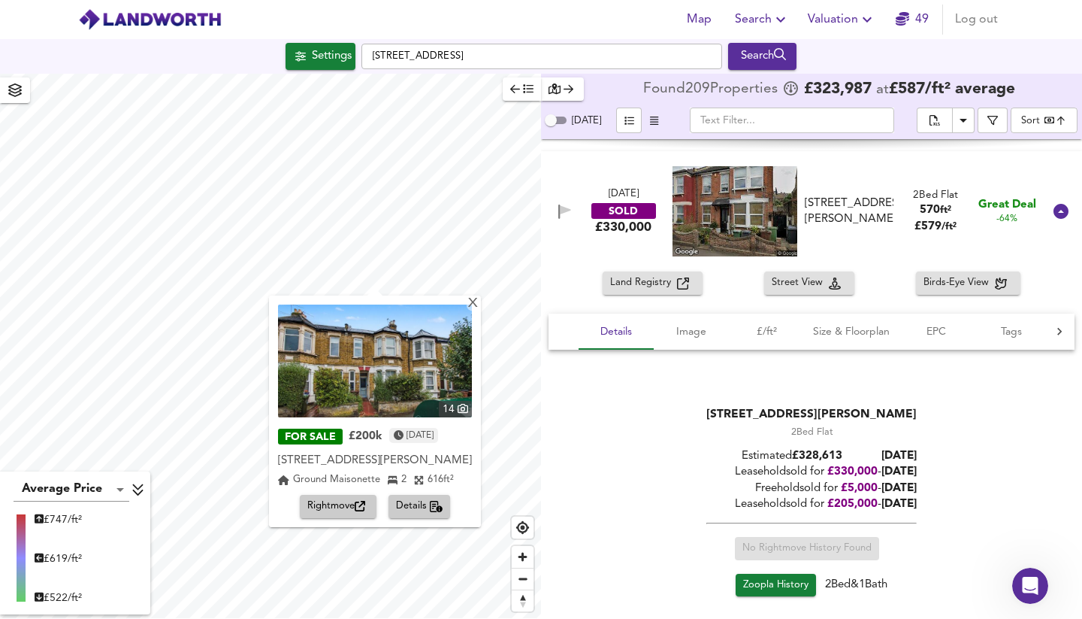
click at [329, 508] on span "Rightmove" at bounding box center [338, 506] width 62 height 17
click at [480, 300] on div "X" at bounding box center [473, 304] width 13 height 14
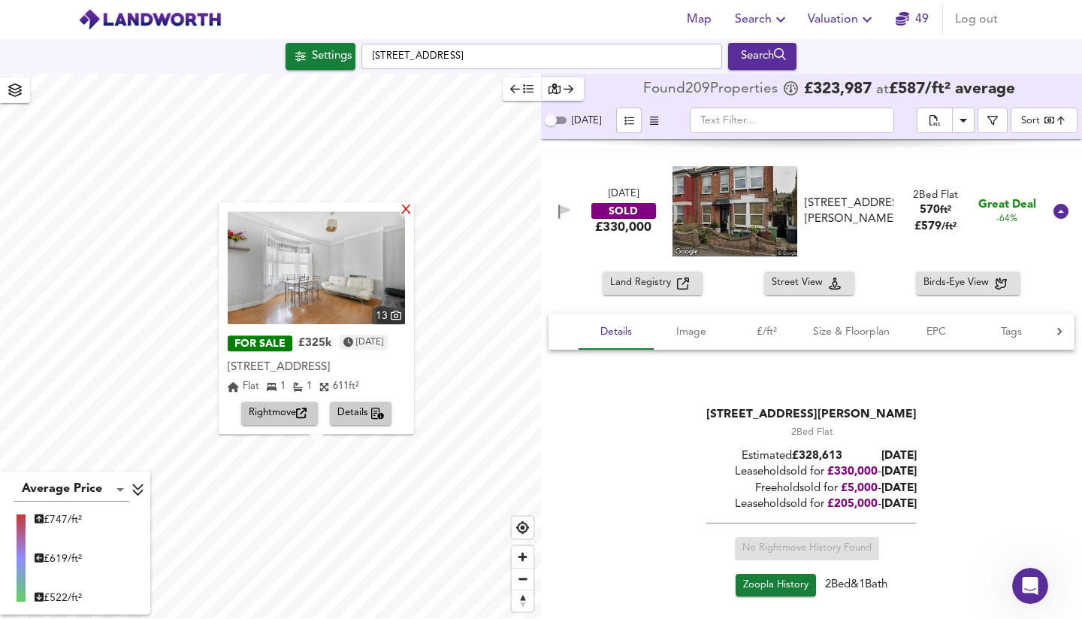
click at [413, 210] on div "X" at bounding box center [406, 211] width 13 height 14
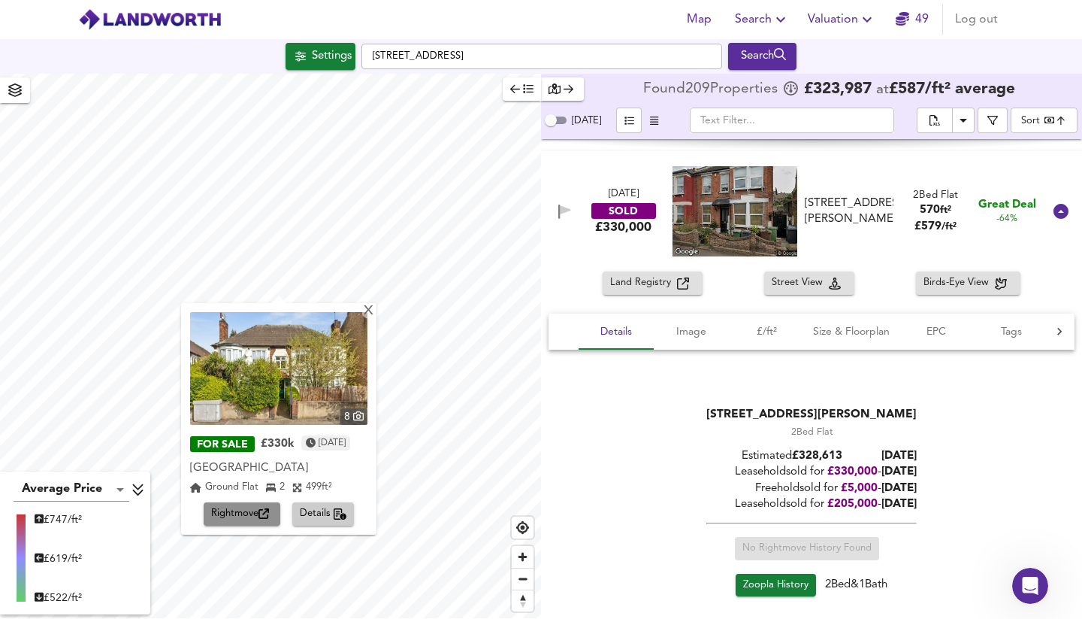
click at [244, 513] on span "Rightmove" at bounding box center [242, 513] width 62 height 17
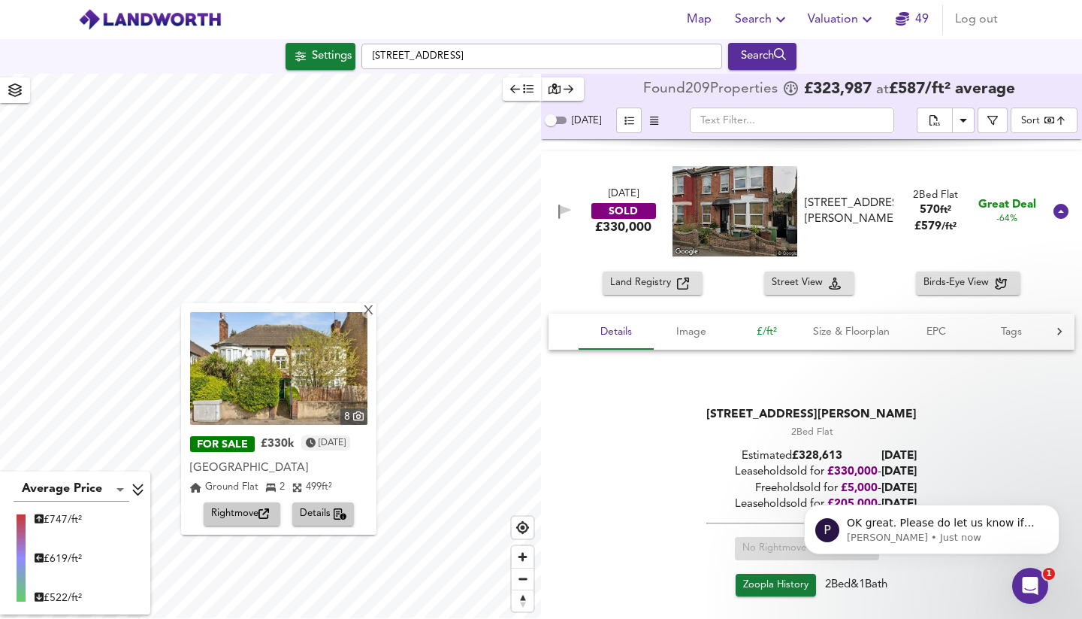
scroll to position [0, 0]
click at [1025, 576] on icon "Open Intercom Messenger" at bounding box center [1028, 583] width 25 height 25
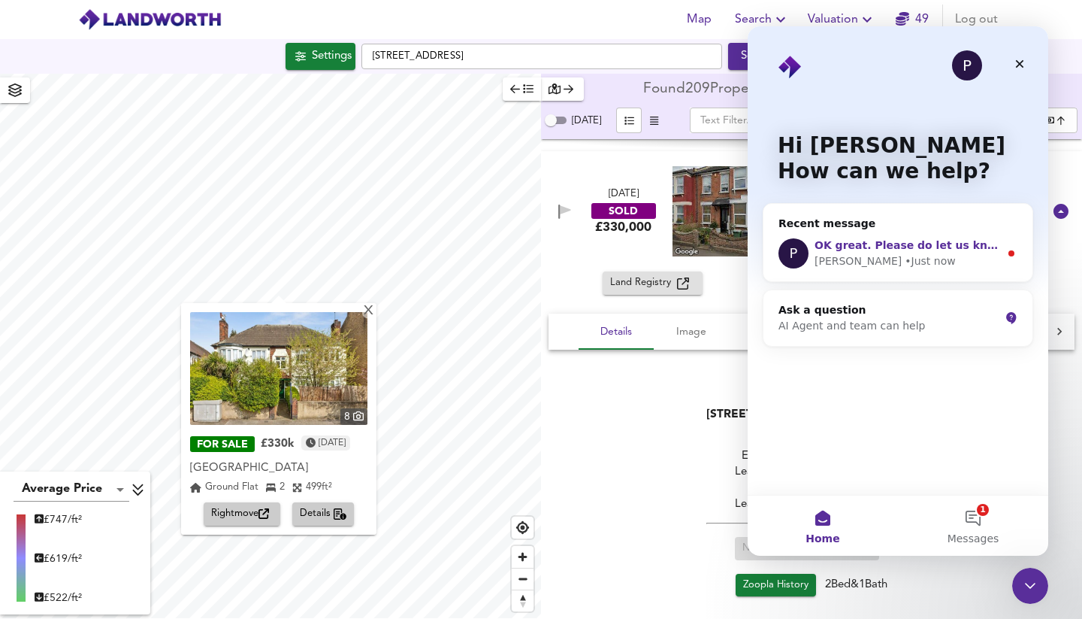
click at [939, 258] on div "Paul • Just now" at bounding box center [907, 261] width 185 height 16
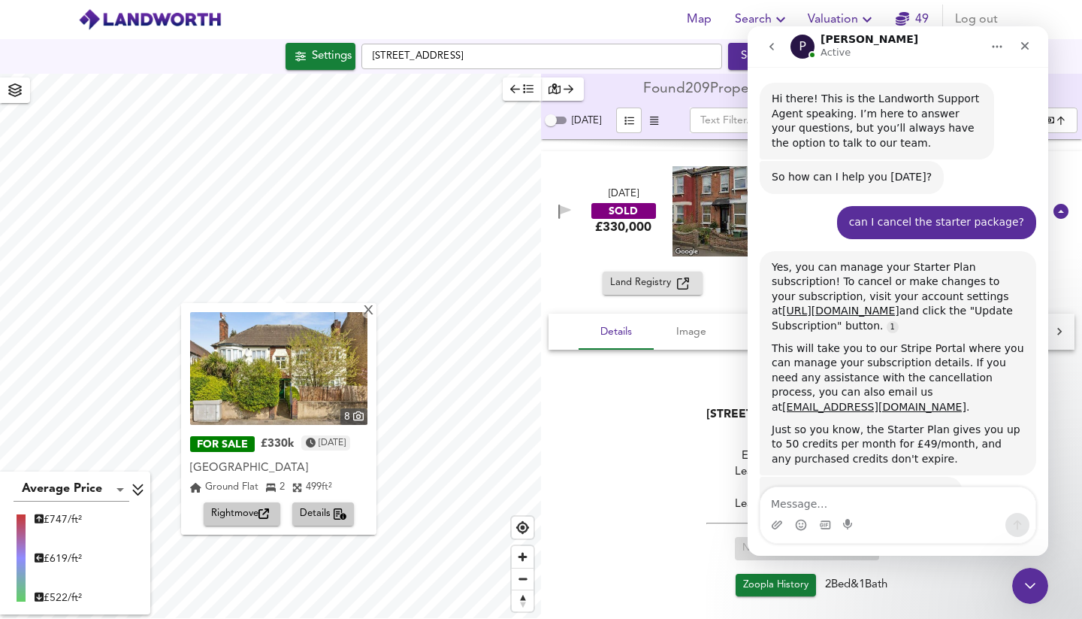
scroll to position [1353, 0]
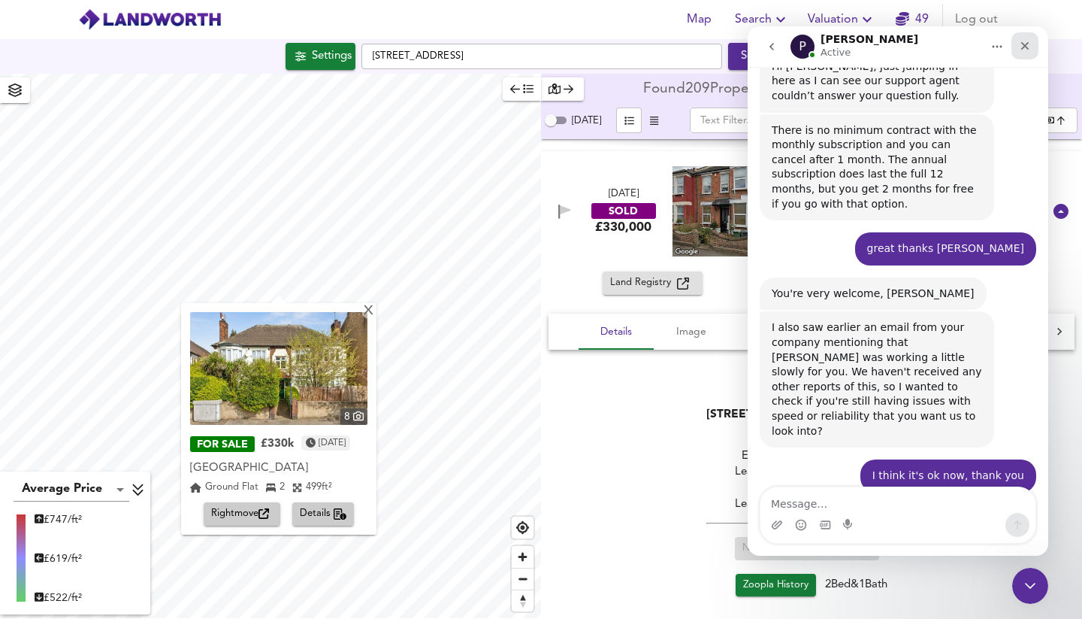
click at [1026, 43] on icon "Close" at bounding box center [1025, 46] width 12 height 12
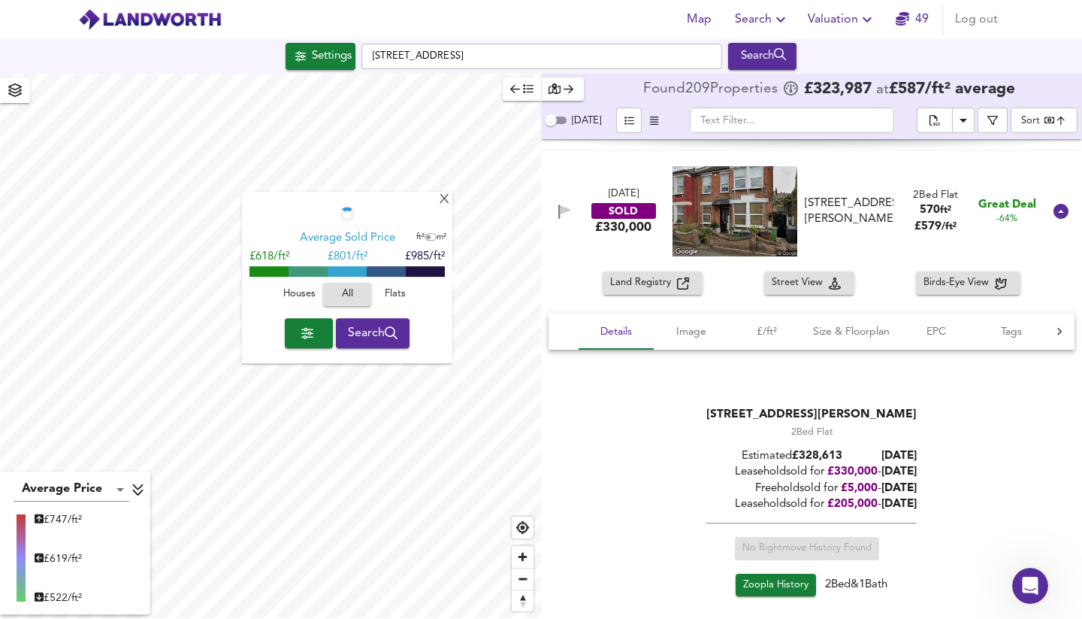
click at [404, 313] on div "Houses All Flats" at bounding box center [347, 298] width 195 height 40
click at [443, 200] on div "X" at bounding box center [444, 200] width 13 height 14
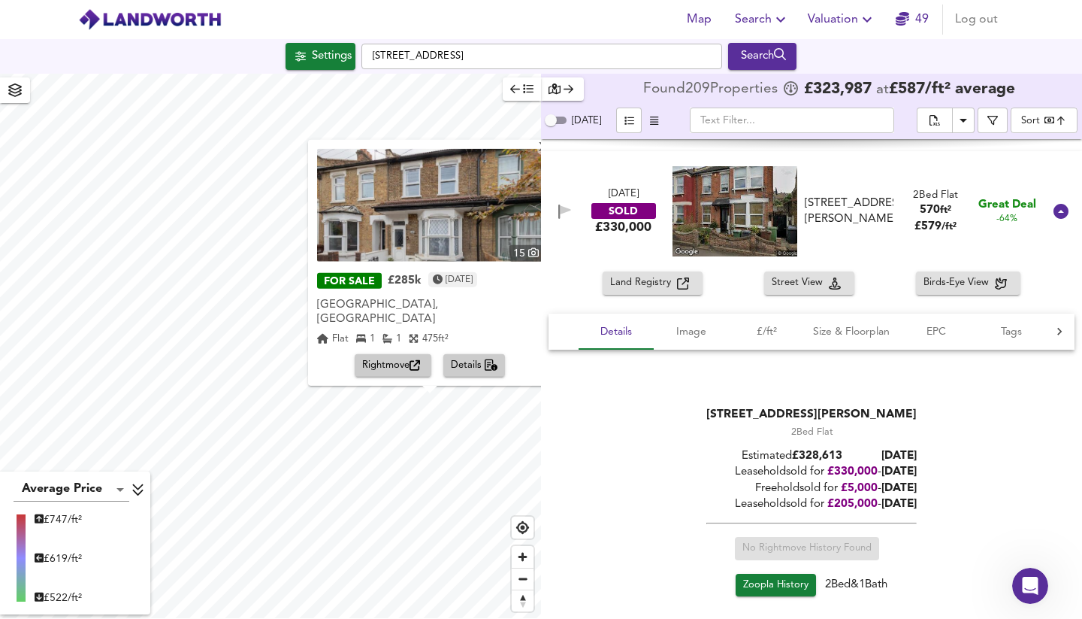
click at [398, 364] on span "Rightmove" at bounding box center [393, 365] width 62 height 17
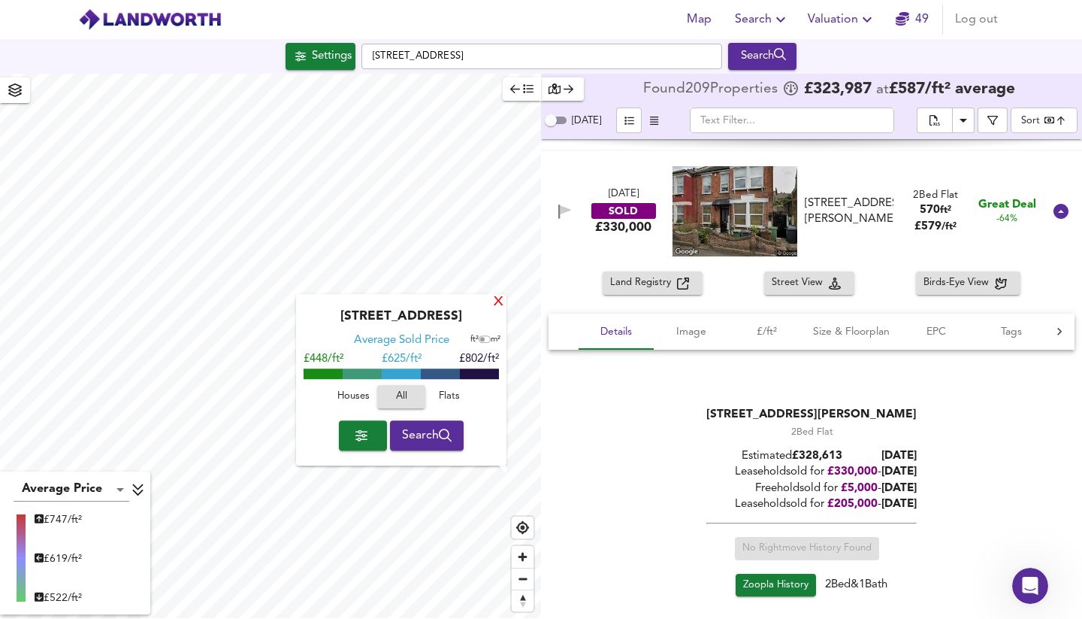
click at [497, 303] on div "X" at bounding box center [498, 302] width 13 height 14
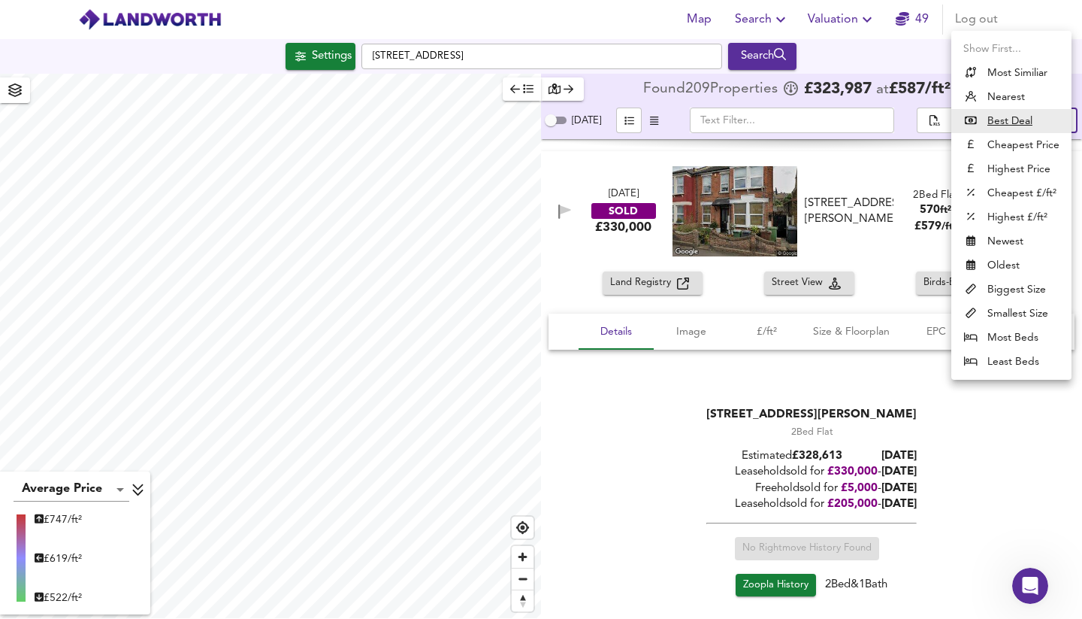
click at [1043, 121] on body "Map Search Valuation 49 Log out Settings Vicarage Road, E10 5DX Search Average …" at bounding box center [541, 309] width 1082 height 619
click at [1022, 212] on li "Highest £/ft²" at bounding box center [1012, 217] width 120 height 24
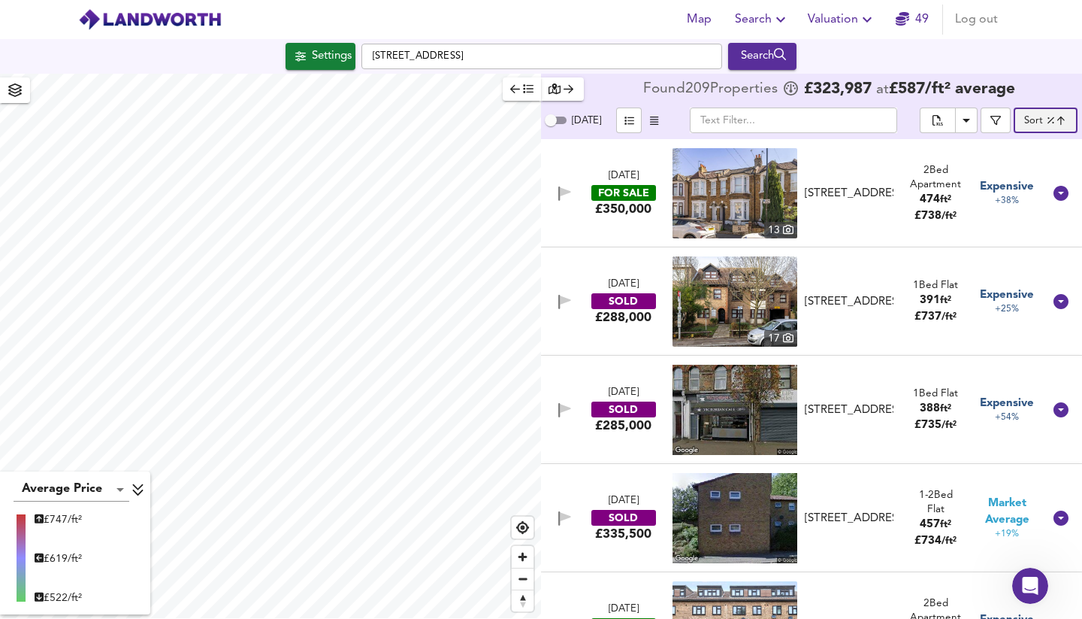
type input "highppsf"
click at [622, 192] on div "FOR SALE" at bounding box center [624, 193] width 65 height 16
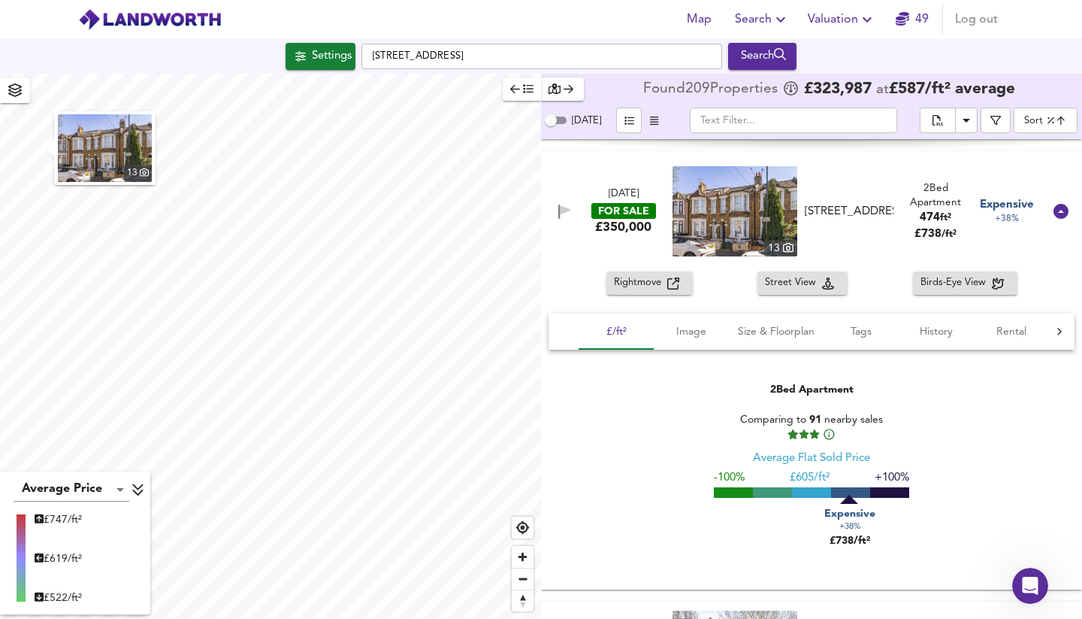
click at [649, 284] on span "Rightmove" at bounding box center [640, 282] width 53 height 17
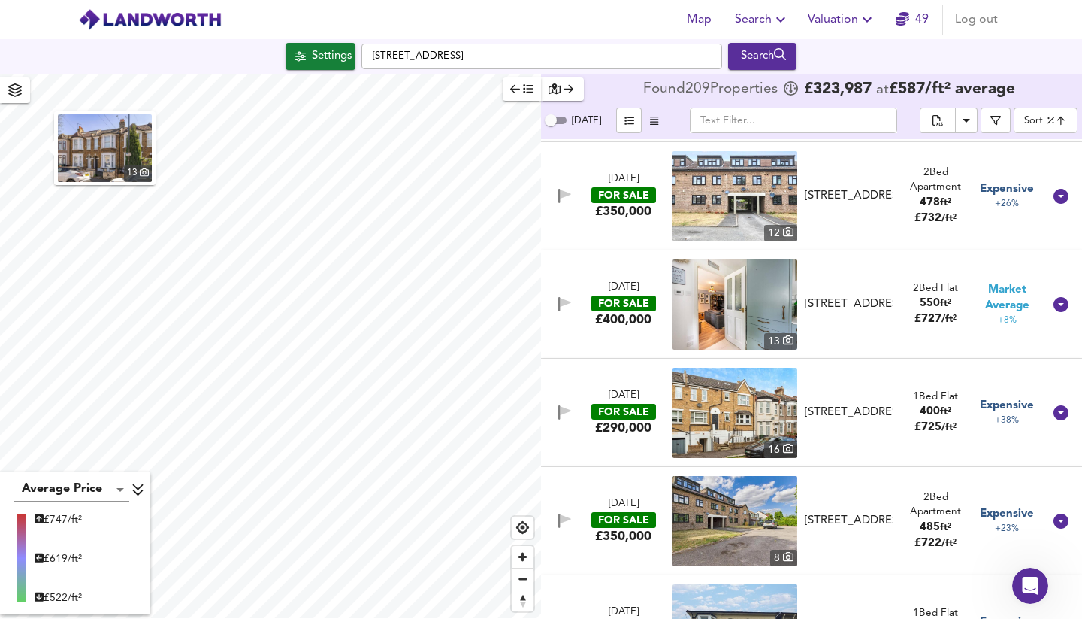
scroll to position [2238, 0]
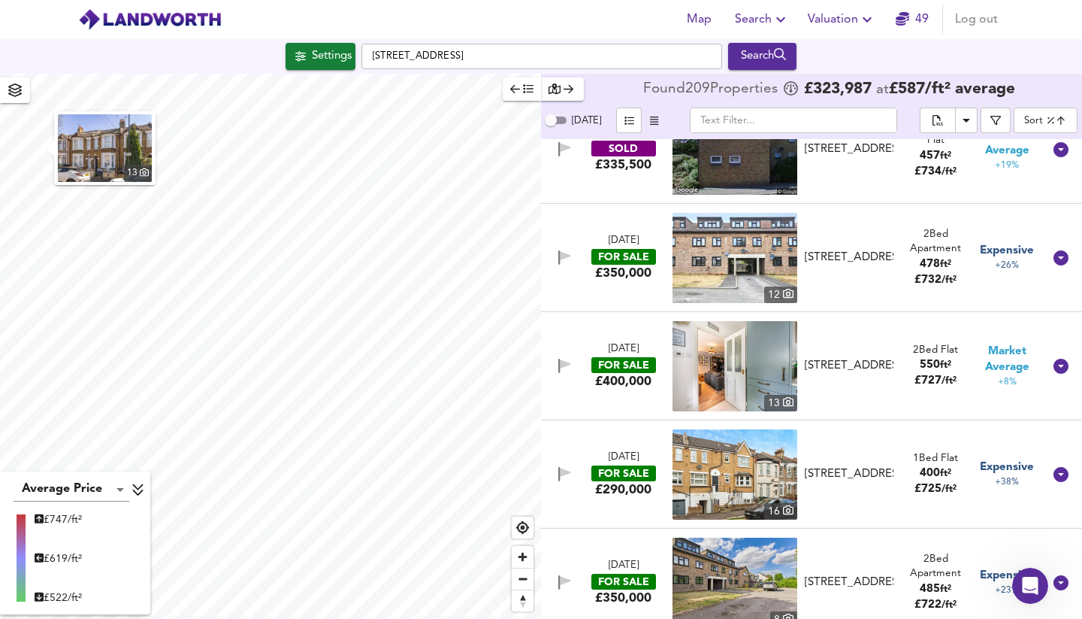
click at [619, 360] on div "FOR SALE" at bounding box center [624, 365] width 65 height 16
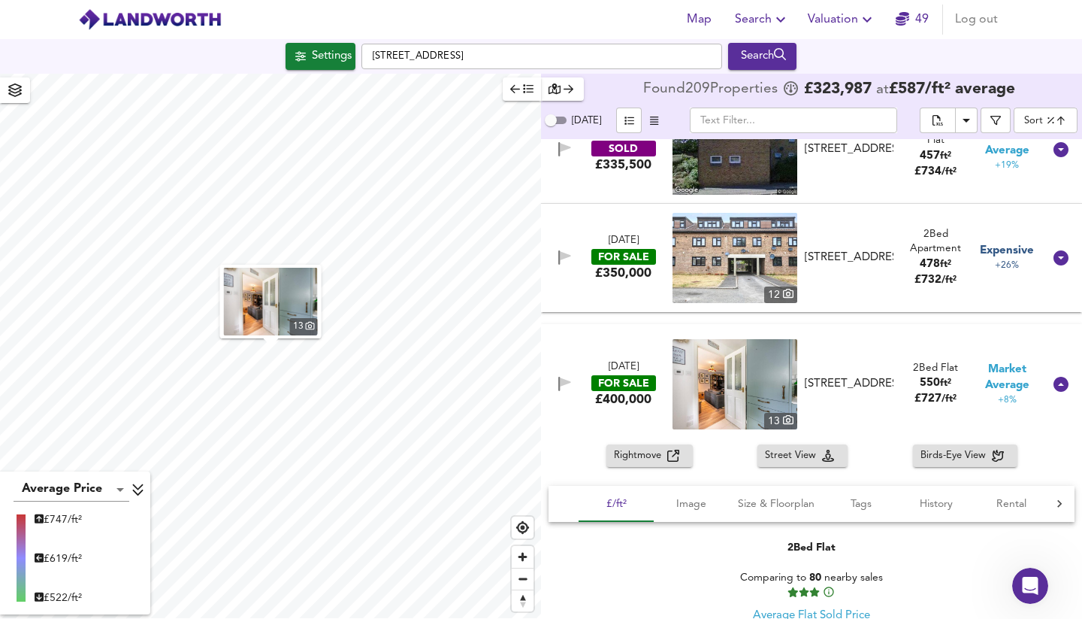
click at [661, 458] on span "Rightmove" at bounding box center [640, 455] width 53 height 17
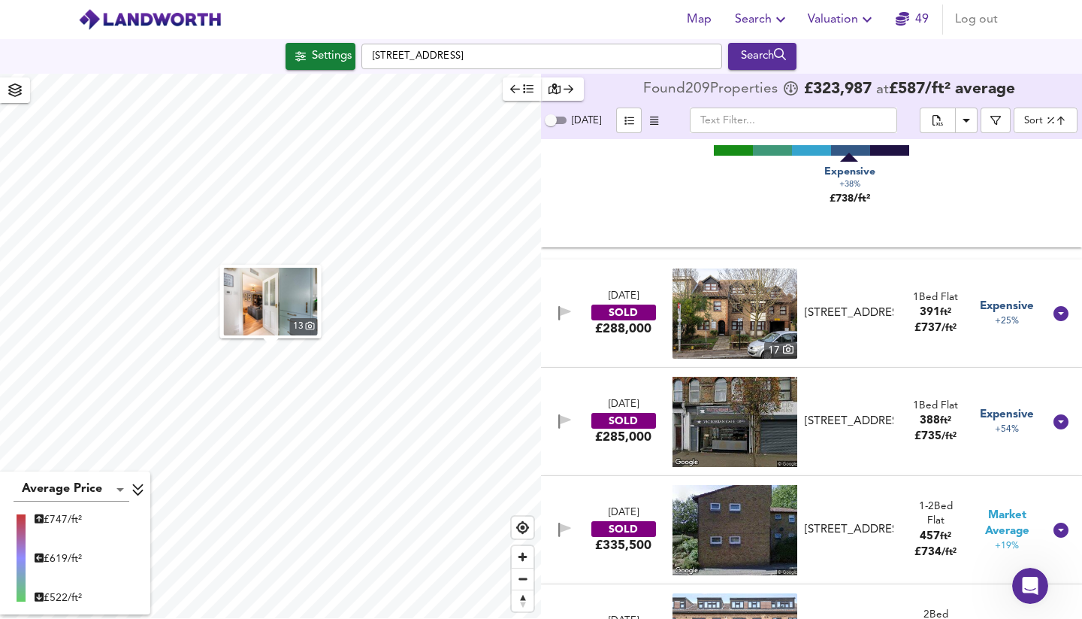
scroll to position [1859, 0]
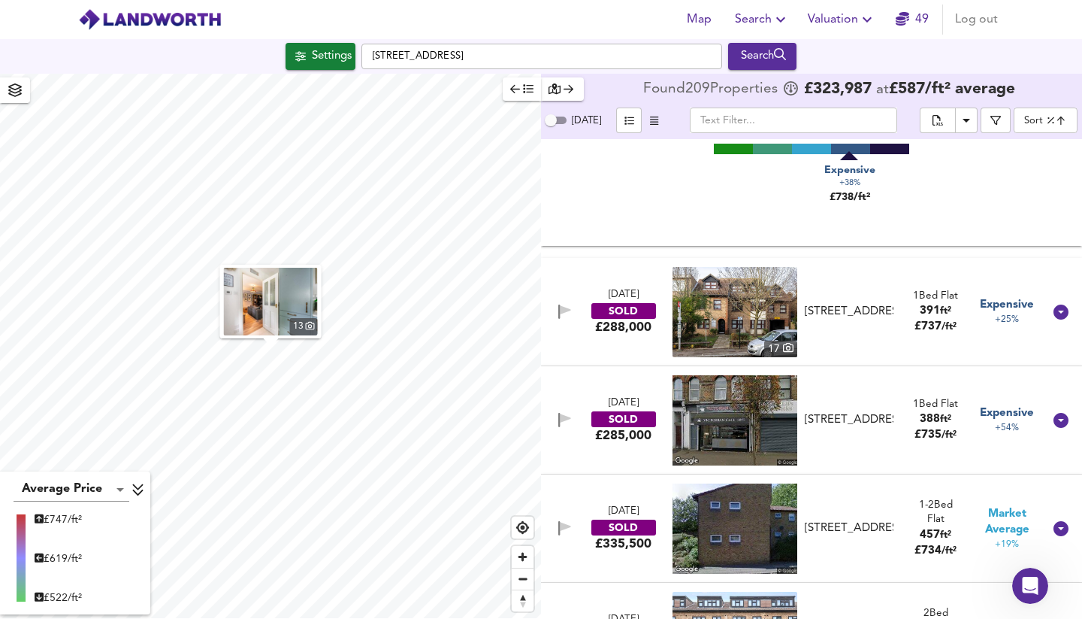
click at [638, 311] on div "SOLD" at bounding box center [624, 311] width 65 height 16
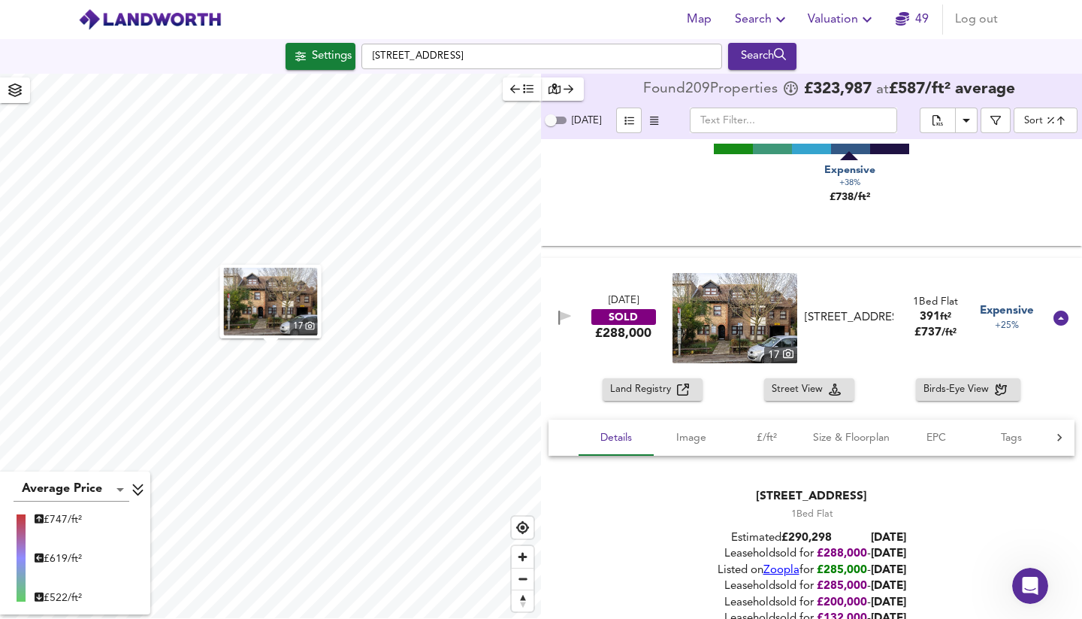
click at [764, 333] on img at bounding box center [735, 318] width 125 height 90
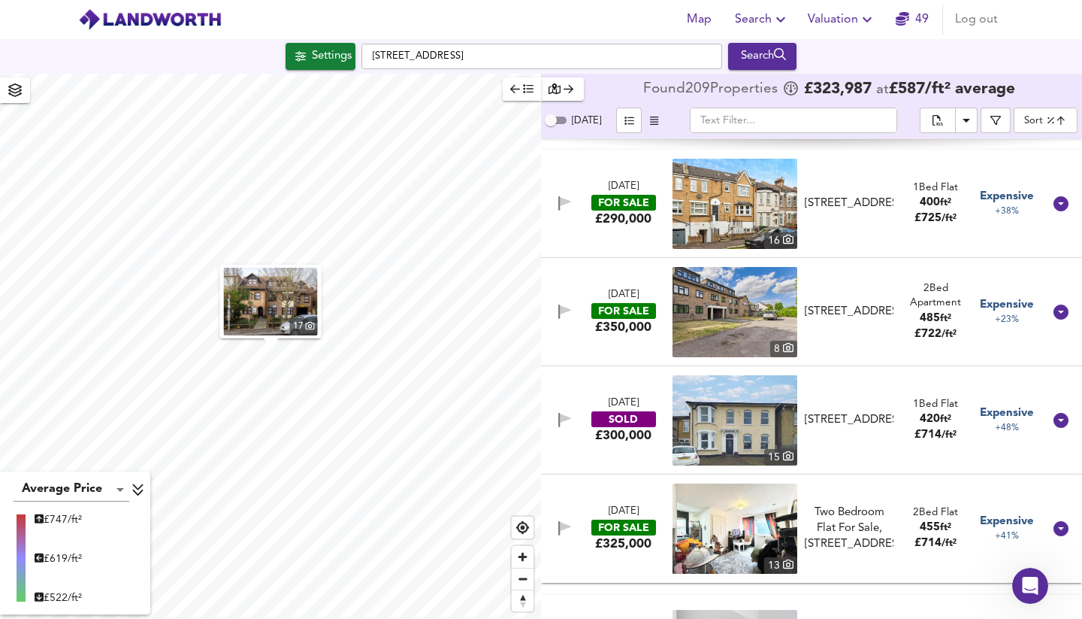
scroll to position [3264, 0]
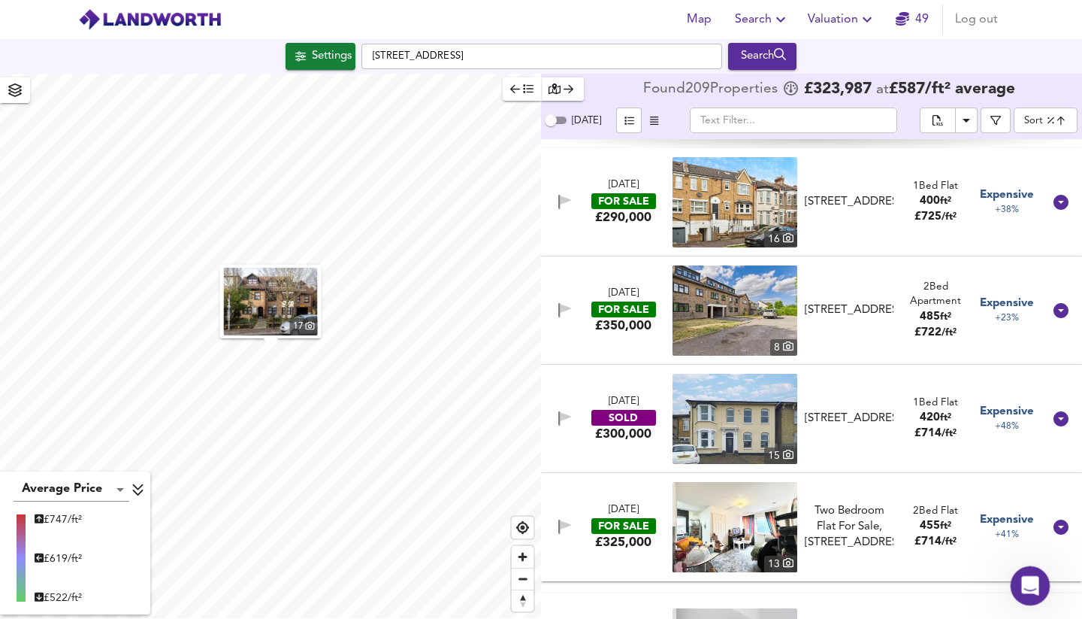
click at [1023, 588] on icon "Open Intercom Messenger" at bounding box center [1028, 583] width 25 height 25
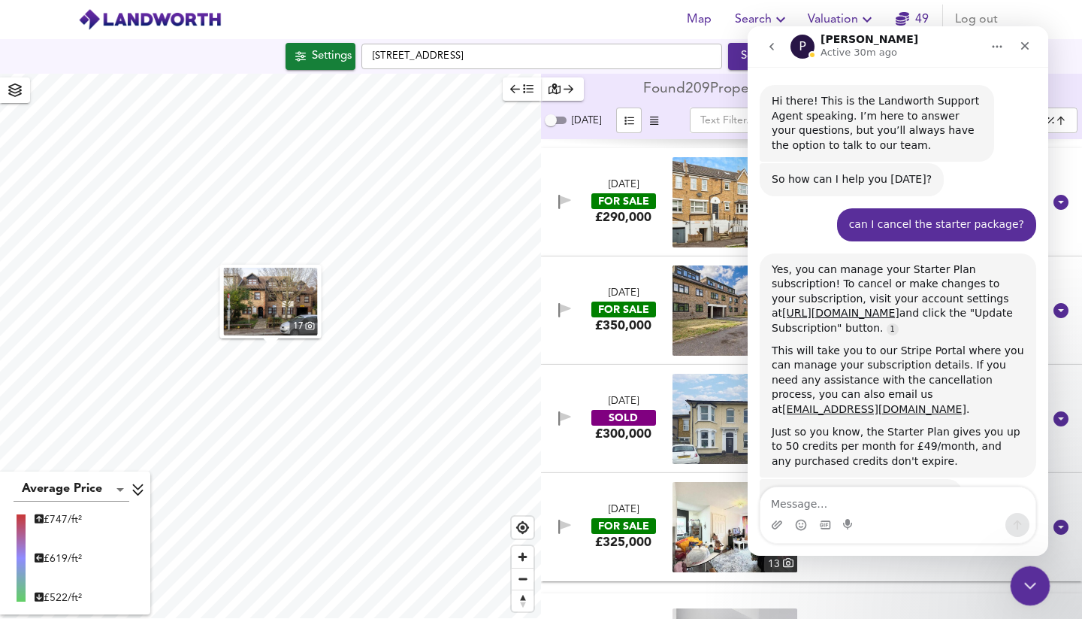
scroll to position [1328, 0]
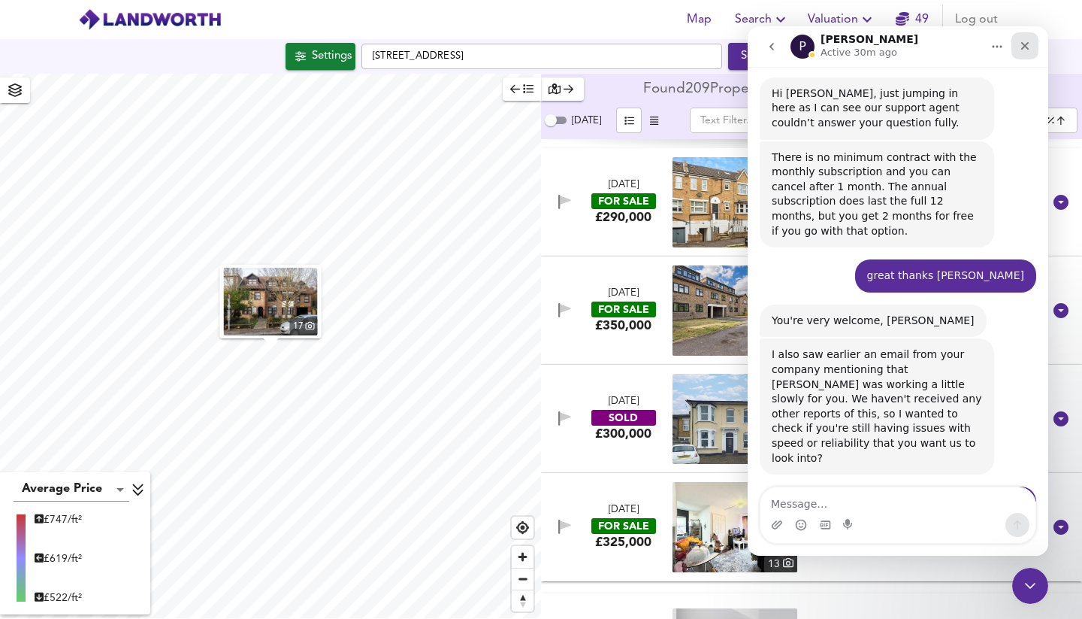
click at [1027, 45] on icon "Close" at bounding box center [1025, 46] width 12 height 12
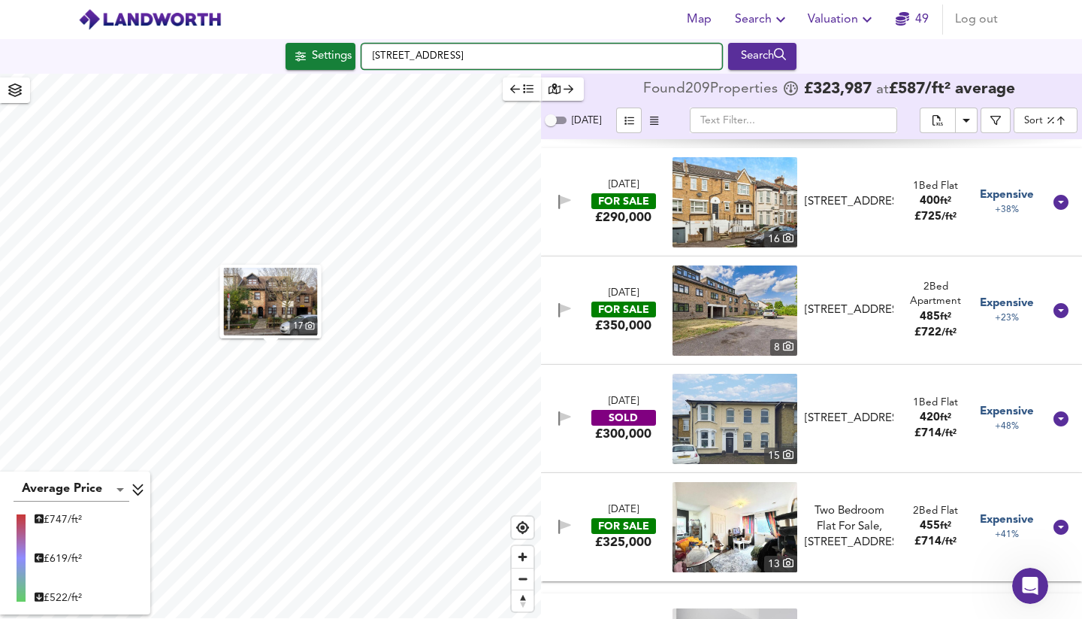
click at [407, 62] on input "[STREET_ADDRESS]" at bounding box center [542, 57] width 361 height 26
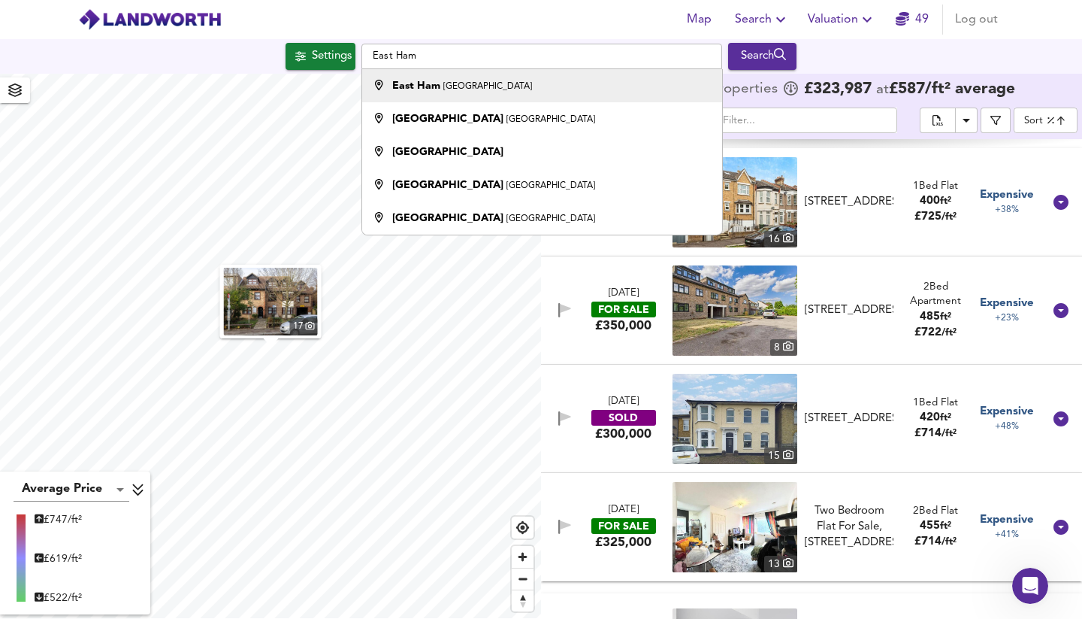
drag, startPoint x: 436, startPoint y: 71, endPoint x: 450, endPoint y: 89, distance: 23.6
click at [450, 89] on small "[GEOGRAPHIC_DATA]" at bounding box center [487, 86] width 89 height 9
type input "[GEOGRAPHIC_DATA], [GEOGRAPHIC_DATA]"
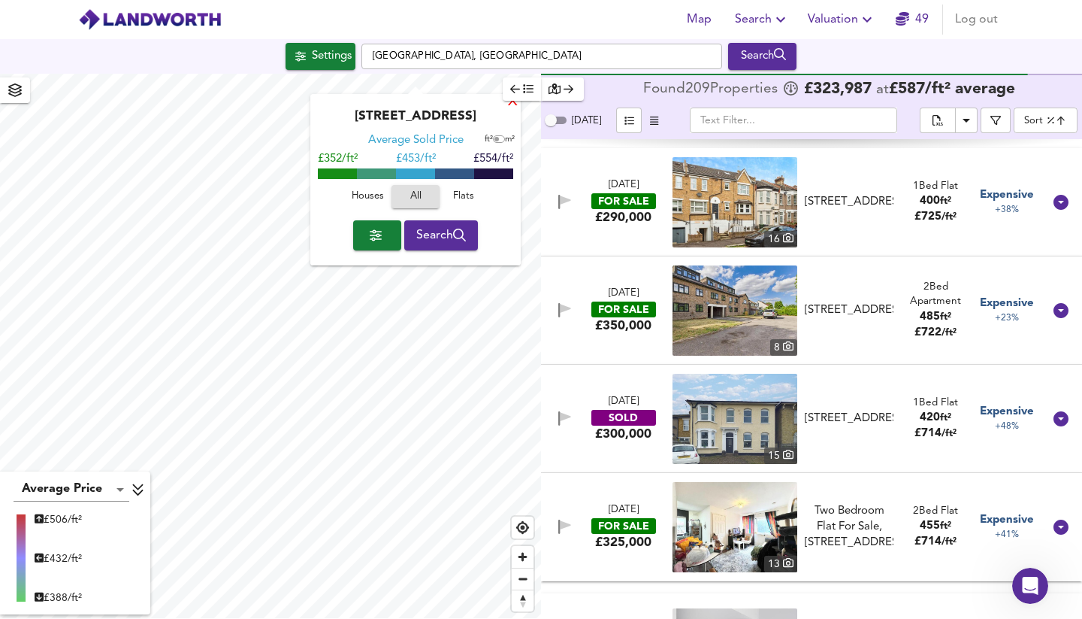
click at [512, 104] on div "X" at bounding box center [513, 102] width 13 height 14
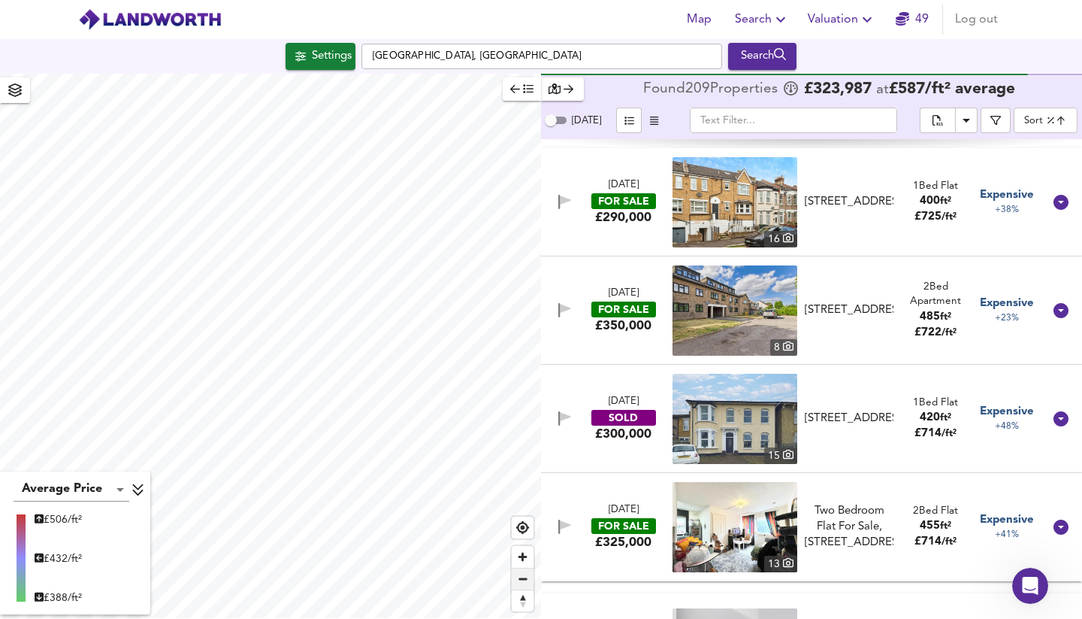
click at [522, 585] on span "Zoom out" at bounding box center [523, 578] width 22 height 21
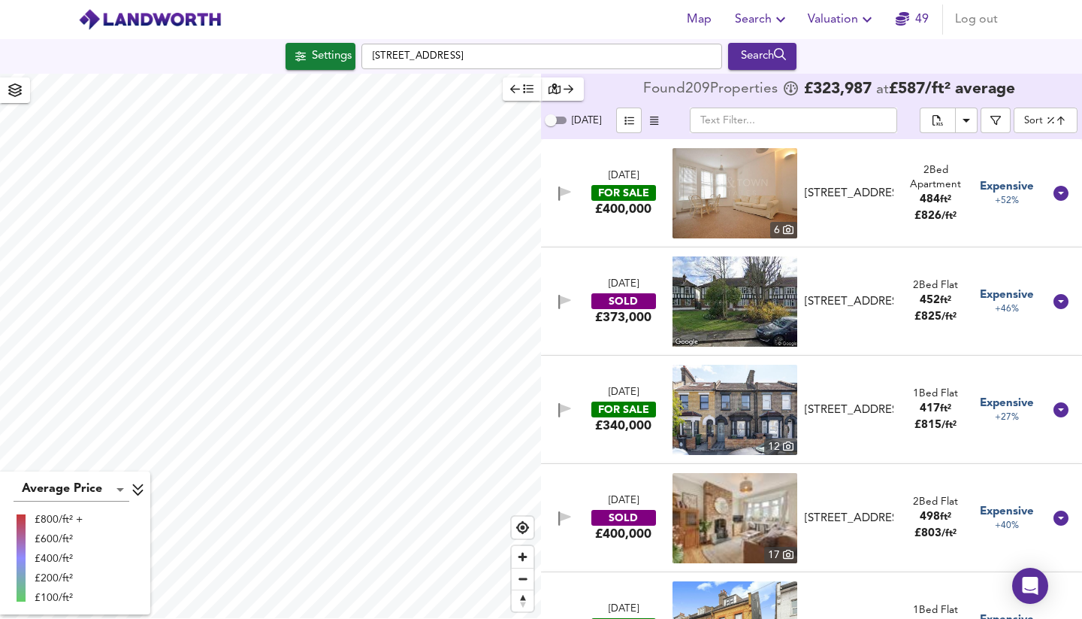
click at [404, 58] on input "[STREET_ADDRESS]" at bounding box center [542, 57] width 361 height 26
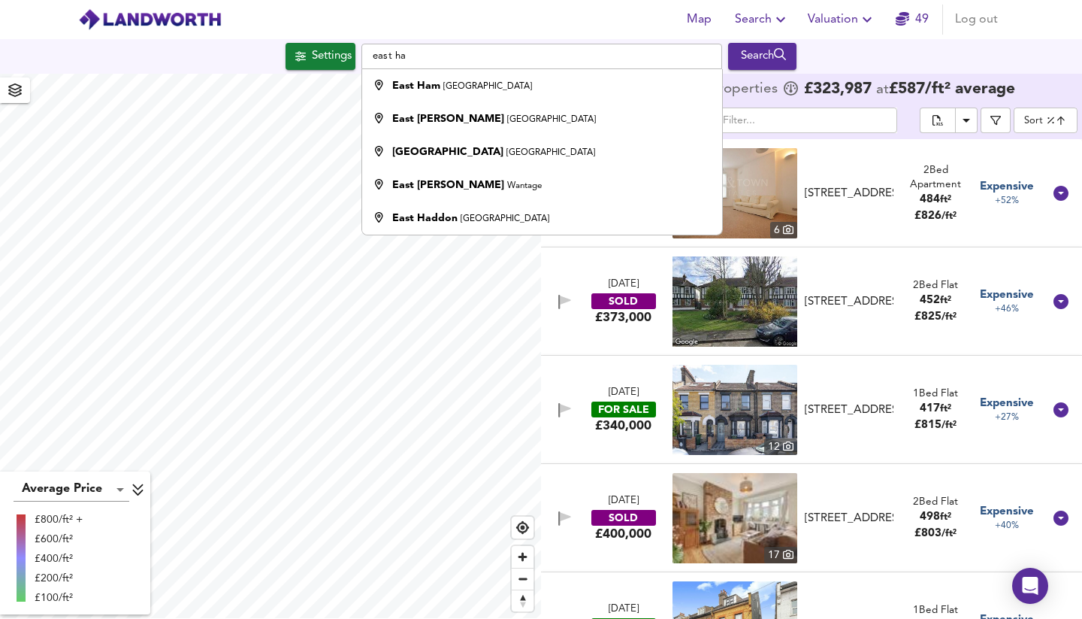
type input "east ha"
click at [761, 20] on span "Search" at bounding box center [762, 19] width 55 height 21
click at [747, 80] on li "Search History" at bounding box center [762, 81] width 149 height 27
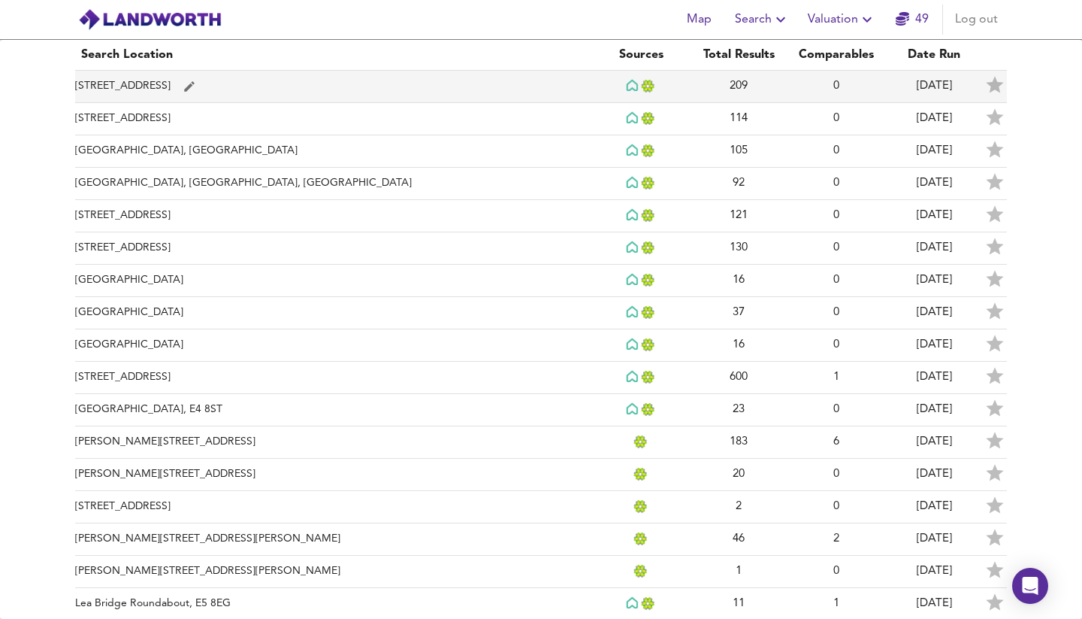
click at [140, 86] on td "[STREET_ADDRESS]" at bounding box center [333, 87] width 517 height 32
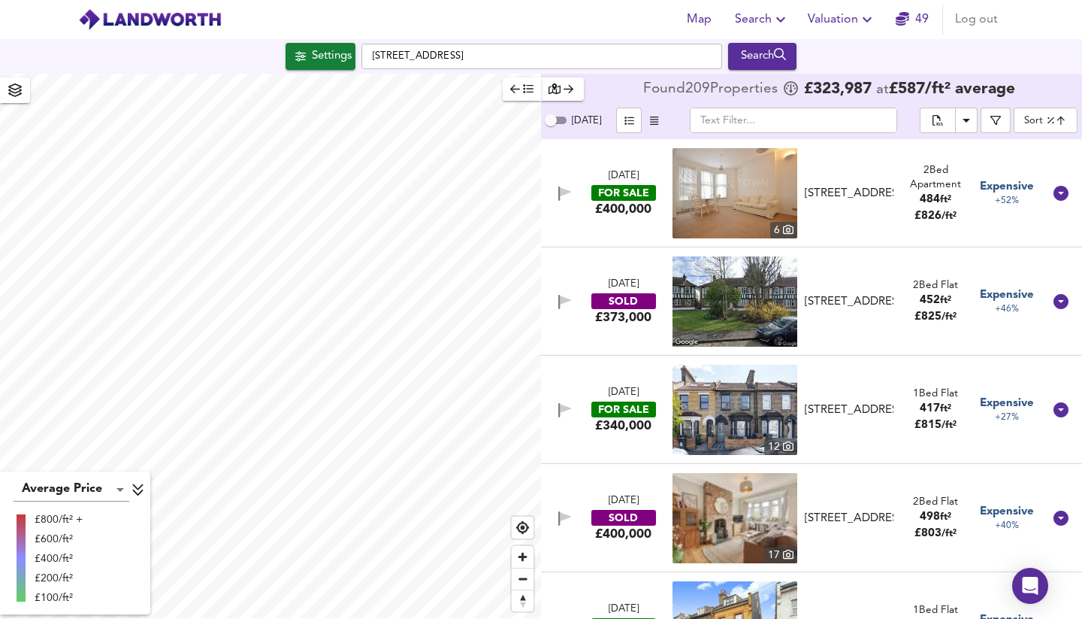
checkbox input "true"
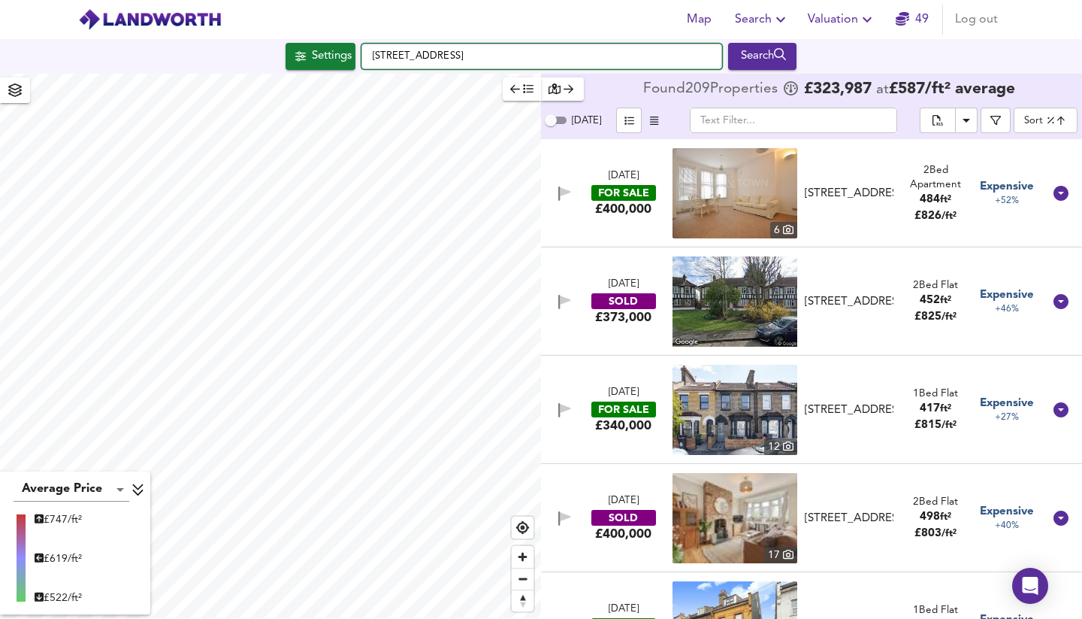
click at [408, 56] on input "[STREET_ADDRESS]" at bounding box center [542, 57] width 361 height 26
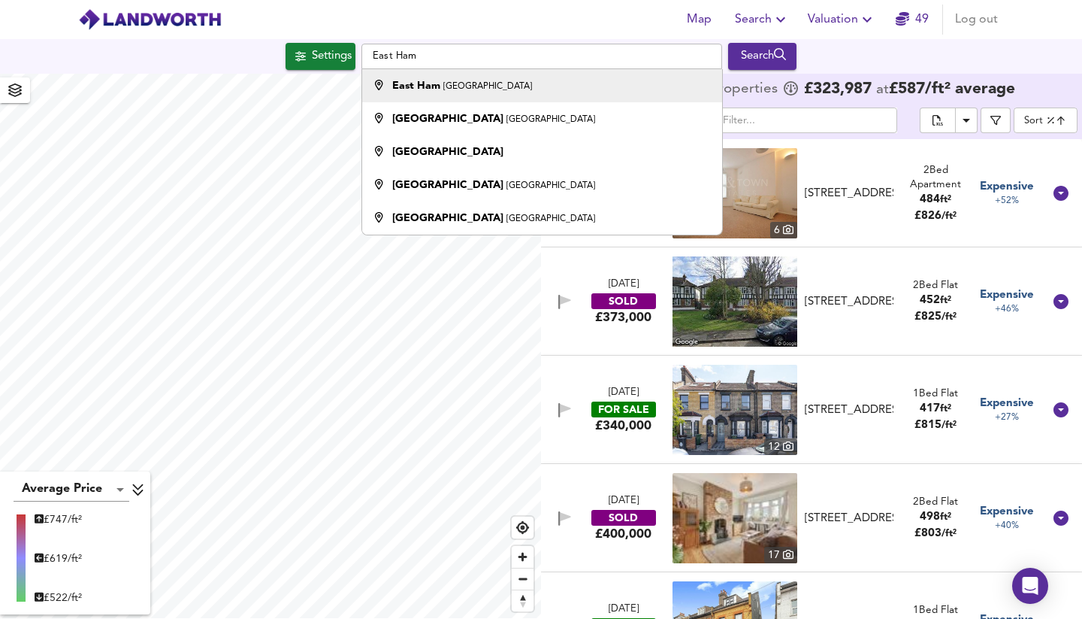
drag, startPoint x: 435, startPoint y: 79, endPoint x: 446, endPoint y: 86, distance: 12.5
click at [446, 86] on small "[GEOGRAPHIC_DATA]" at bounding box center [487, 86] width 89 height 9
type input "[GEOGRAPHIC_DATA], [GEOGRAPHIC_DATA]"
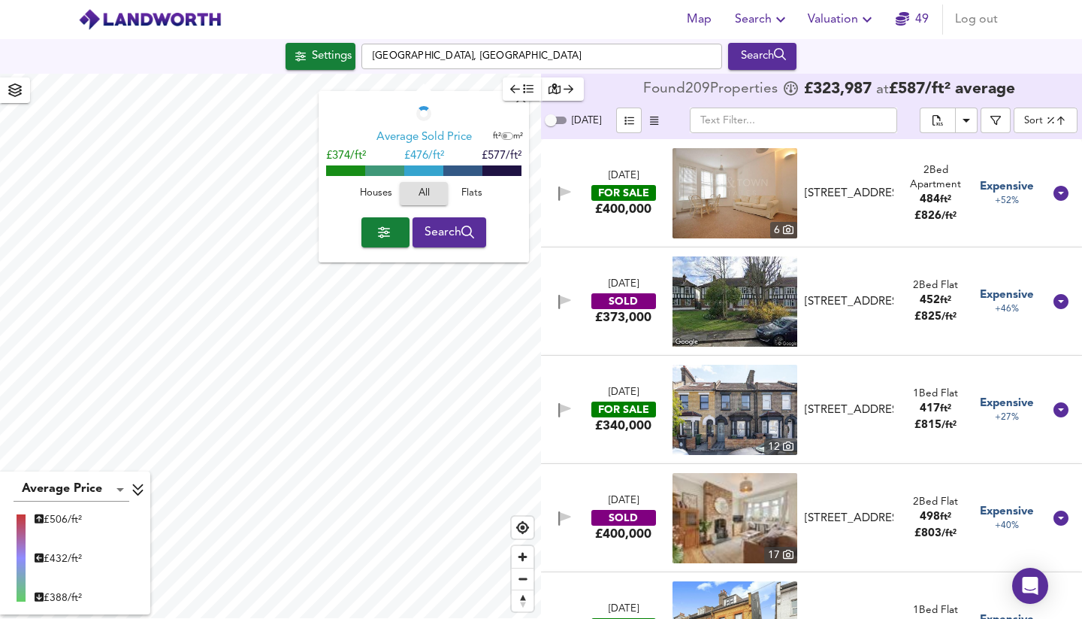
checkbox input "false"
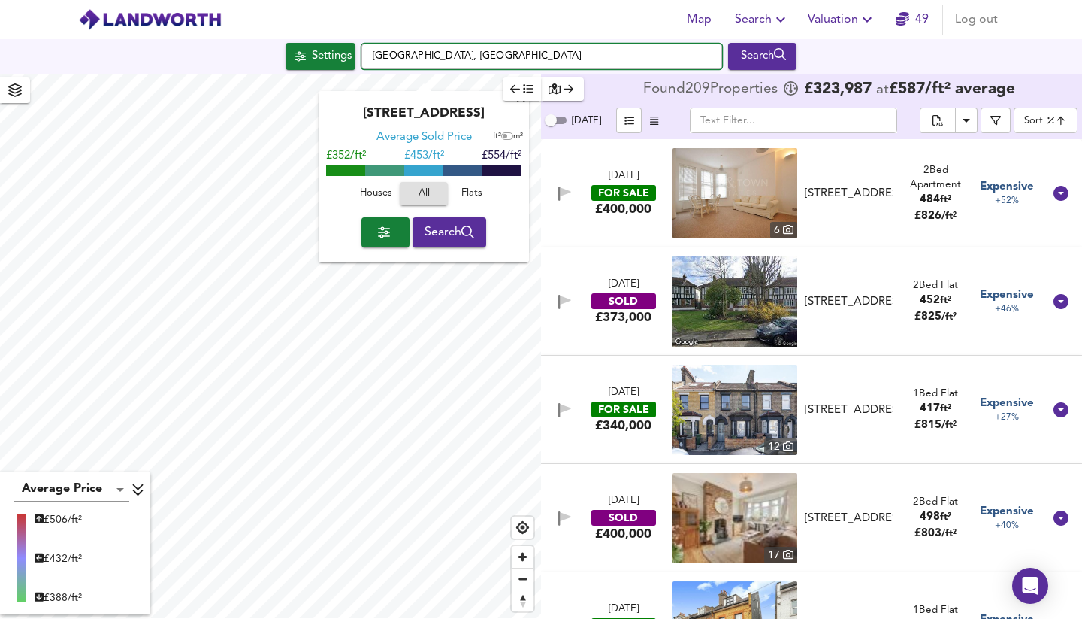
click at [409, 56] on input "[GEOGRAPHIC_DATA], [GEOGRAPHIC_DATA]" at bounding box center [542, 57] width 361 height 26
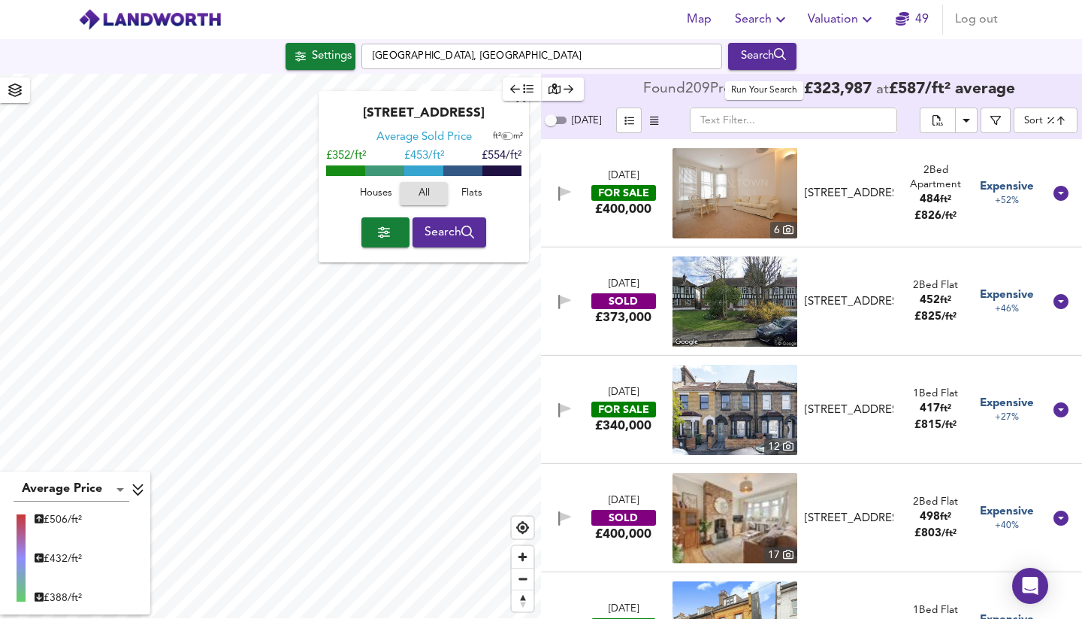
click at [760, 54] on div "Search" at bounding box center [762, 57] width 61 height 20
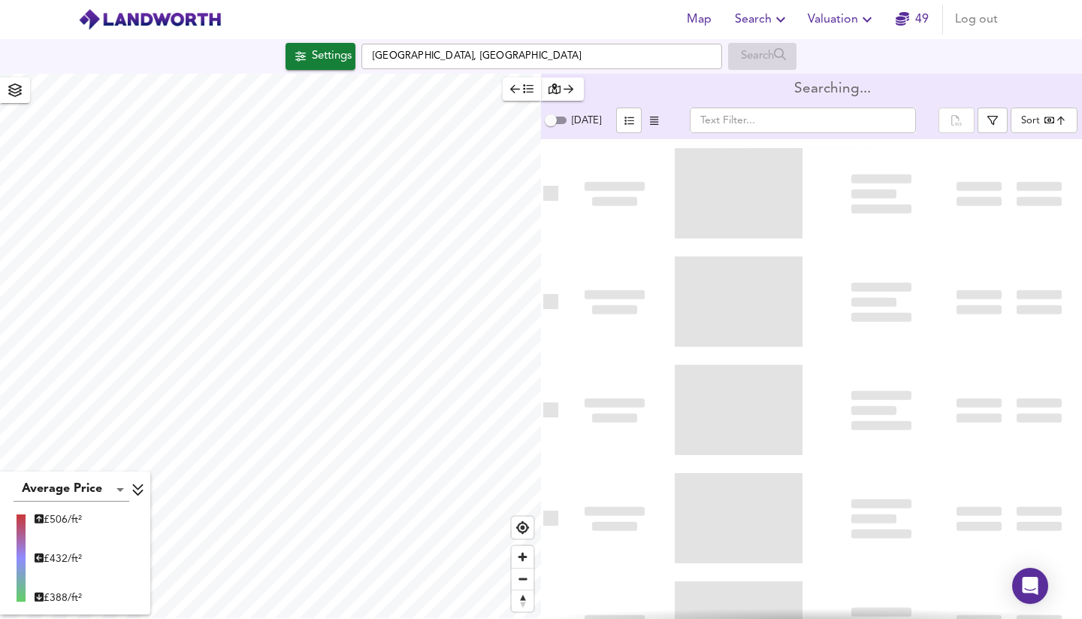
type input "bestdeal"
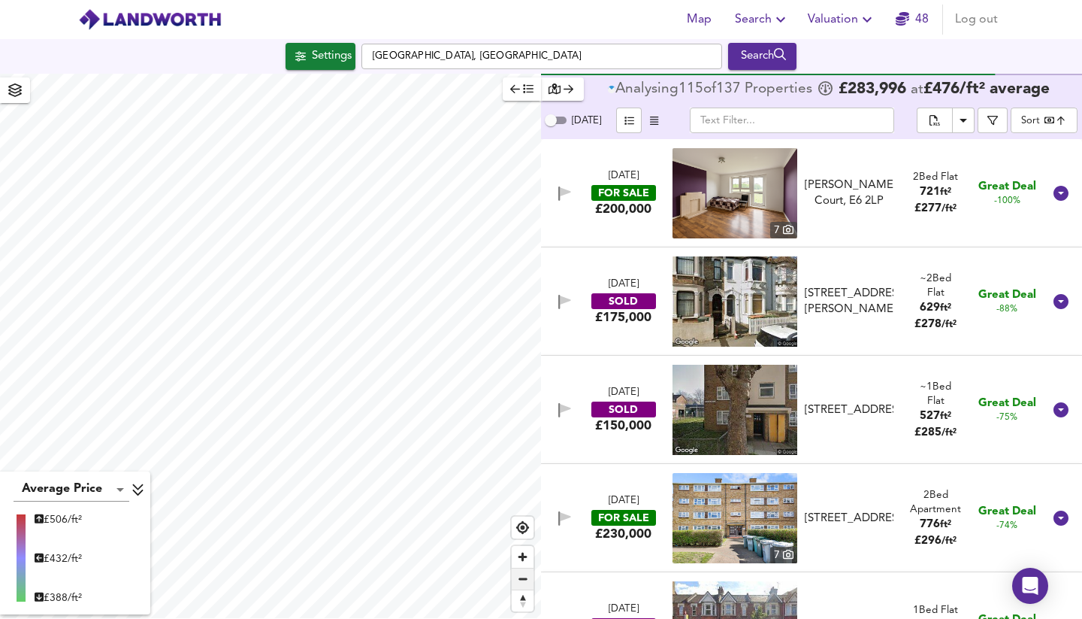
click at [525, 582] on span "Zoom out" at bounding box center [523, 578] width 22 height 21
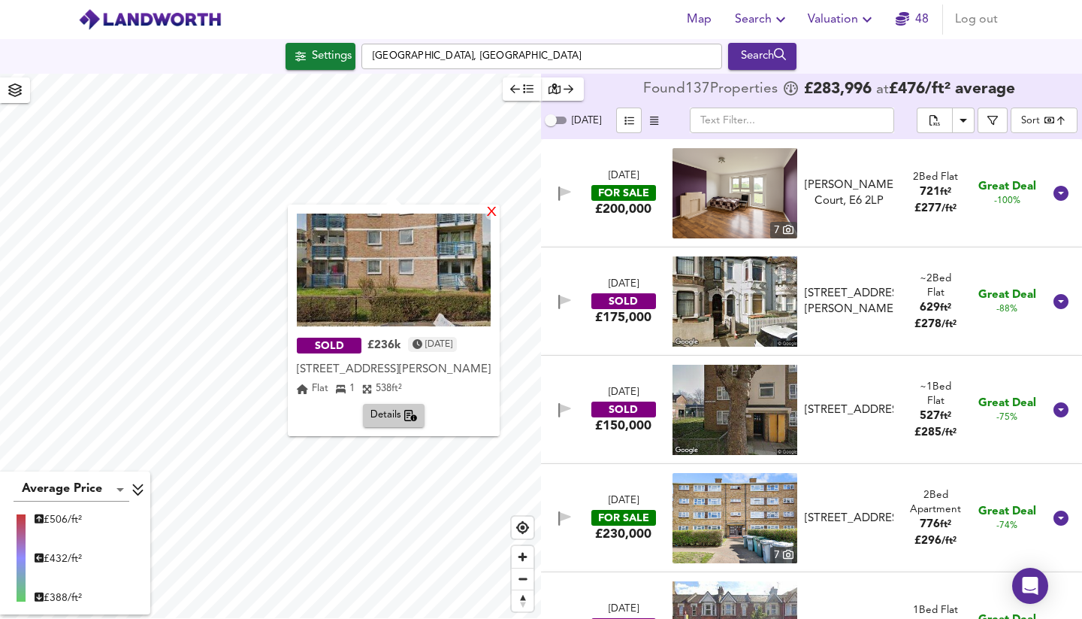
click at [498, 210] on div "X" at bounding box center [492, 213] width 13 height 14
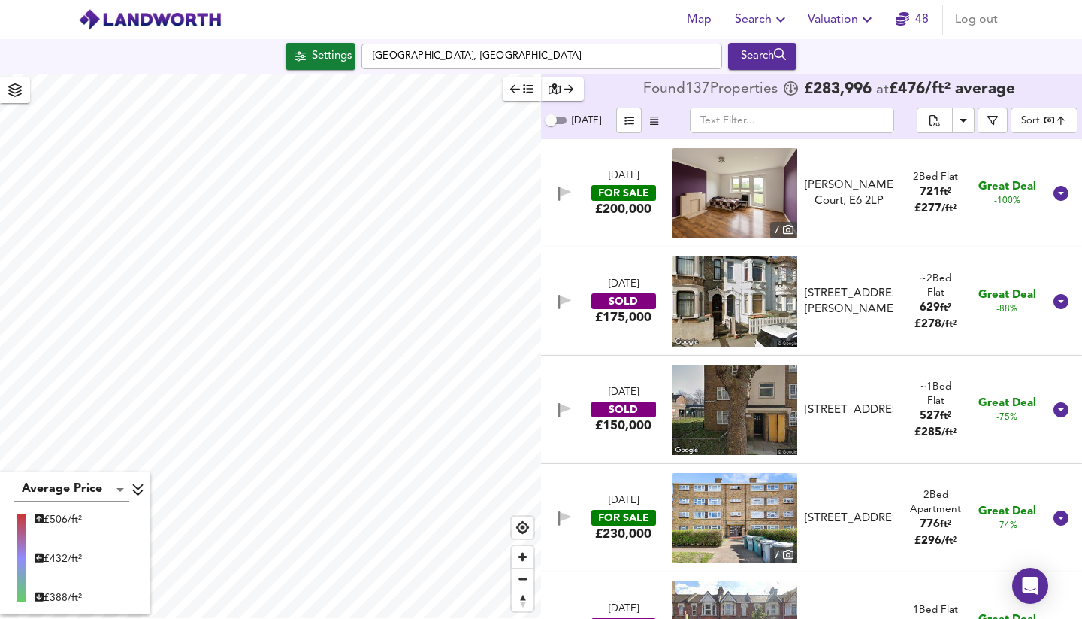
type input "2785"
click at [316, 56] on div "Settings" at bounding box center [332, 57] width 40 height 20
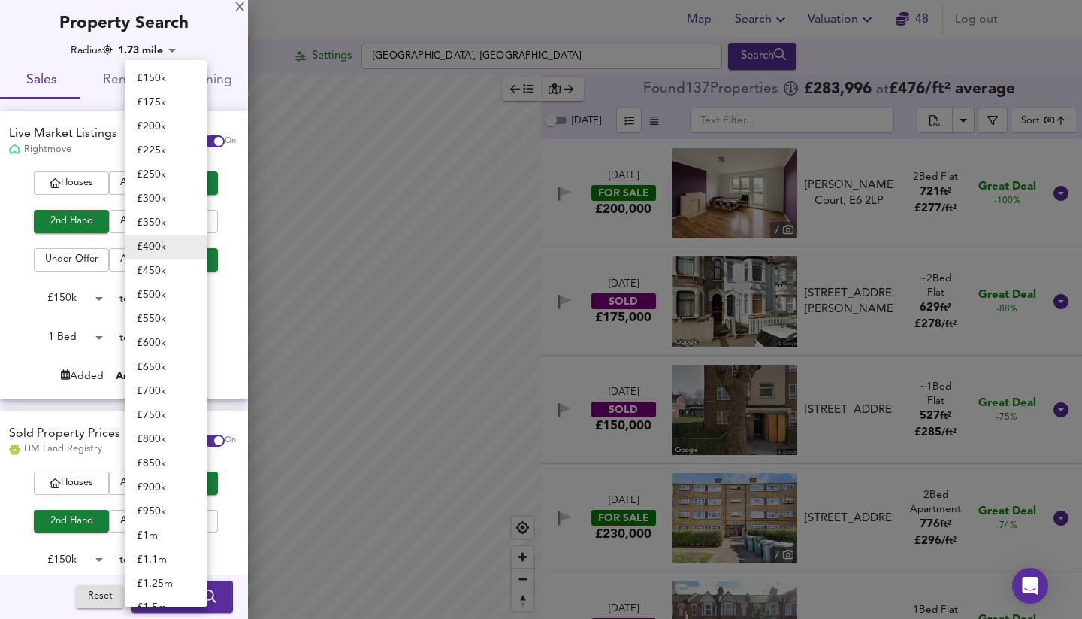
click at [197, 294] on body "Map Search Valuation 48 Log out Settings [GEOGRAPHIC_DATA], [GEOGRAPHIC_DATA] S…" at bounding box center [541, 309] width 1082 height 619
click at [162, 219] on li "£ 350k" at bounding box center [166, 222] width 83 height 24
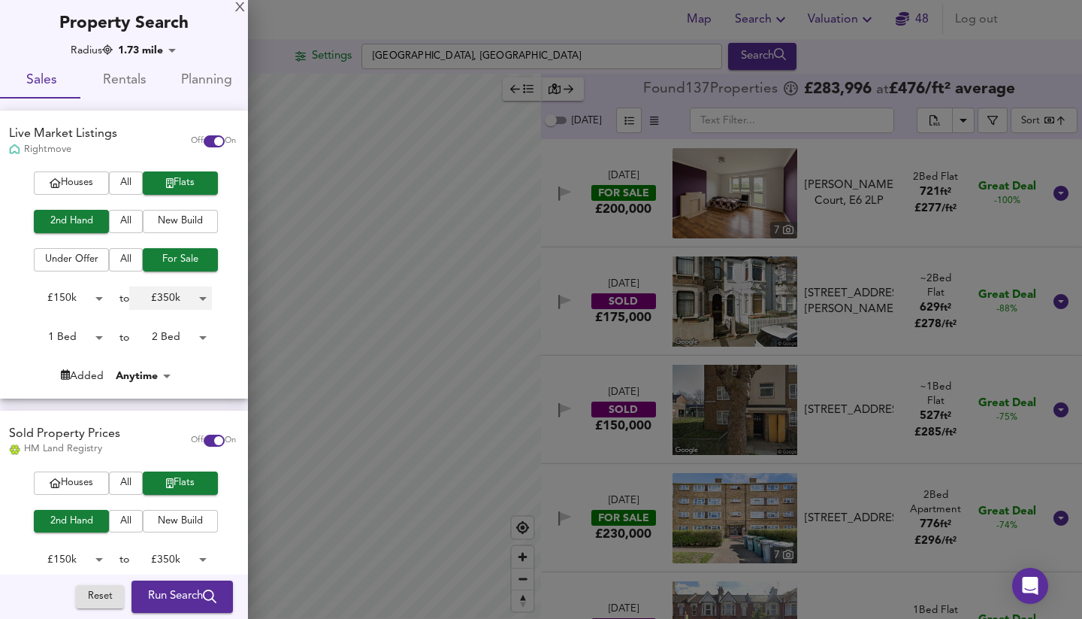
type input "350000"
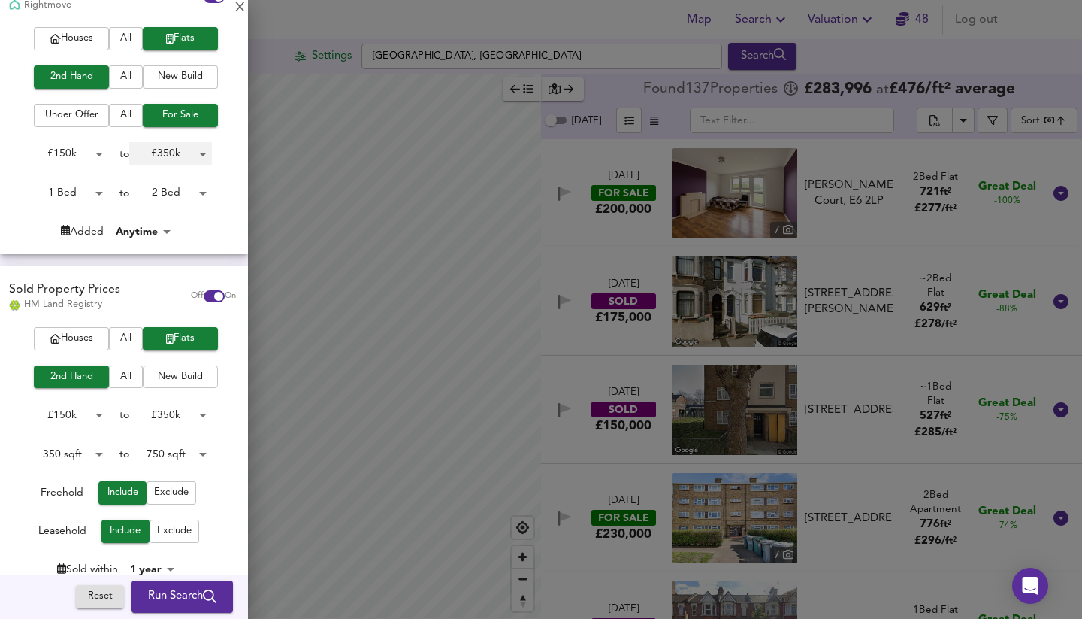
scroll to position [271, 0]
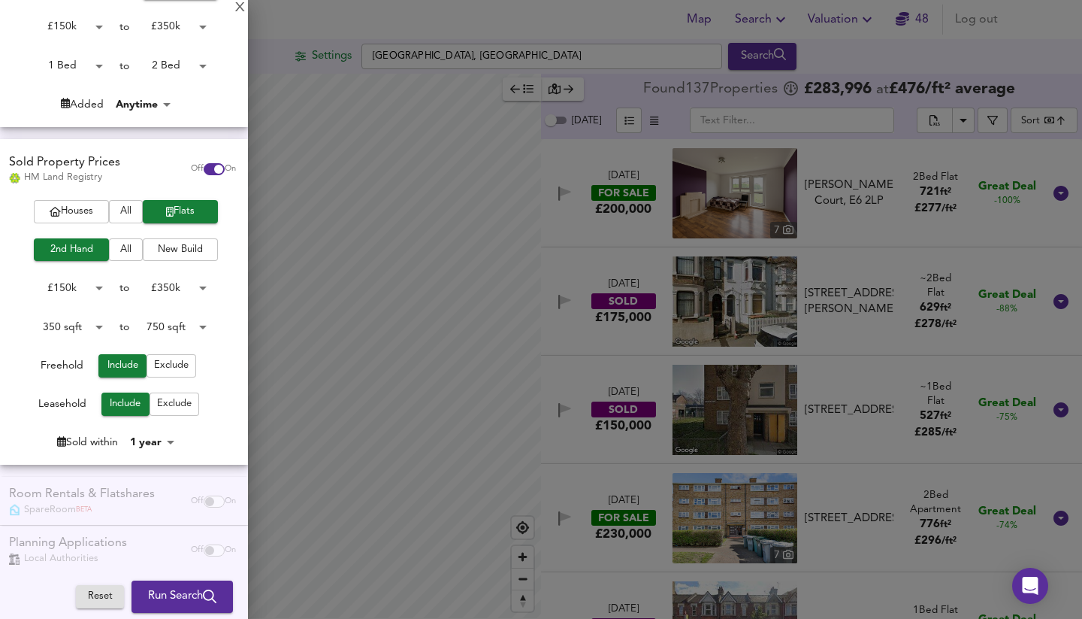
click at [165, 596] on span "Run Search" at bounding box center [182, 597] width 68 height 20
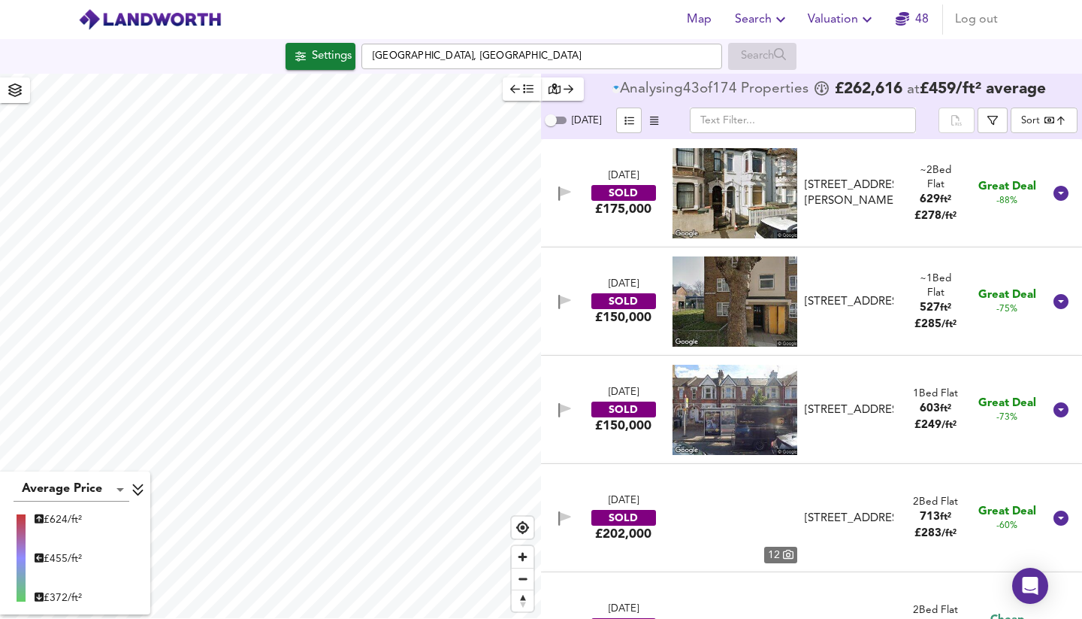
type input "bestdeal"
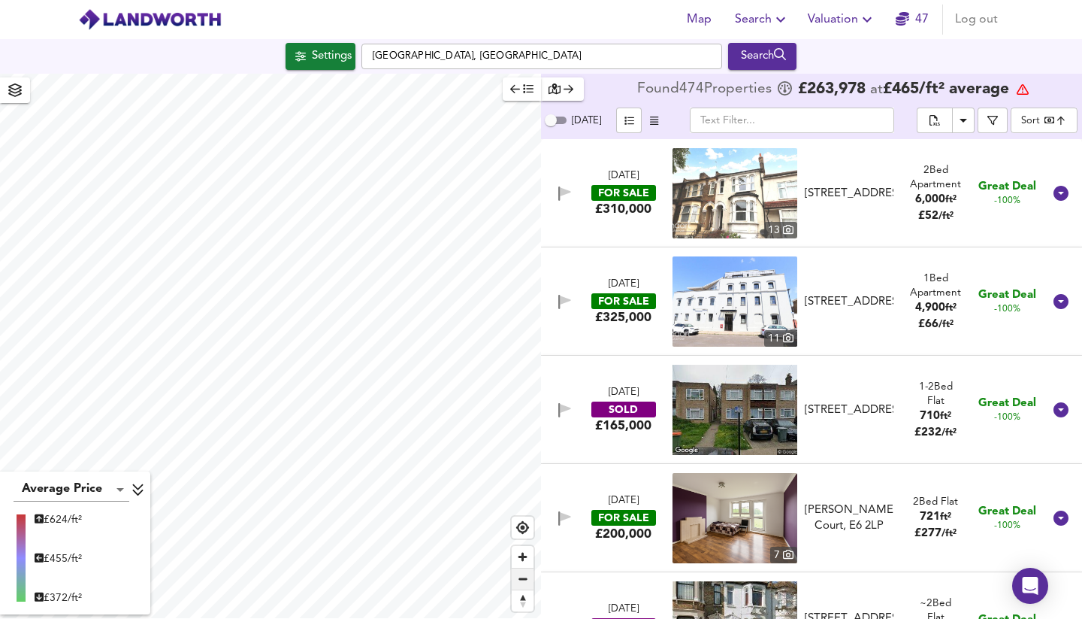
click at [524, 579] on span "Zoom out" at bounding box center [523, 578] width 22 height 21
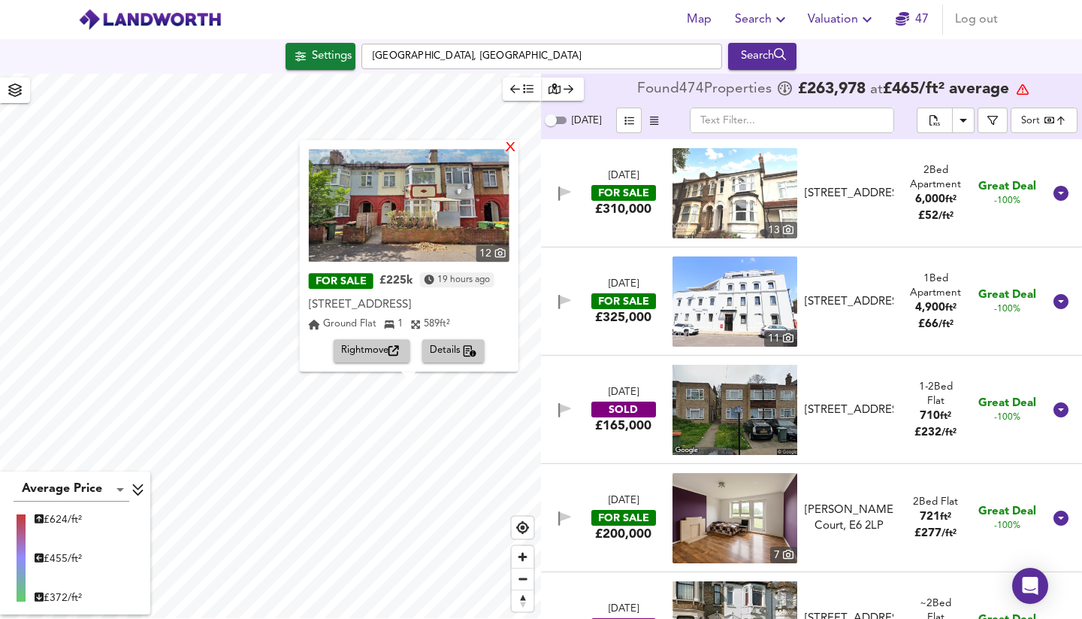
click at [516, 141] on div "X" at bounding box center [510, 148] width 13 height 14
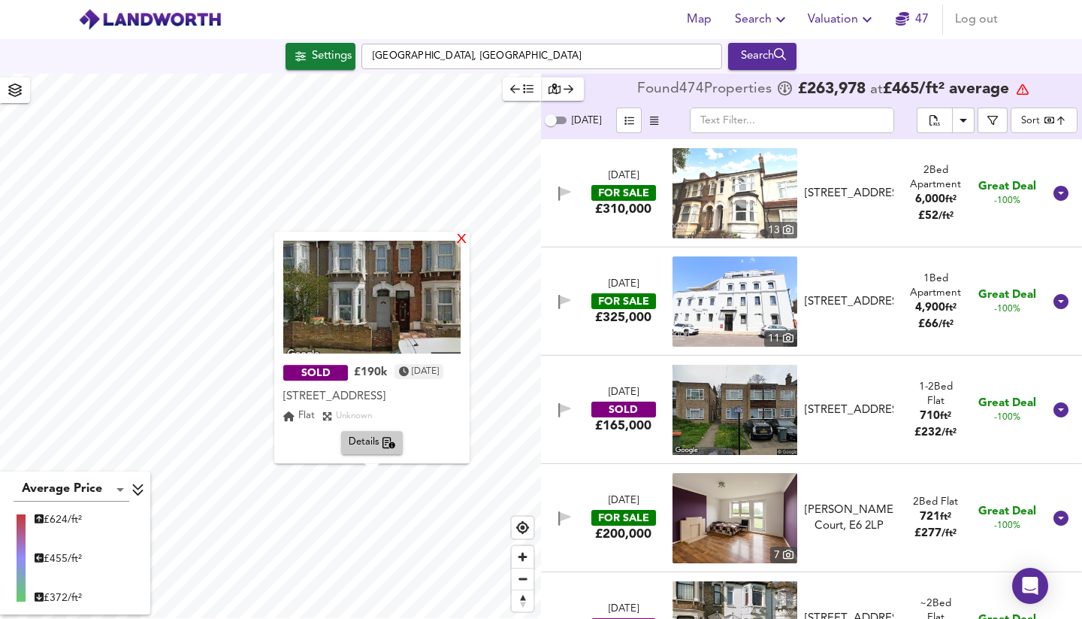
click at [468, 239] on div "X" at bounding box center [461, 240] width 13 height 14
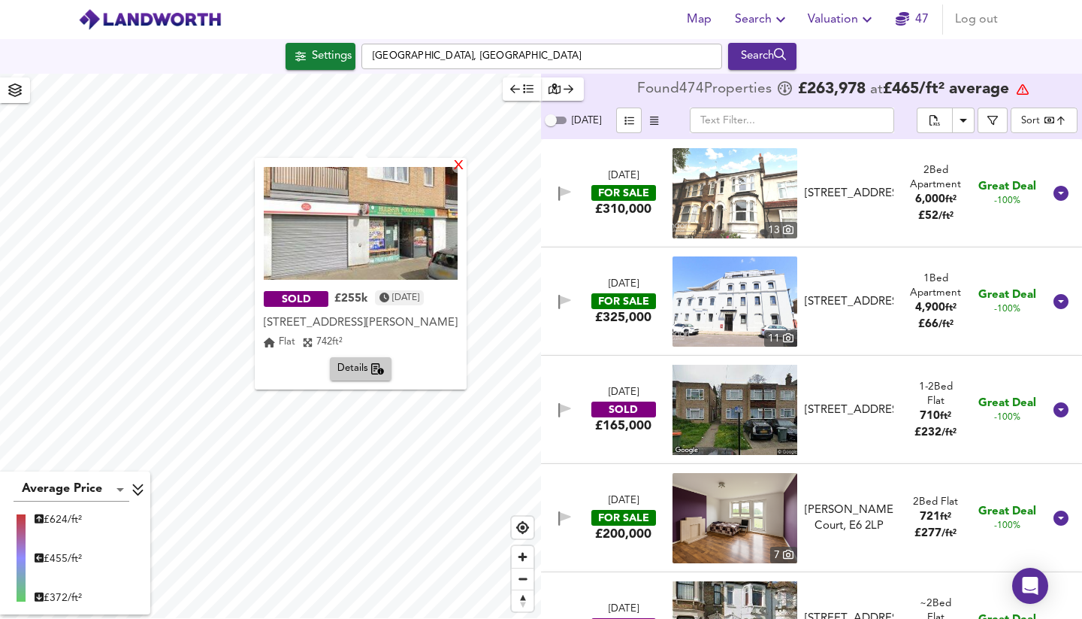
click at [465, 165] on div "X" at bounding box center [458, 166] width 13 height 14
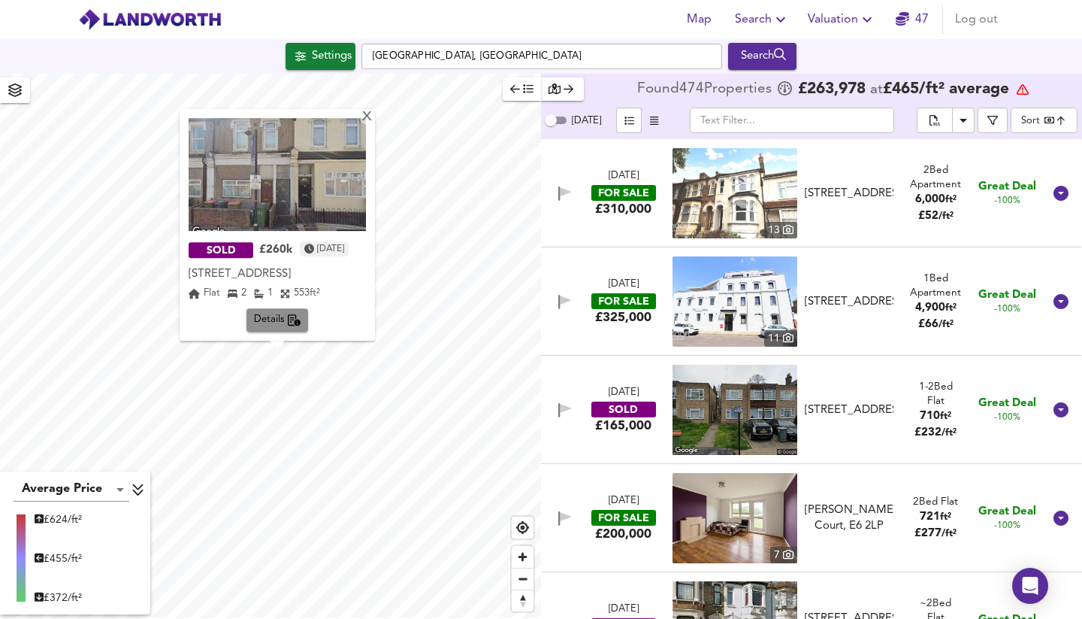
click at [268, 316] on span "Details" at bounding box center [277, 320] width 47 height 17
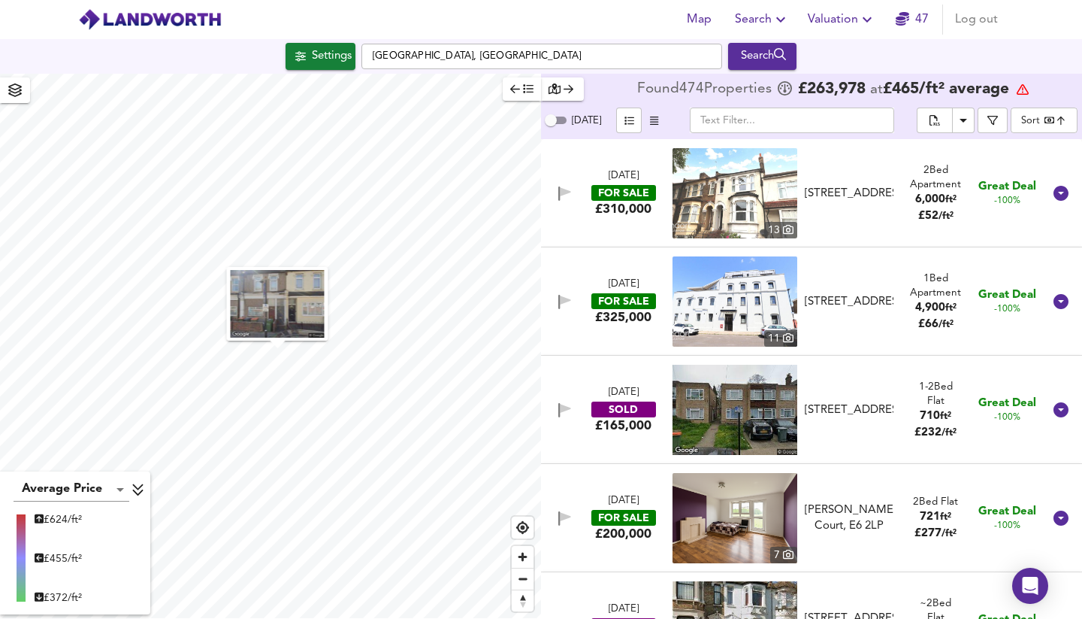
scroll to position [34634, 0]
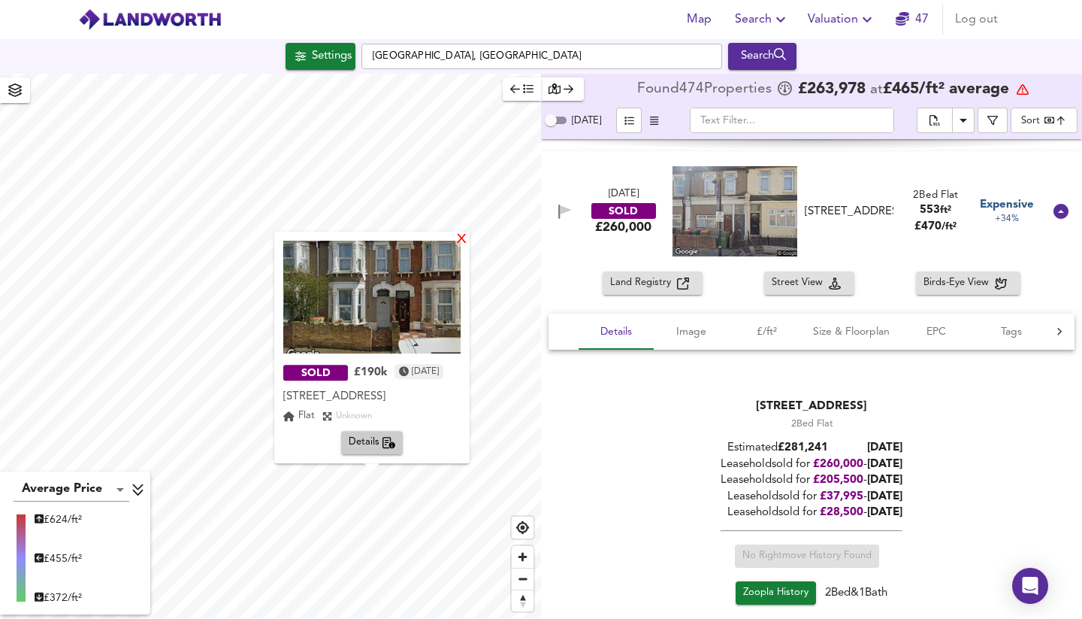
click at [468, 240] on div "X" at bounding box center [461, 240] width 13 height 14
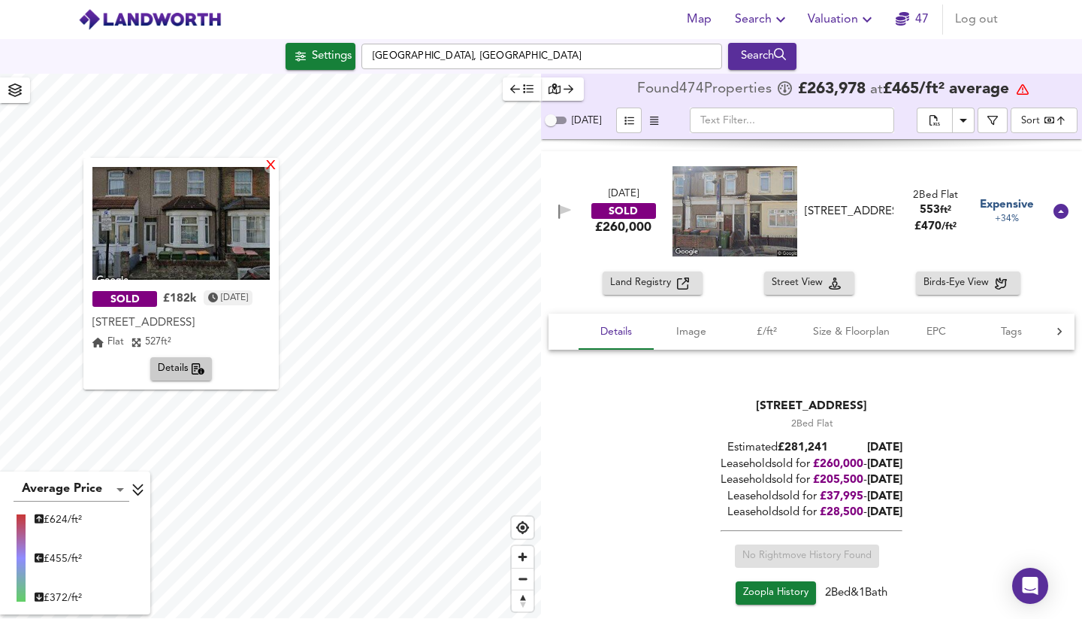
click at [277, 166] on div "X" at bounding box center [271, 166] width 13 height 14
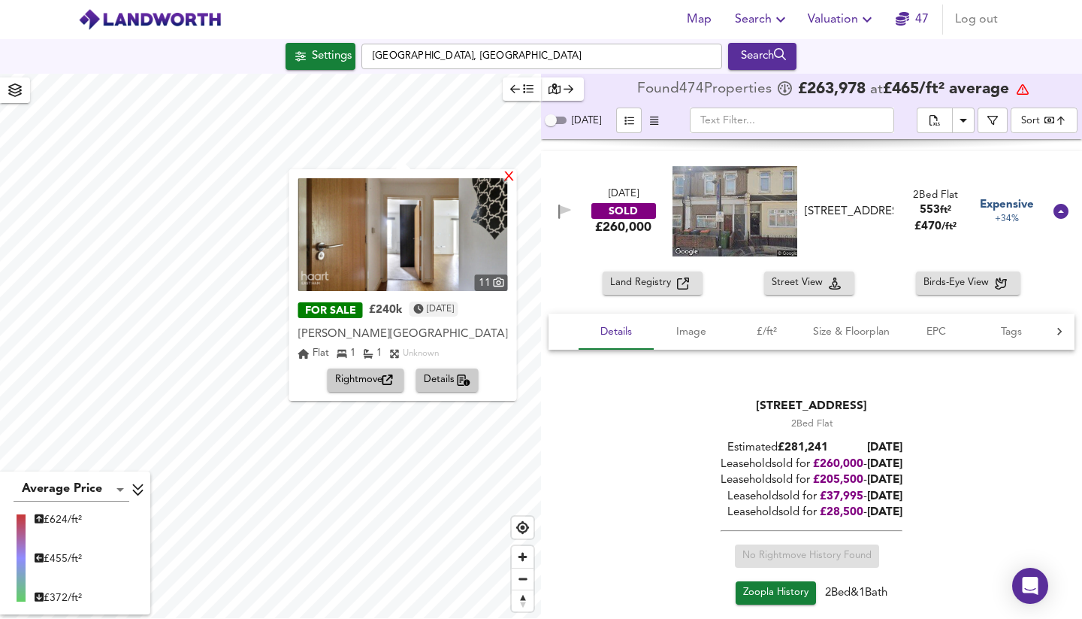
click at [516, 175] on div "X" at bounding box center [509, 178] width 13 height 14
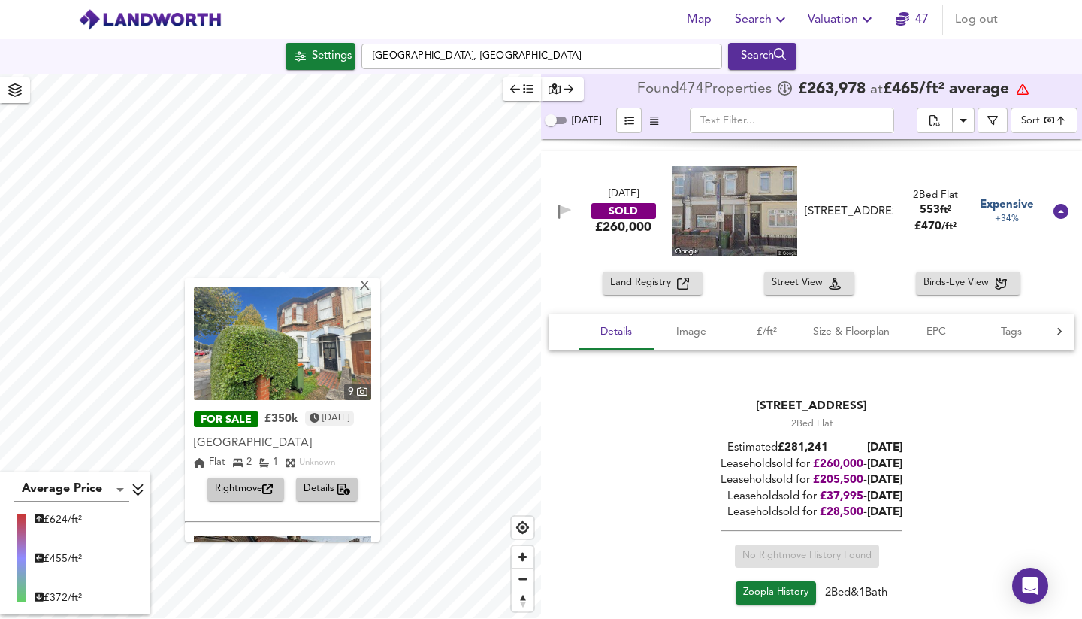
scroll to position [0, 0]
click at [249, 486] on span "Rightmove" at bounding box center [246, 488] width 62 height 17
